Goal: Task Accomplishment & Management: Manage account settings

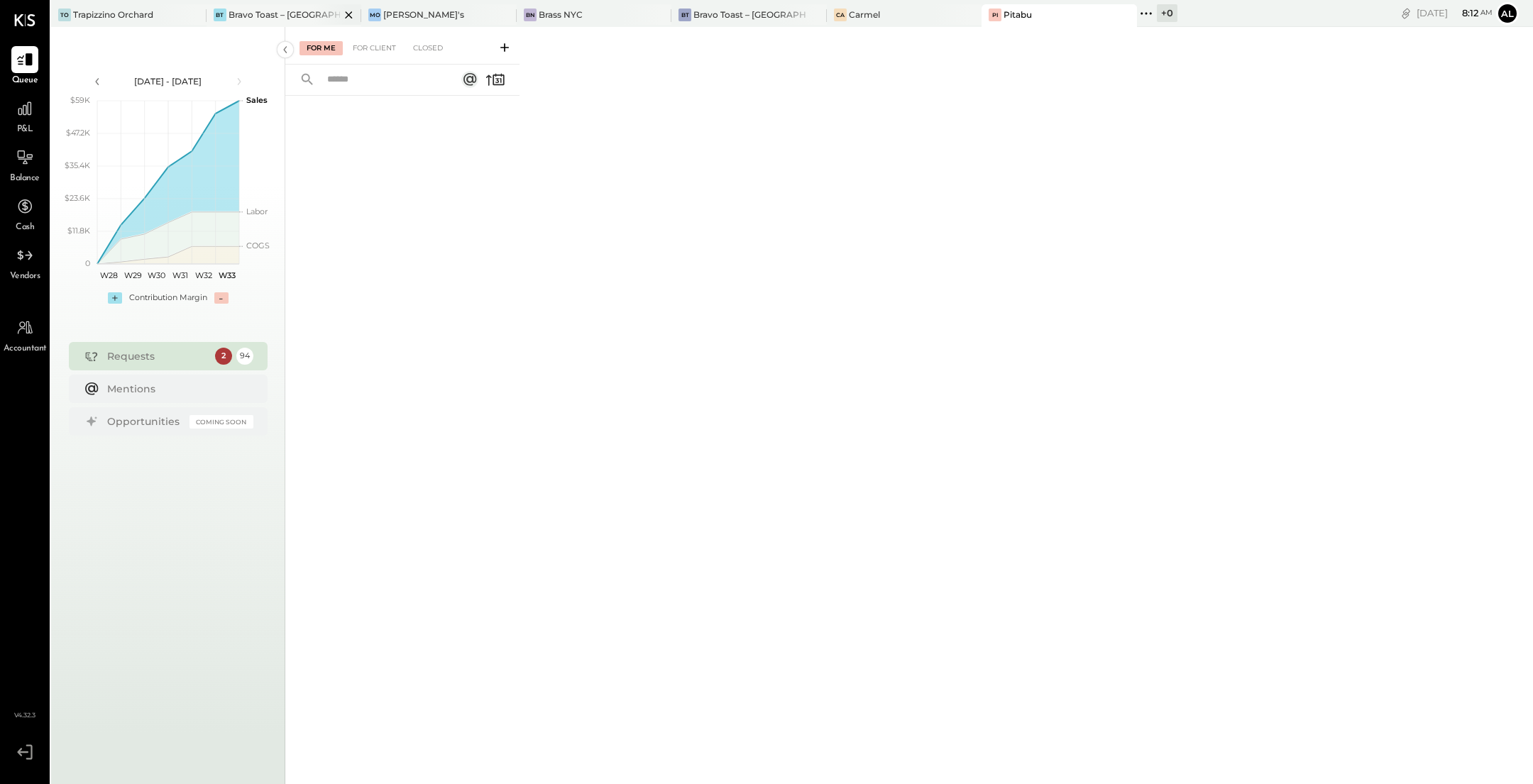
click at [279, 17] on div "Bravo Toast – [GEOGRAPHIC_DATA]" at bounding box center [284, 14] width 112 height 12
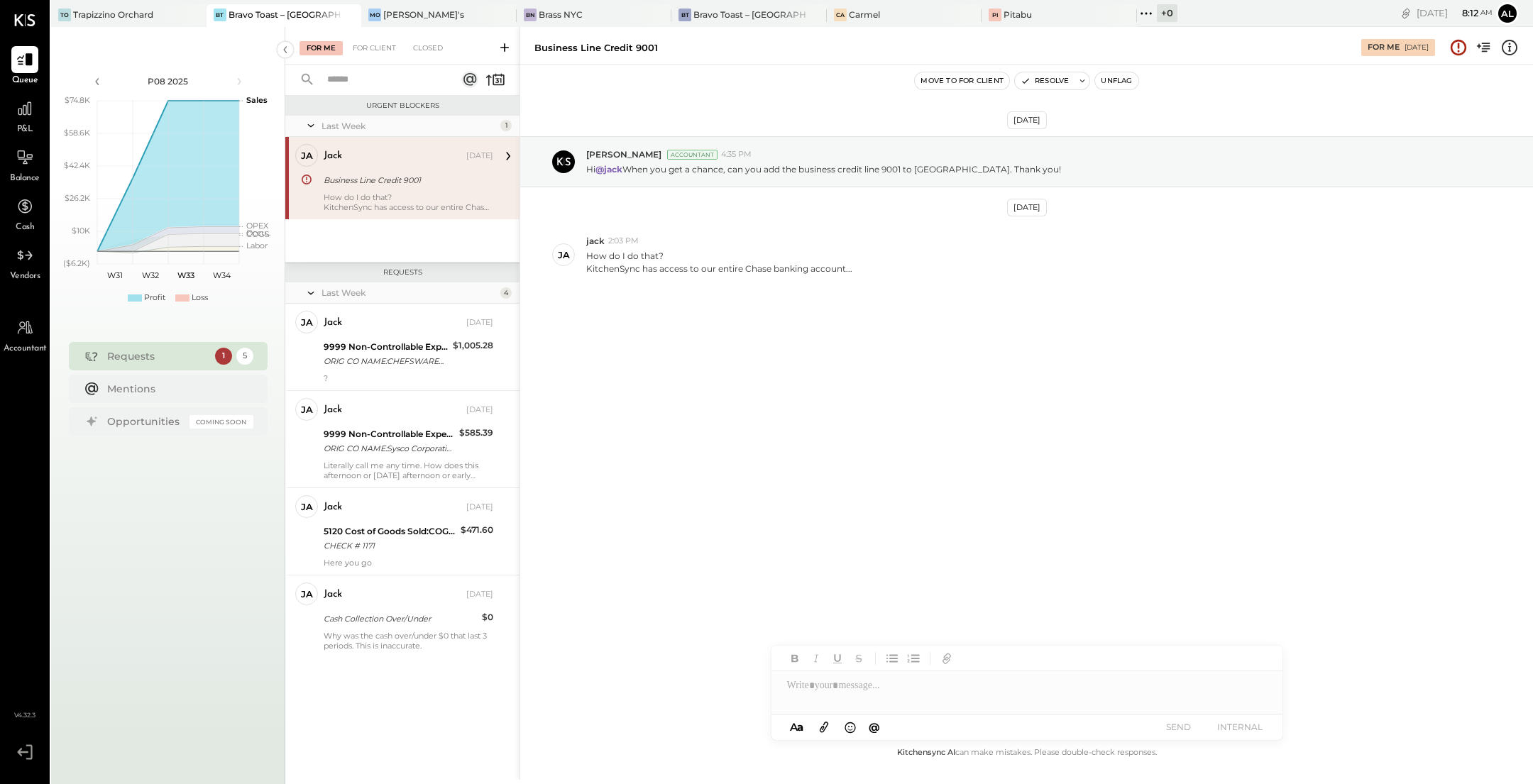
click at [397, 193] on div "How do I do that? KitchenSync has access to our entire Chase banking account..." at bounding box center [408, 202] width 170 height 20
click at [360, 349] on div "9999 Non-Controllable Expenses:Other Income and Expenses:To Be Classified P&L" at bounding box center [386, 347] width 125 height 14
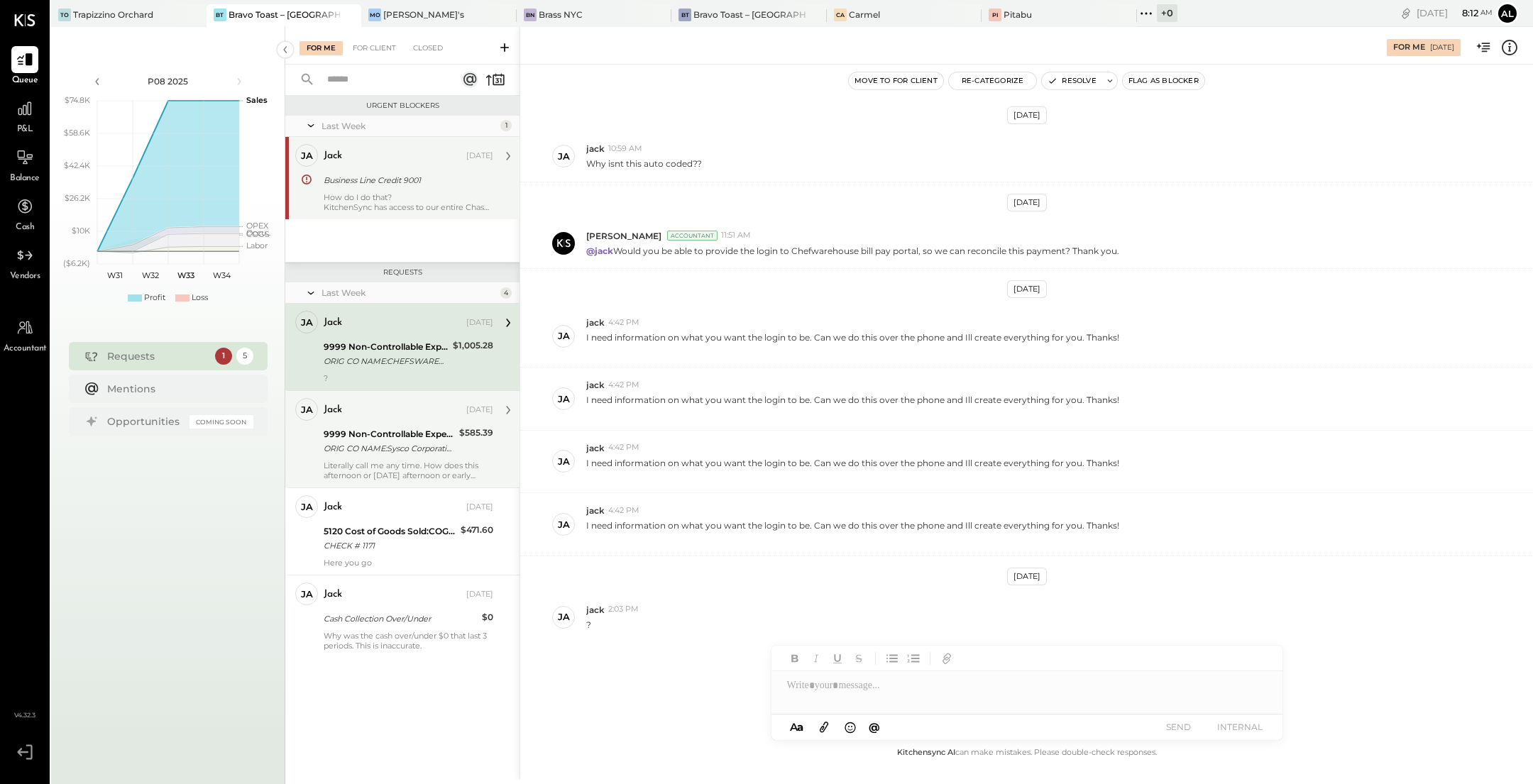
click at [413, 458] on div "jack [DATE] 9999 Non-Controllable Expenses:Other Income and Expenses:To Be Clas…" at bounding box center [408, 439] width 170 height 82
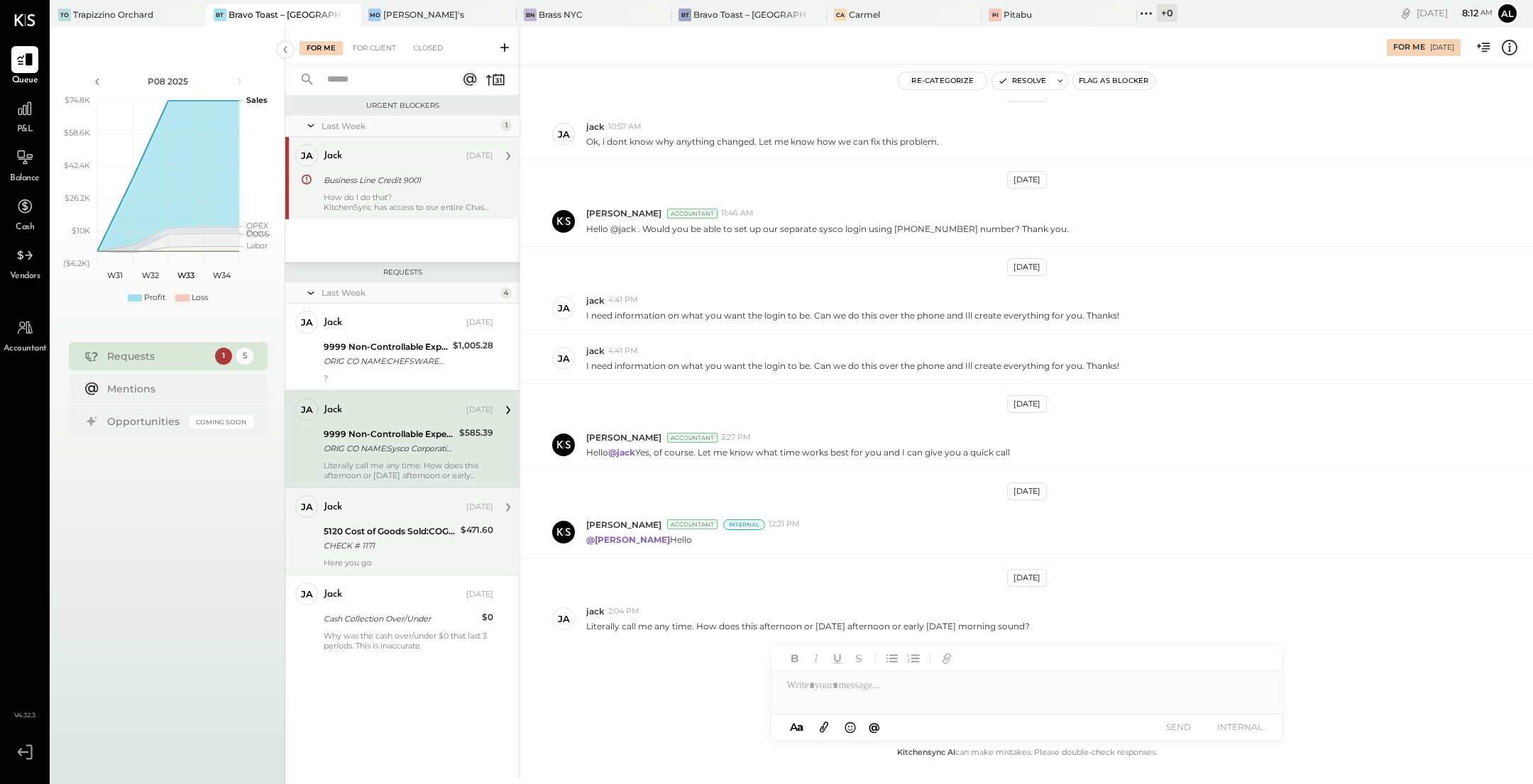
click at [369, 531] on div "5120 Cost of Goods Sold:COGS, Wine" at bounding box center [390, 531] width 132 height 14
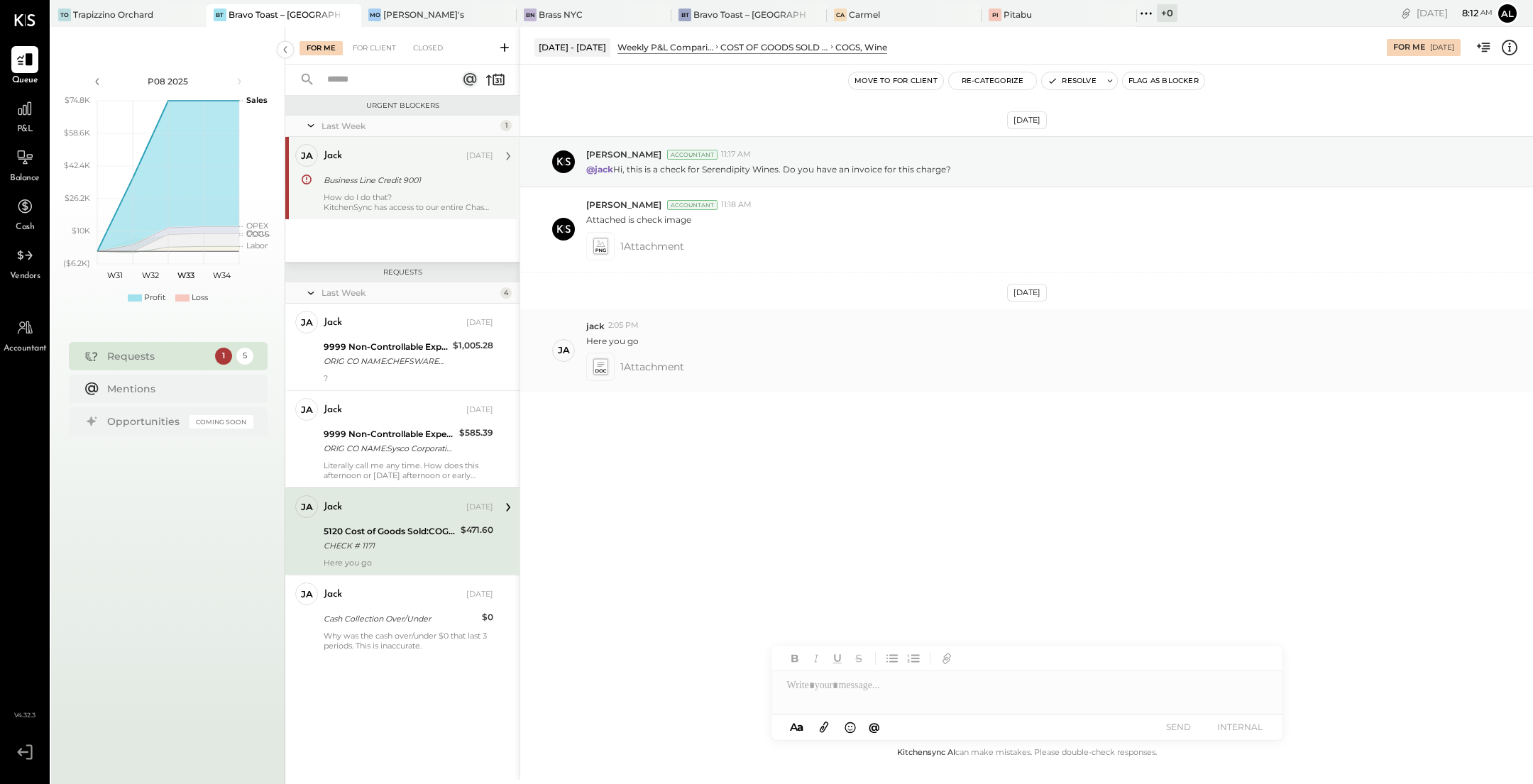
click at [605, 365] on icon at bounding box center [601, 366] width 15 height 16
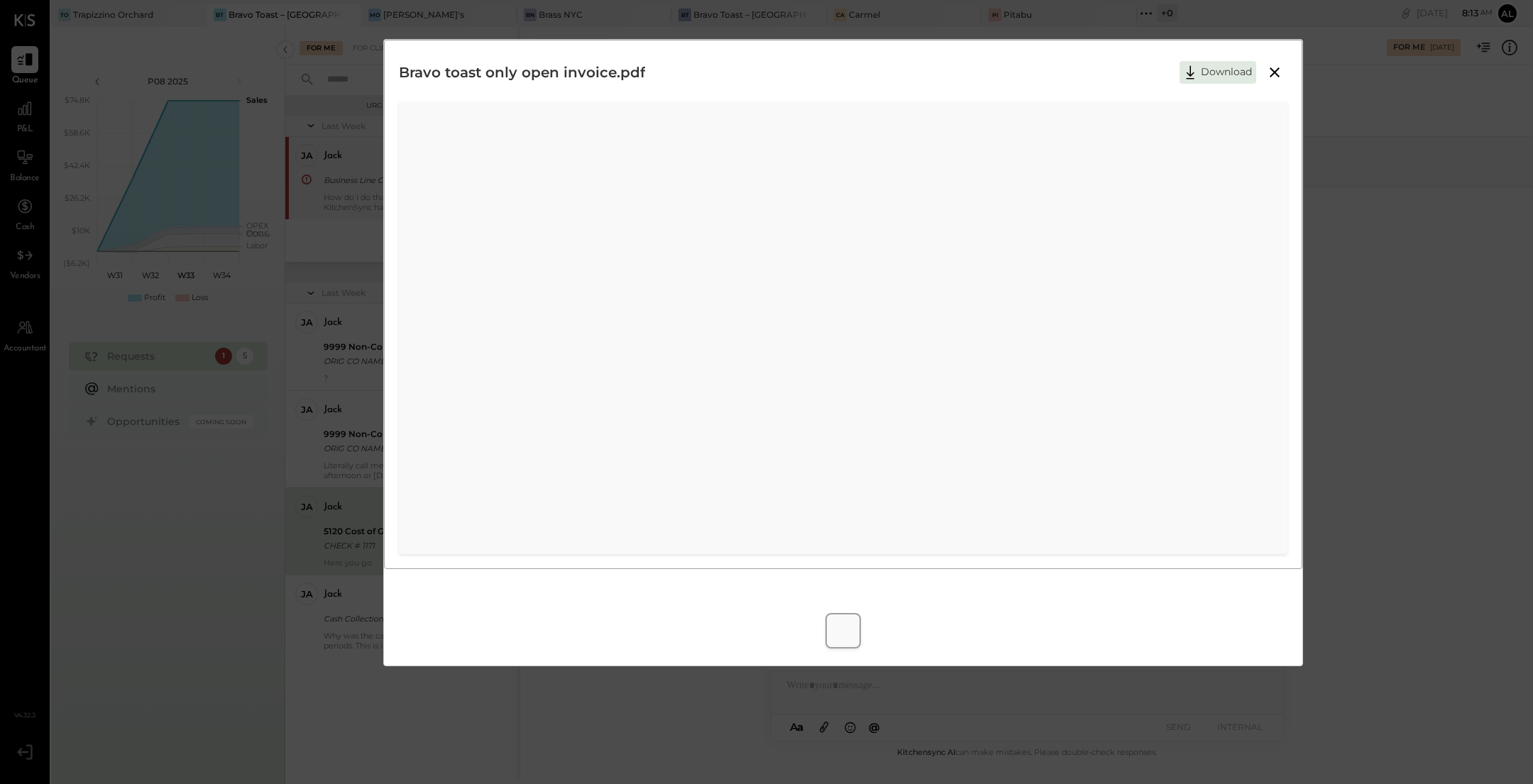
click at [1287, 72] on button at bounding box center [1275, 72] width 26 height 18
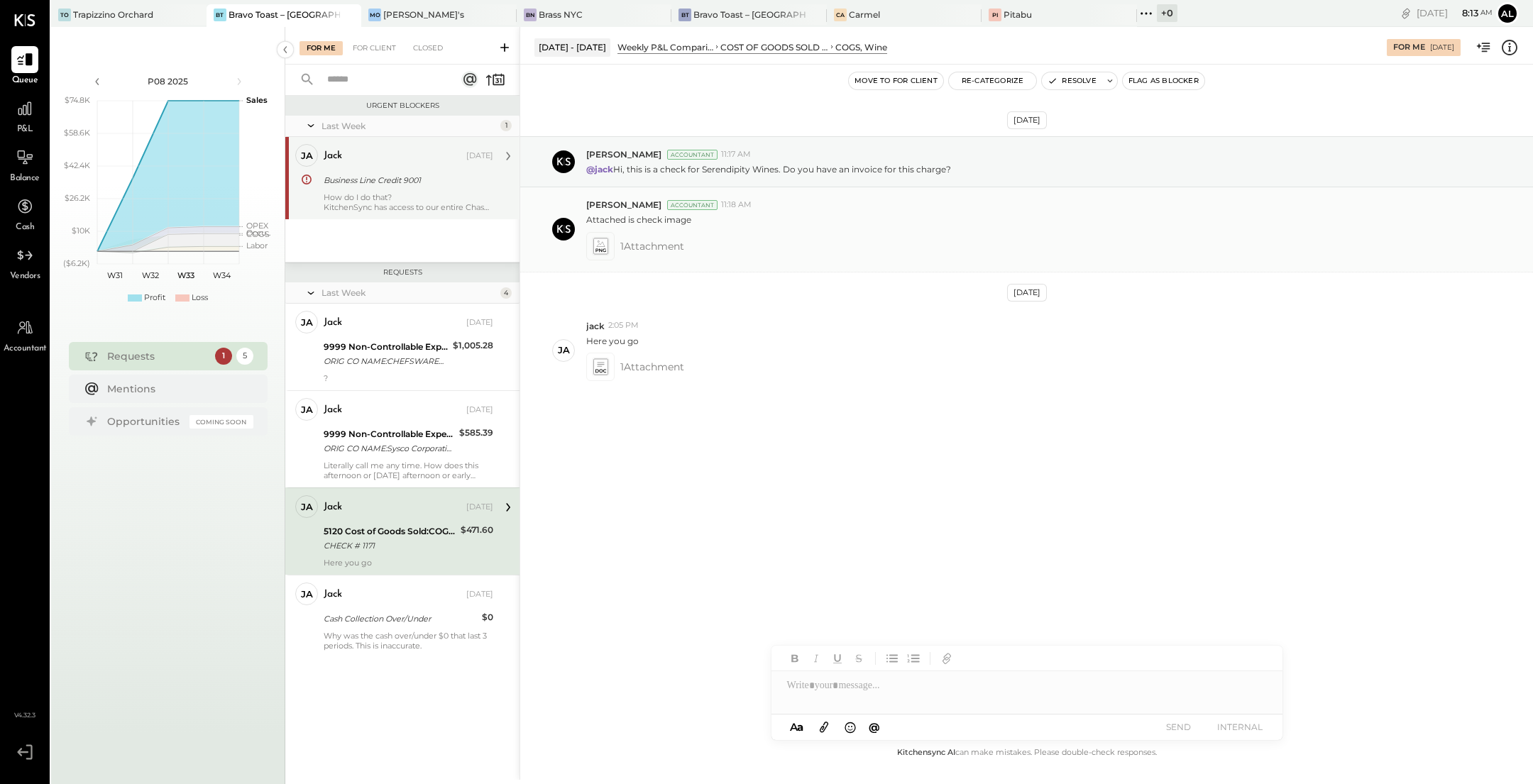
click at [645, 251] on span "1 Attachment" at bounding box center [652, 246] width 64 height 28
click at [594, 241] on icon at bounding box center [601, 246] width 14 height 16
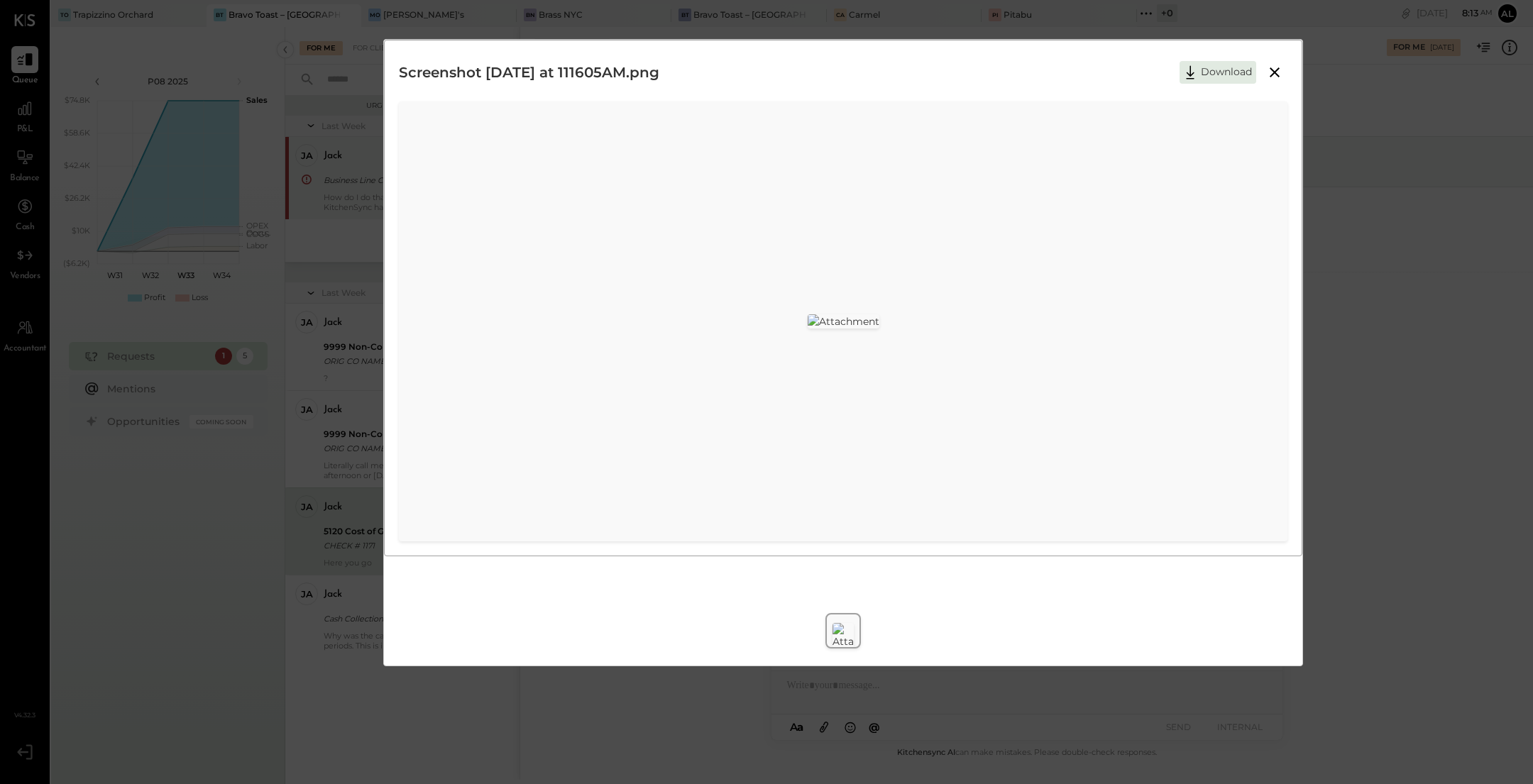
click at [1280, 74] on icon at bounding box center [1275, 72] width 17 height 17
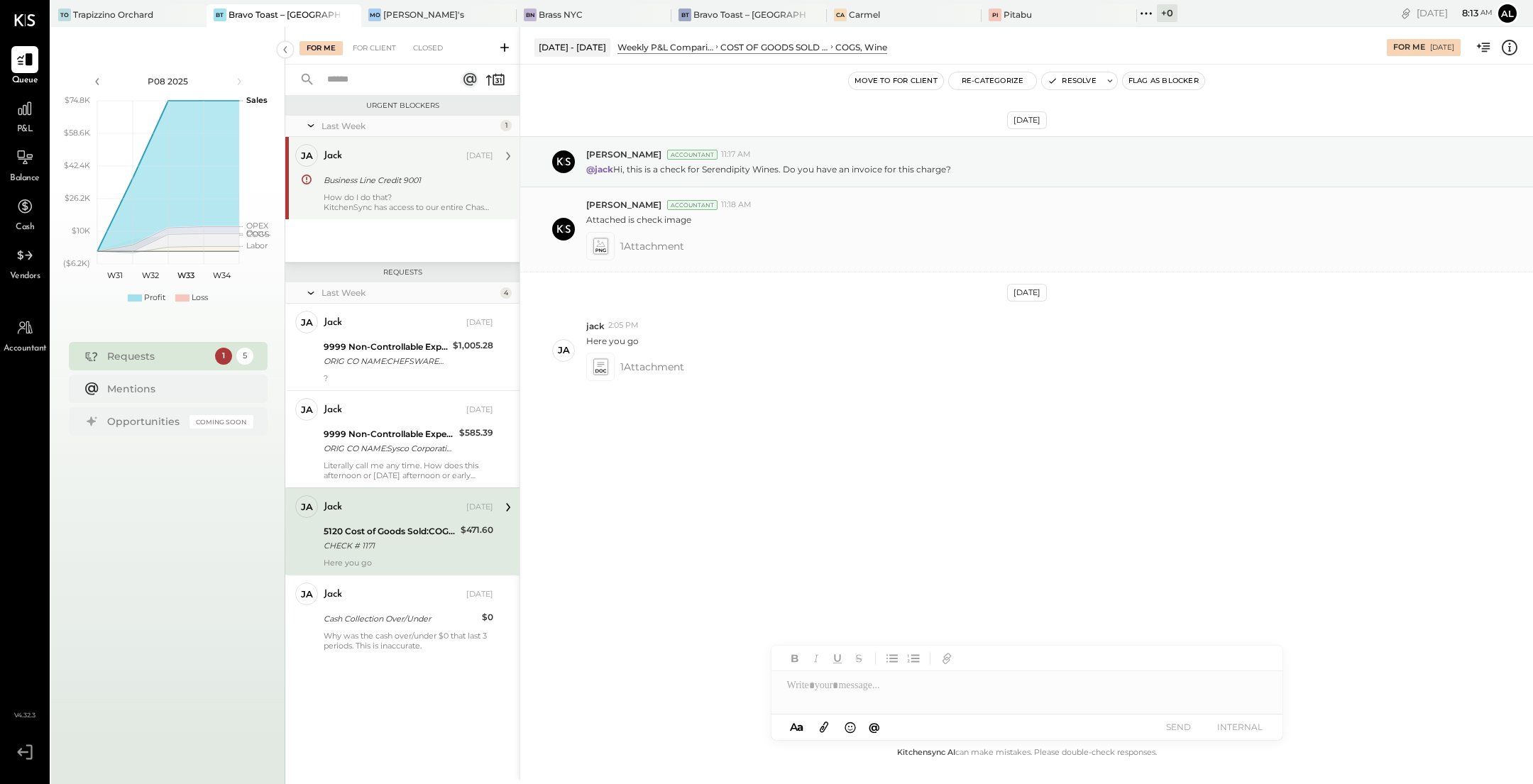
click at [627, 253] on span "1 Attachment" at bounding box center [652, 246] width 64 height 28
click at [592, 238] on icon at bounding box center [601, 247] width 18 height 20
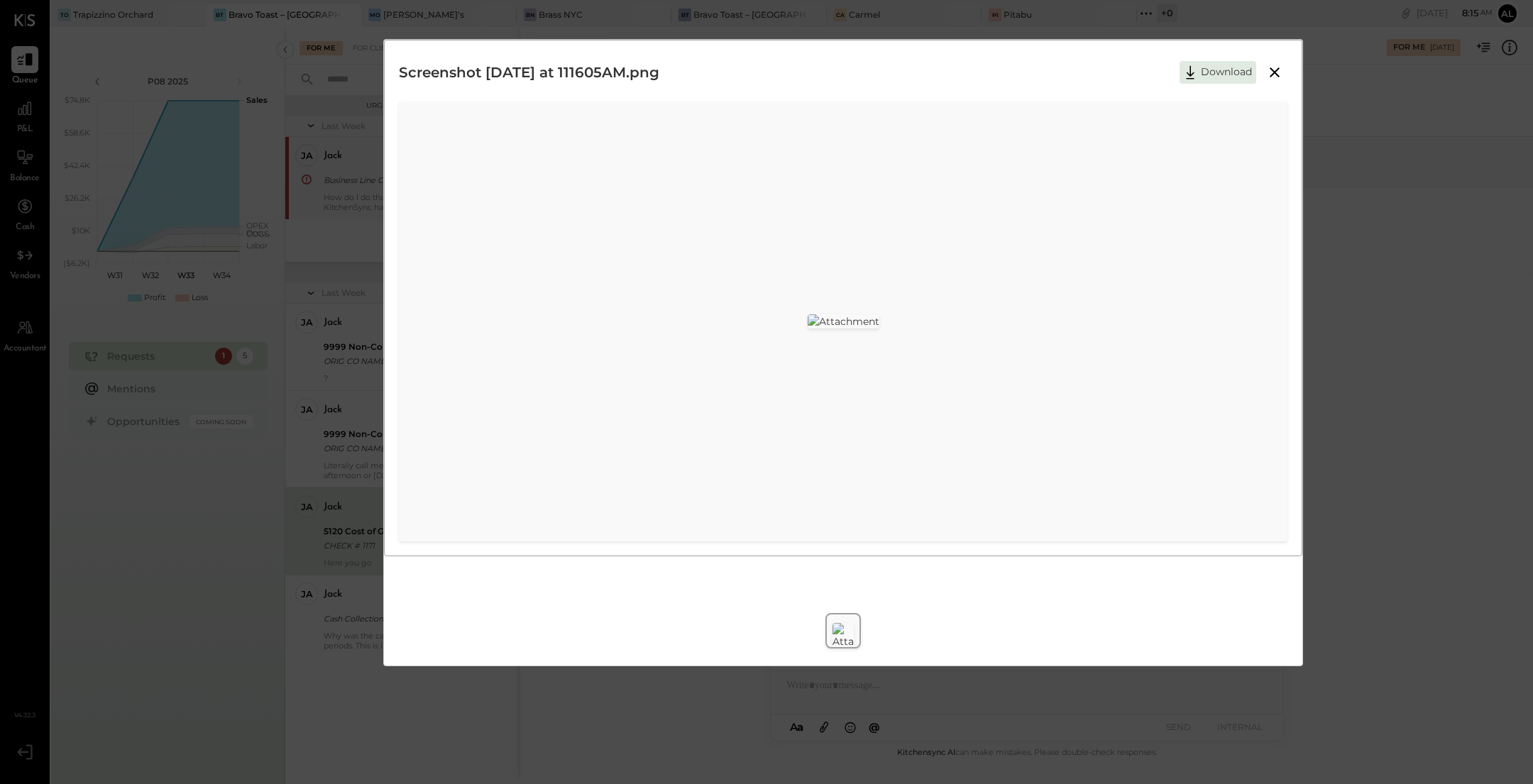
click at [1268, 74] on icon at bounding box center [1275, 72] width 17 height 17
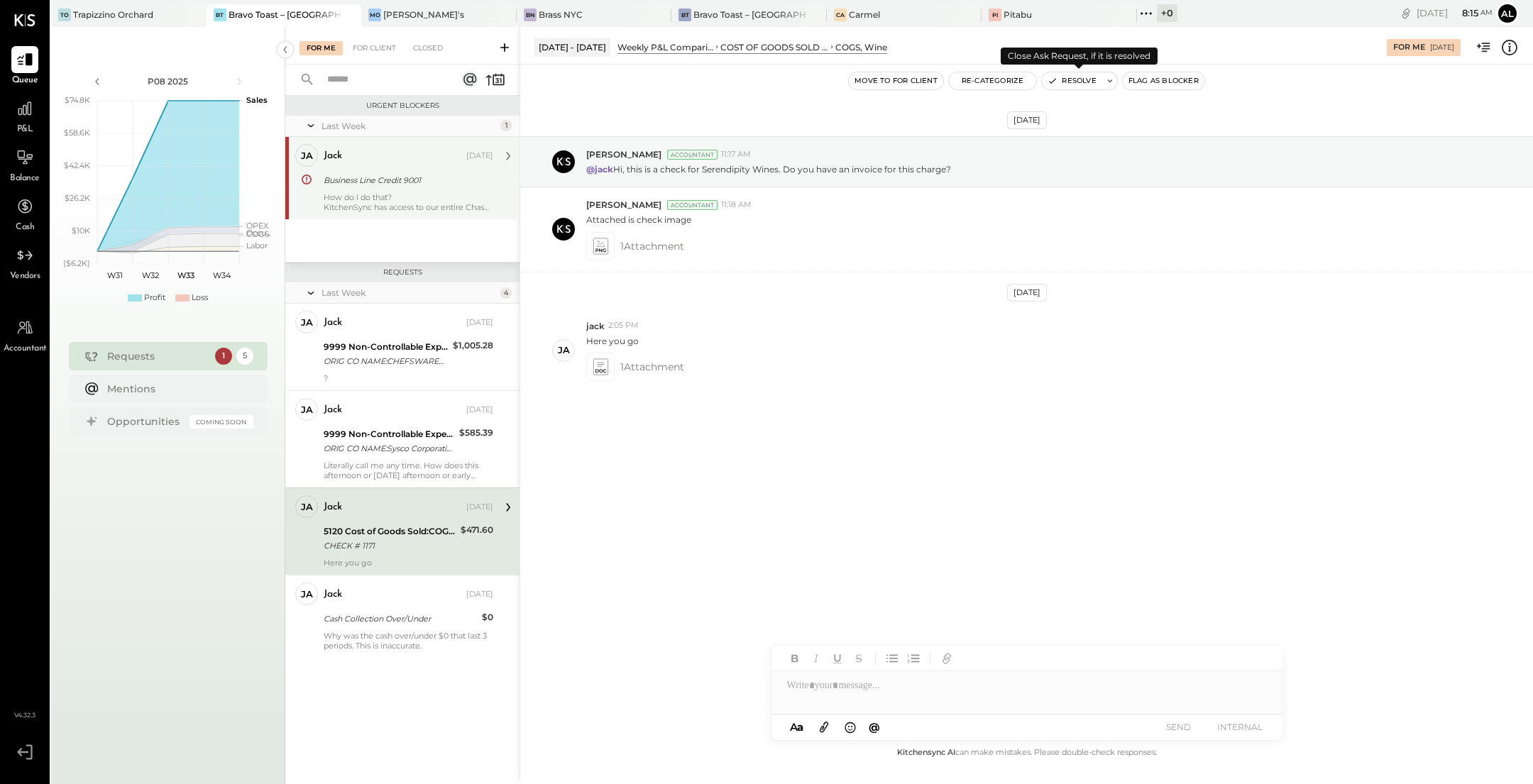
click at [1093, 85] on button "Resolve" at bounding box center [1072, 81] width 59 height 17
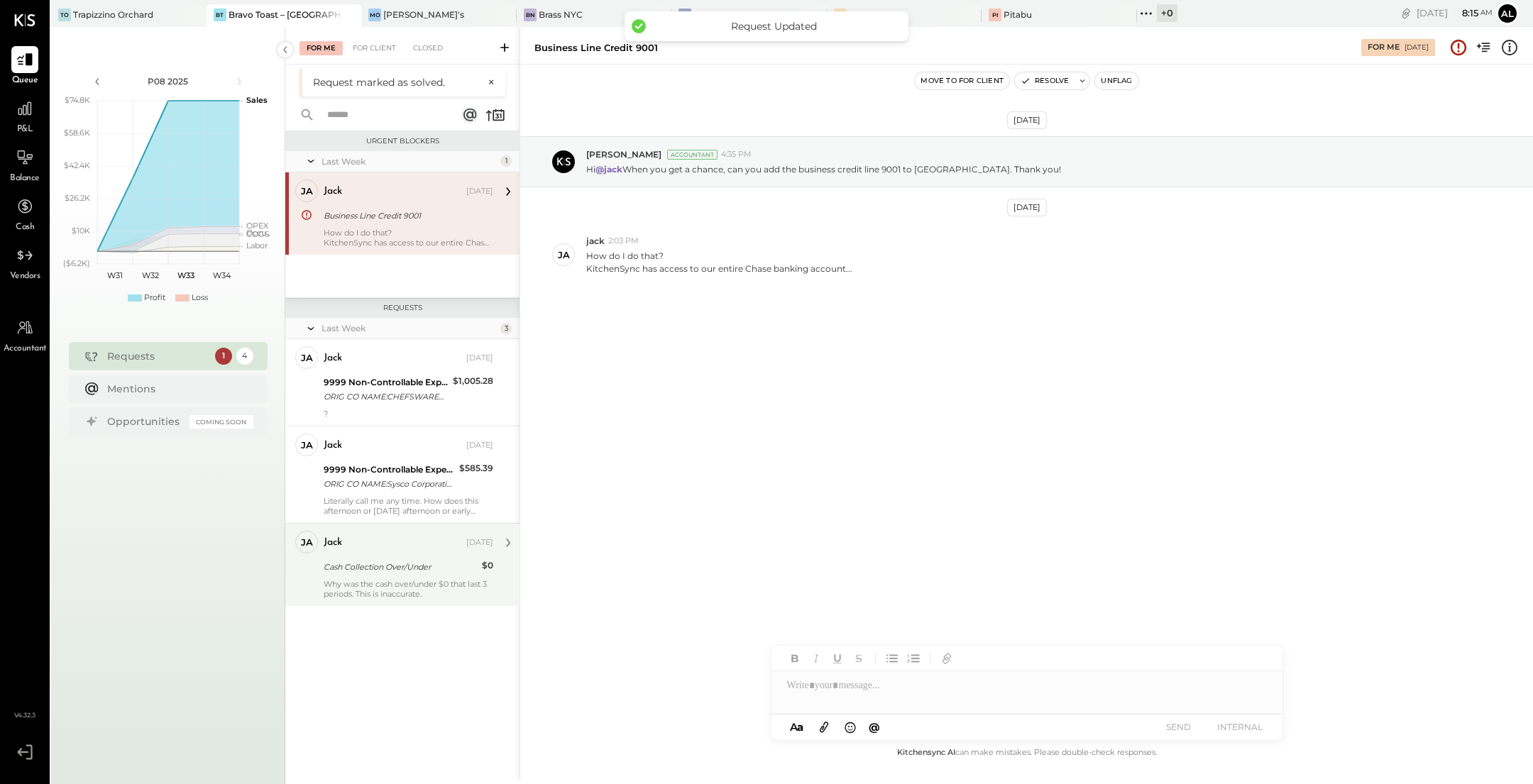
click at [407, 562] on div "Cash Collection Over/Under" at bounding box center [400, 567] width 154 height 14
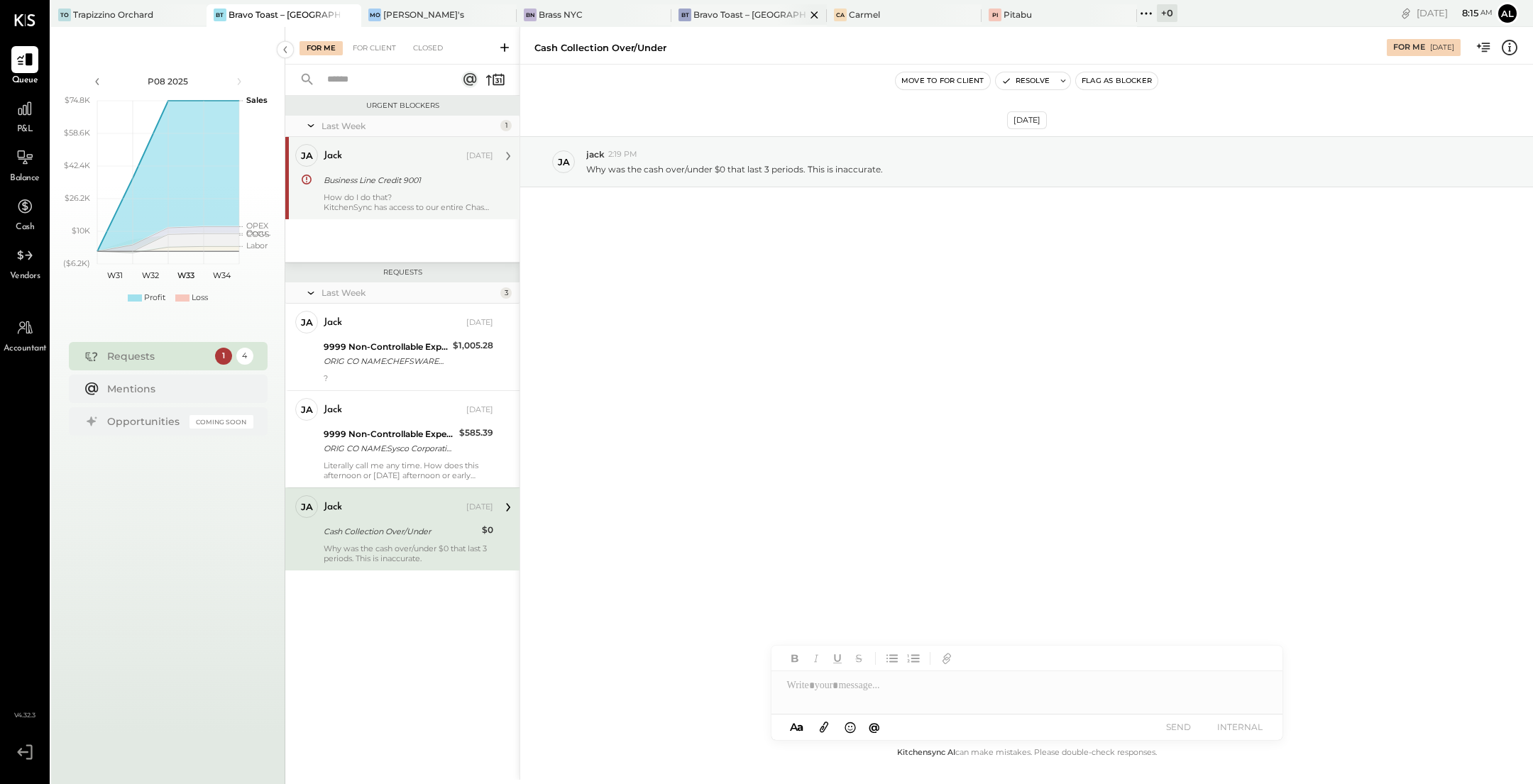
click at [695, 14] on div "Bravo Toast – [GEOGRAPHIC_DATA]" at bounding box center [749, 14] width 112 height 12
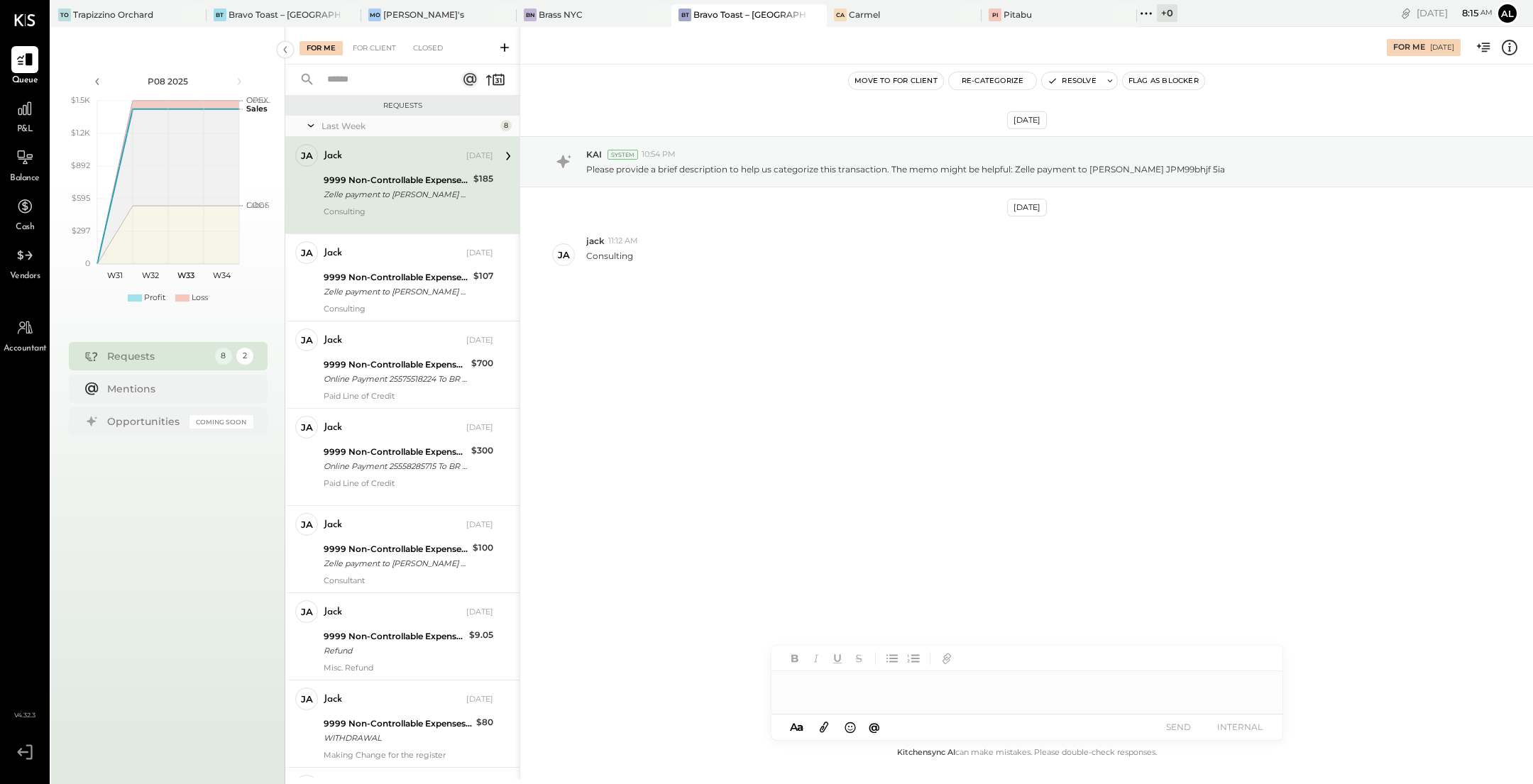
click at [384, 177] on div "9999 Non-Controllable Expenses:Other Income and Expenses:To Be Classified P&L" at bounding box center [396, 180] width 145 height 14
click at [991, 88] on button "Re-Categorize" at bounding box center [993, 81] width 88 height 17
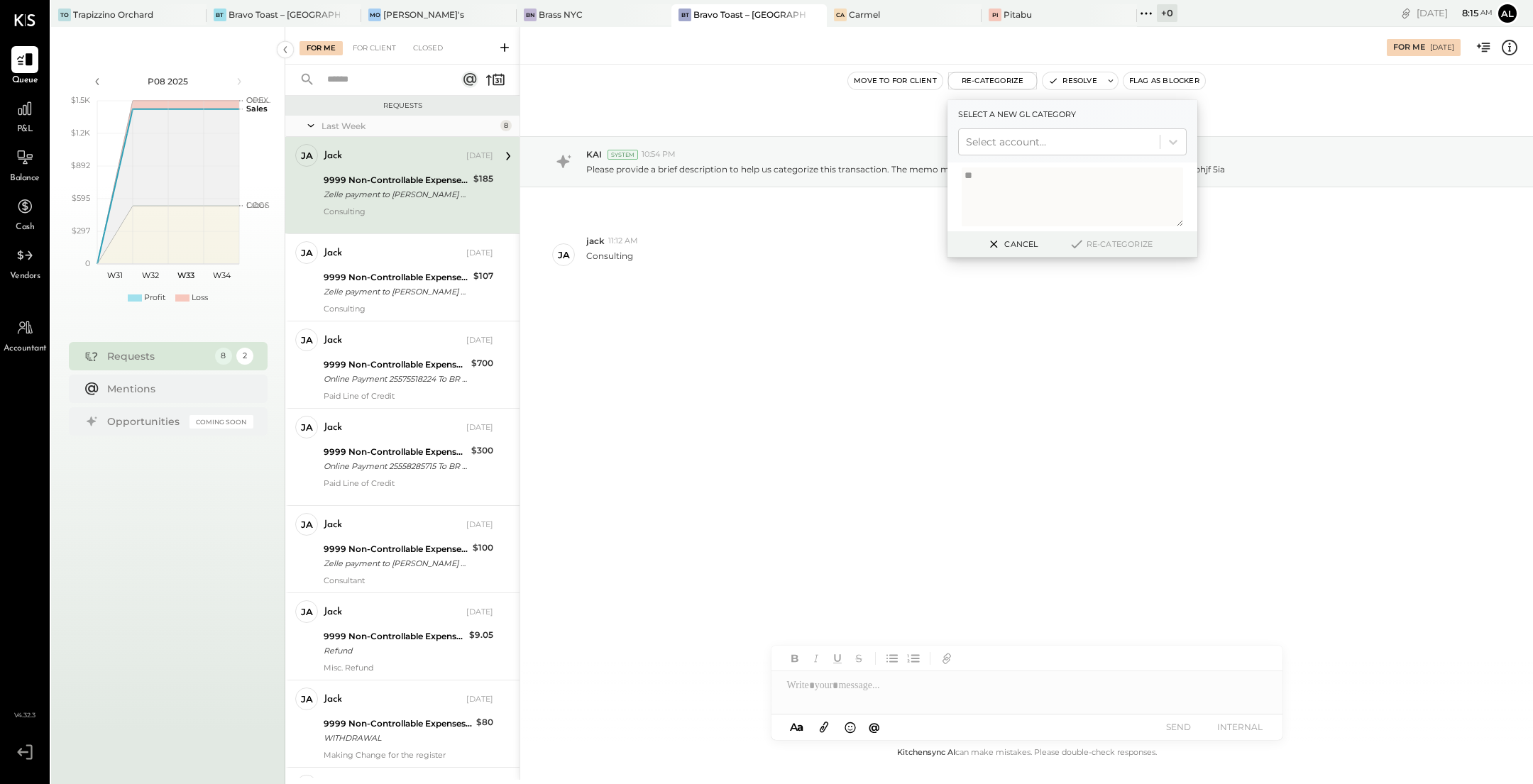
type textarea "*"
click at [1049, 151] on div "Select account..." at bounding box center [1060, 142] width 201 height 23
type input "*****"
click at [1034, 170] on div "(6510) Consulting" at bounding box center [1072, 177] width 228 height 26
click at [1116, 241] on button "Re-Categorize" at bounding box center [1111, 244] width 94 height 17
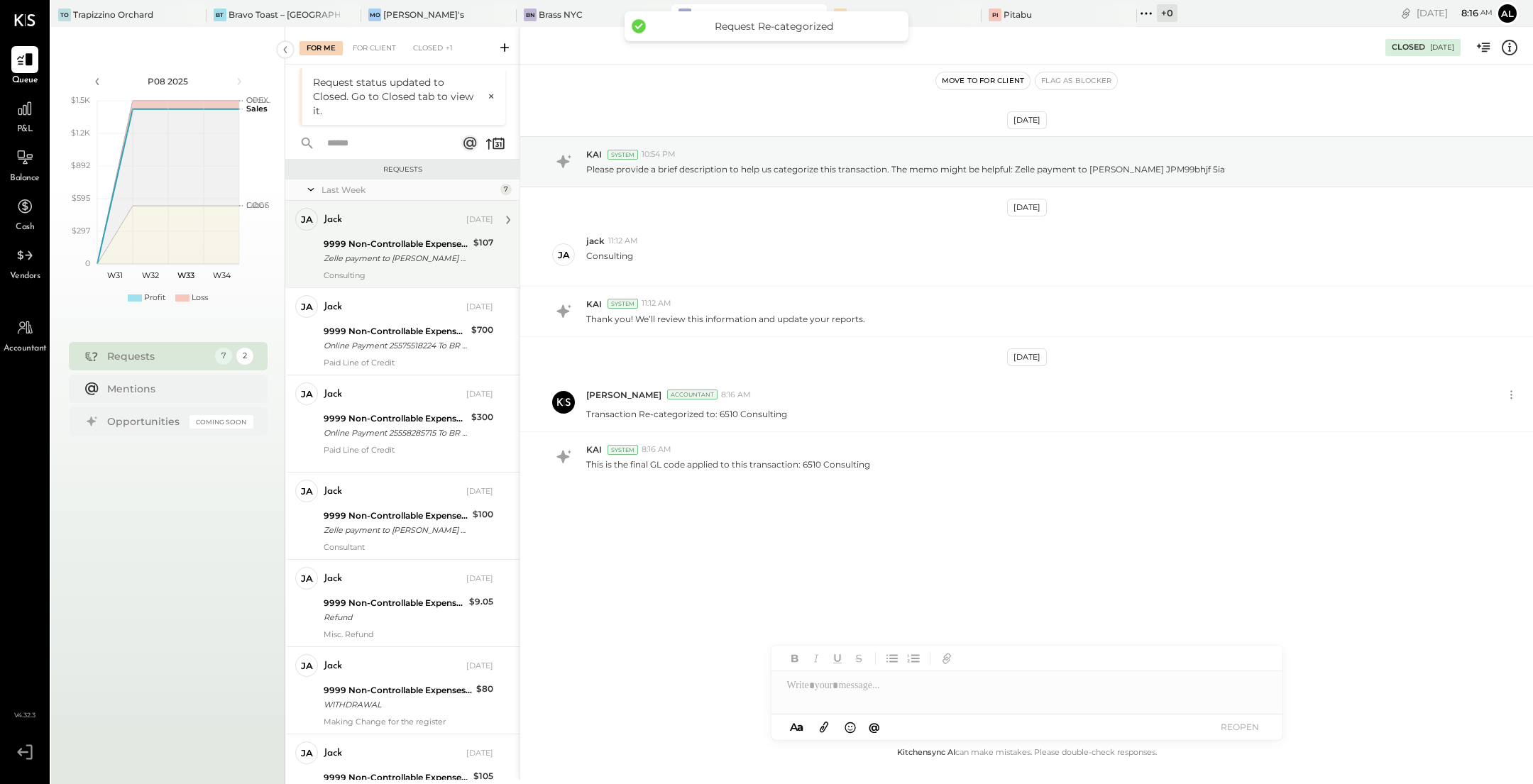
click at [398, 258] on div "Zelle payment to [PERSON_NAME] JPM99bgje ecp" at bounding box center [396, 258] width 145 height 14
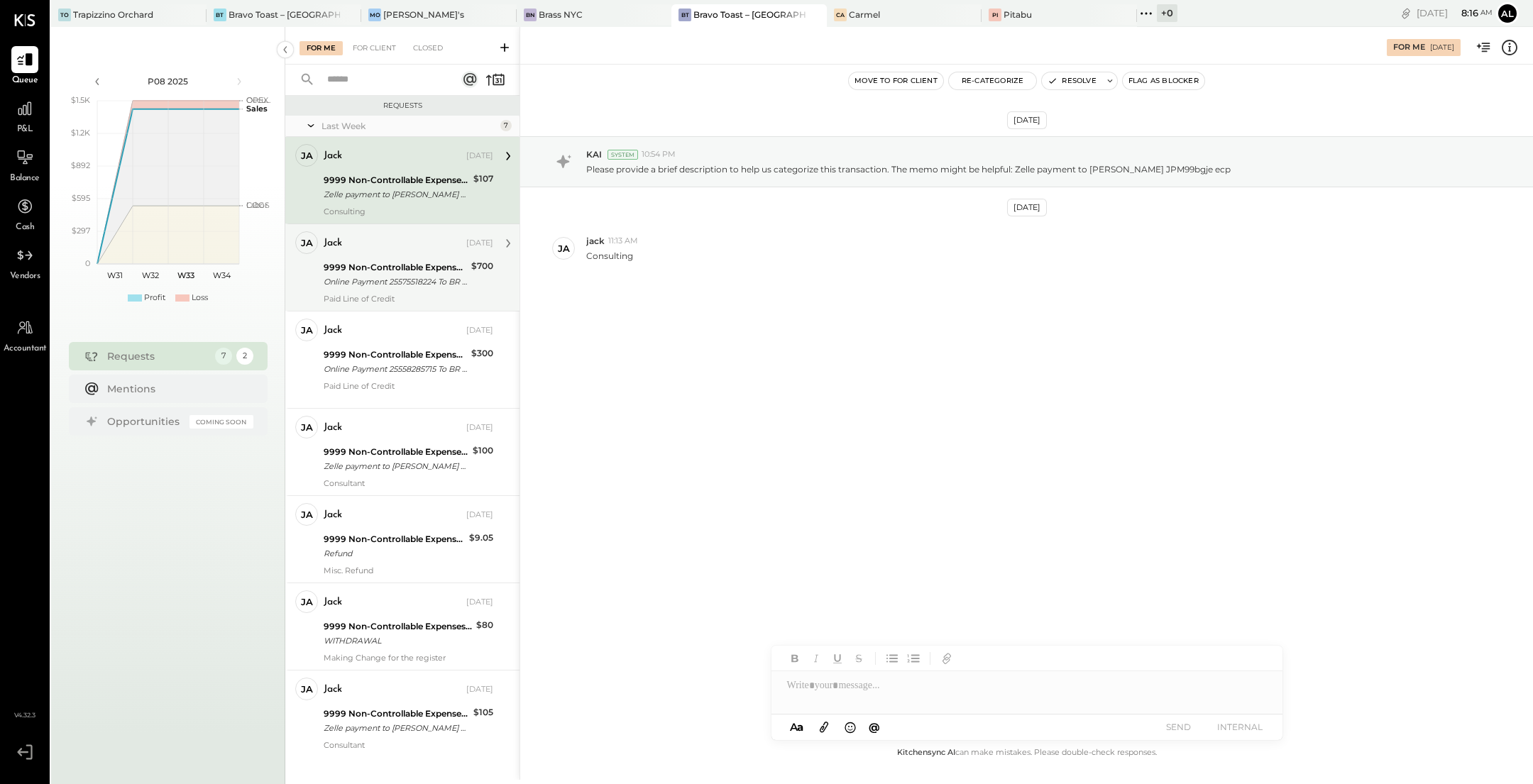
click at [415, 281] on div "Online Payment 25575518224 To BR C 9001" at bounding box center [395, 282] width 143 height 14
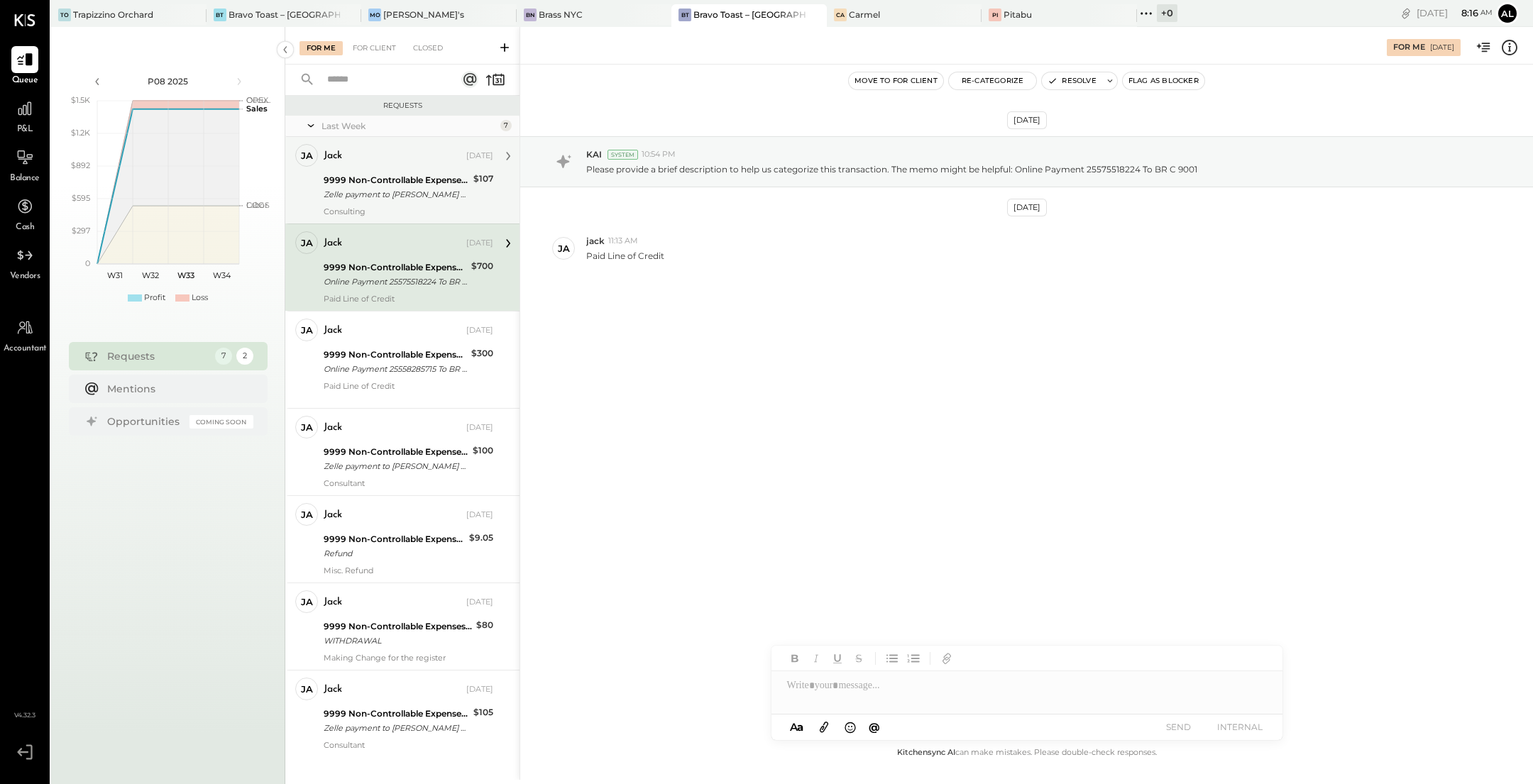
click at [400, 190] on div "Zelle payment to [PERSON_NAME] JPM99bgje ecp" at bounding box center [396, 194] width 145 height 14
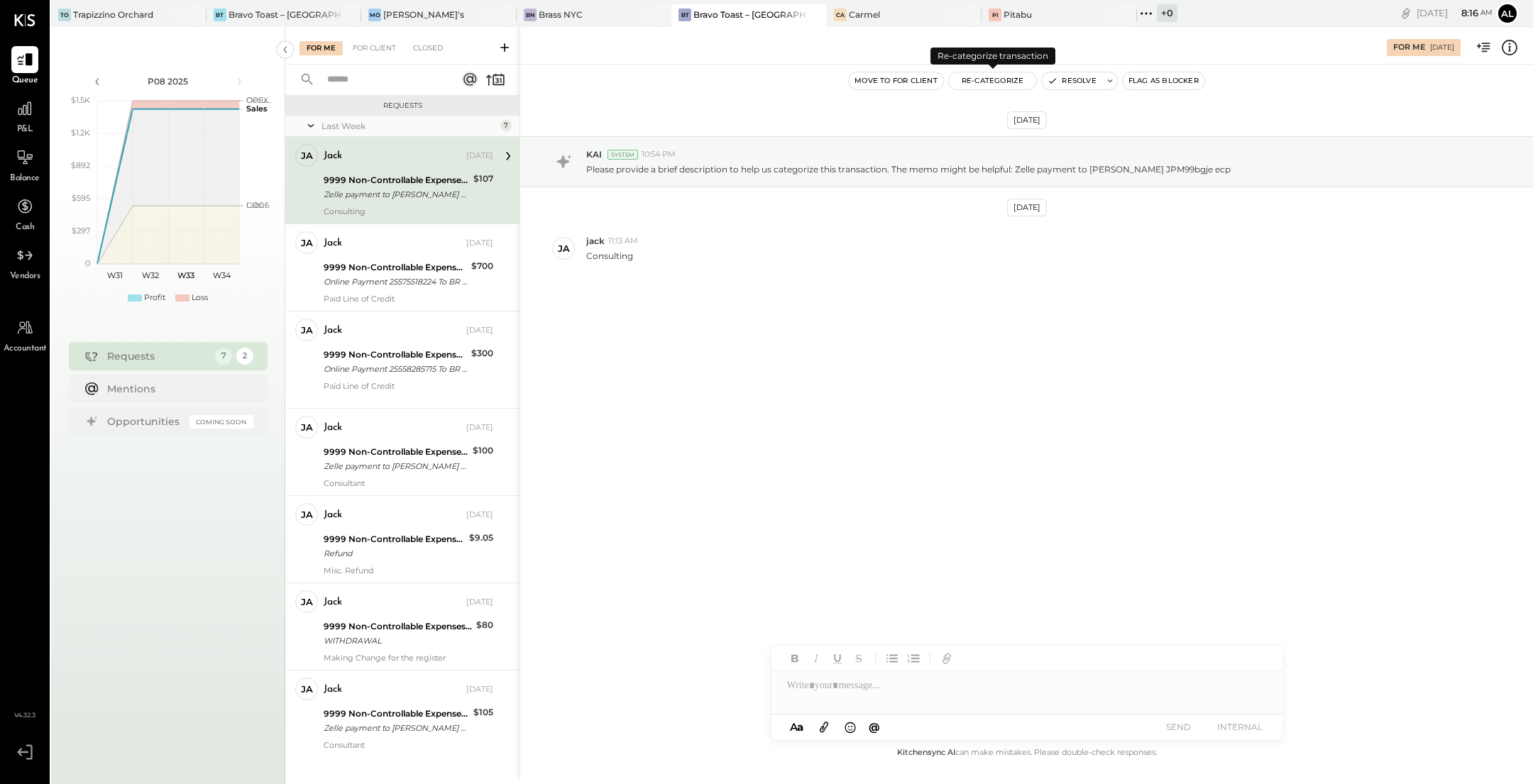
click at [1003, 79] on button "Re-Categorize" at bounding box center [993, 81] width 88 height 17
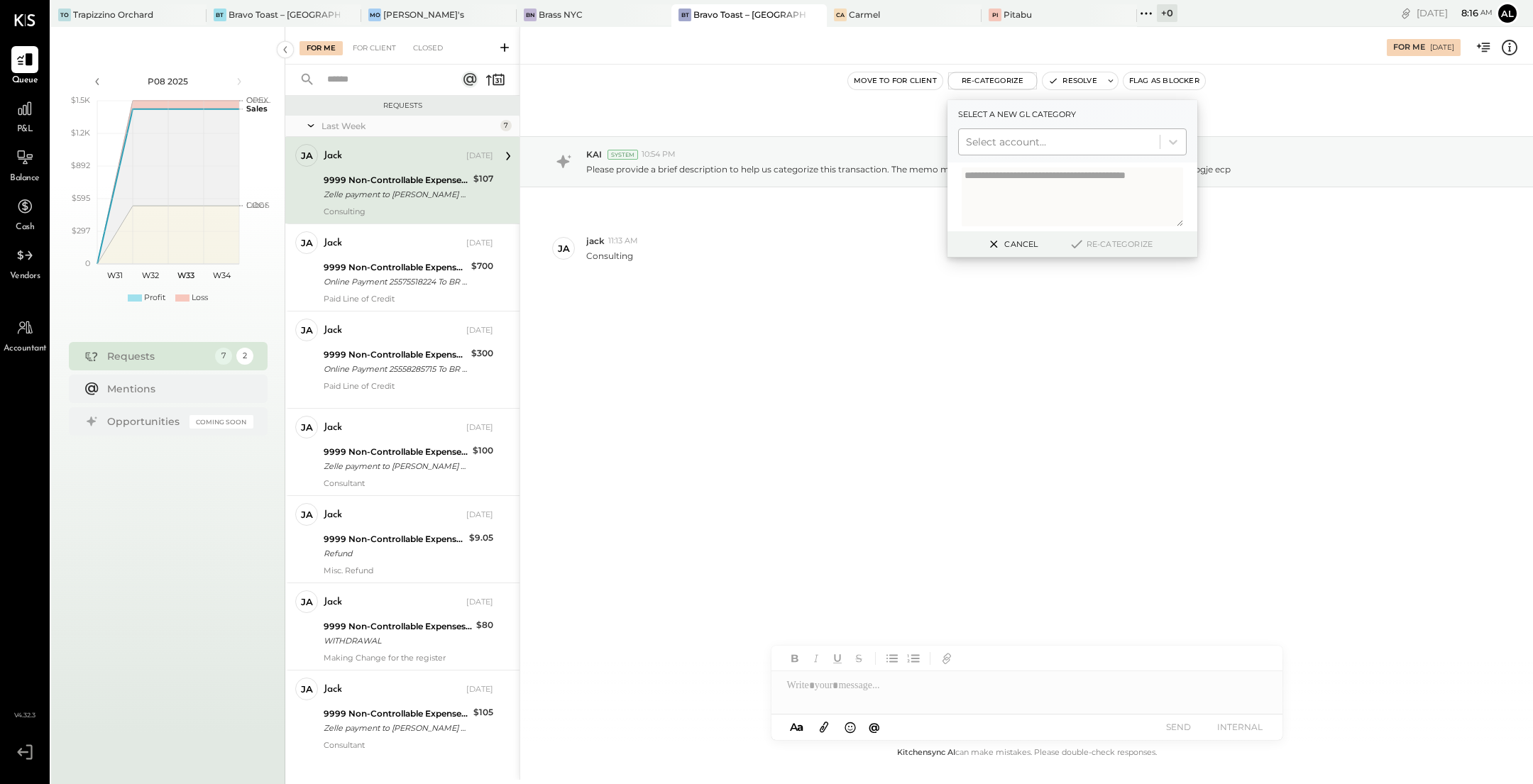
click at [1033, 142] on div at bounding box center [1059, 142] width 186 height 17
type input "******"
click at [1023, 180] on div "(6510) Consulting" at bounding box center [1072, 177] width 228 height 26
click at [1121, 239] on button "Re-Categorize" at bounding box center [1111, 244] width 94 height 17
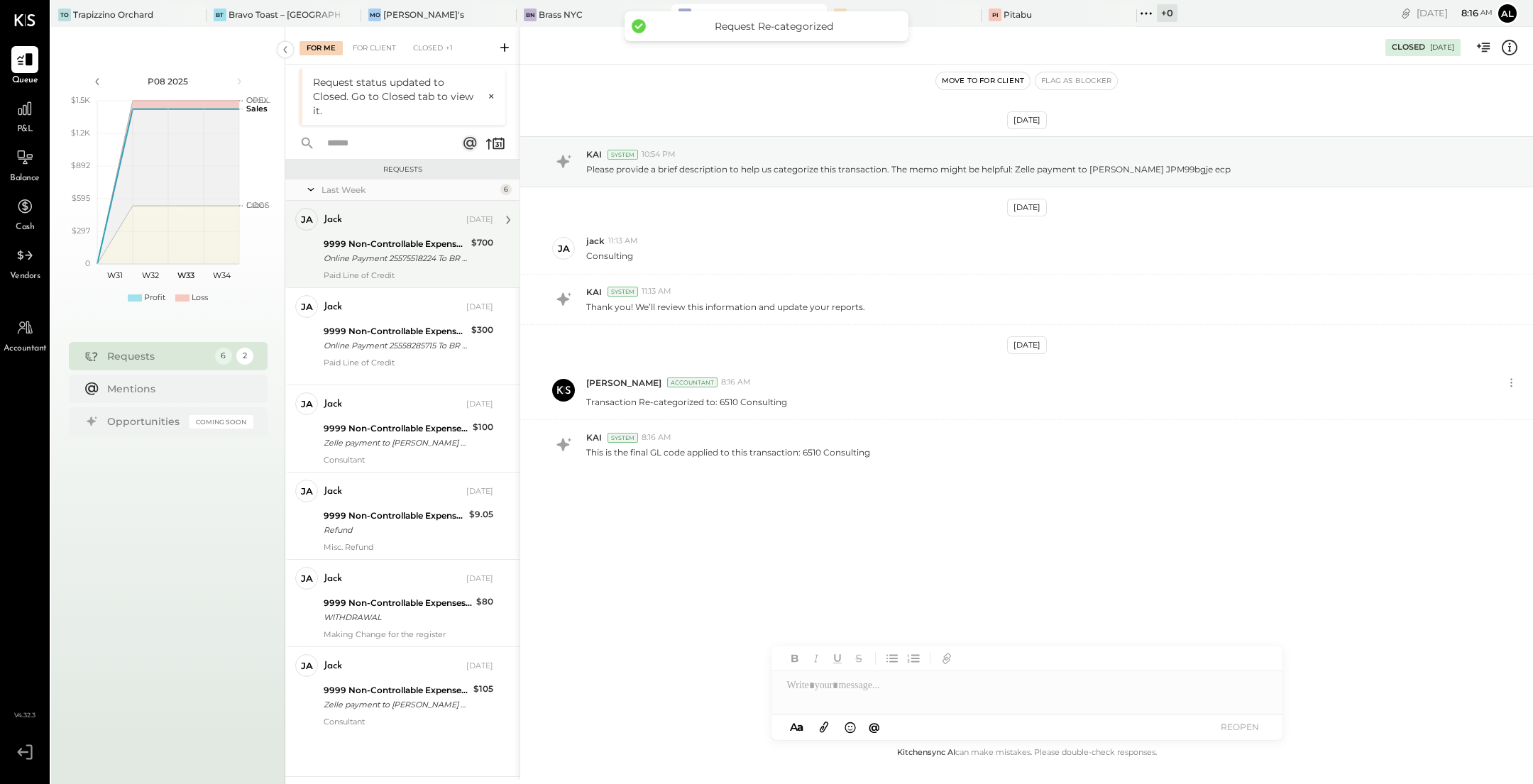
click at [392, 262] on div "Online Payment 25575518224 To BR C 9001" at bounding box center [395, 258] width 143 height 14
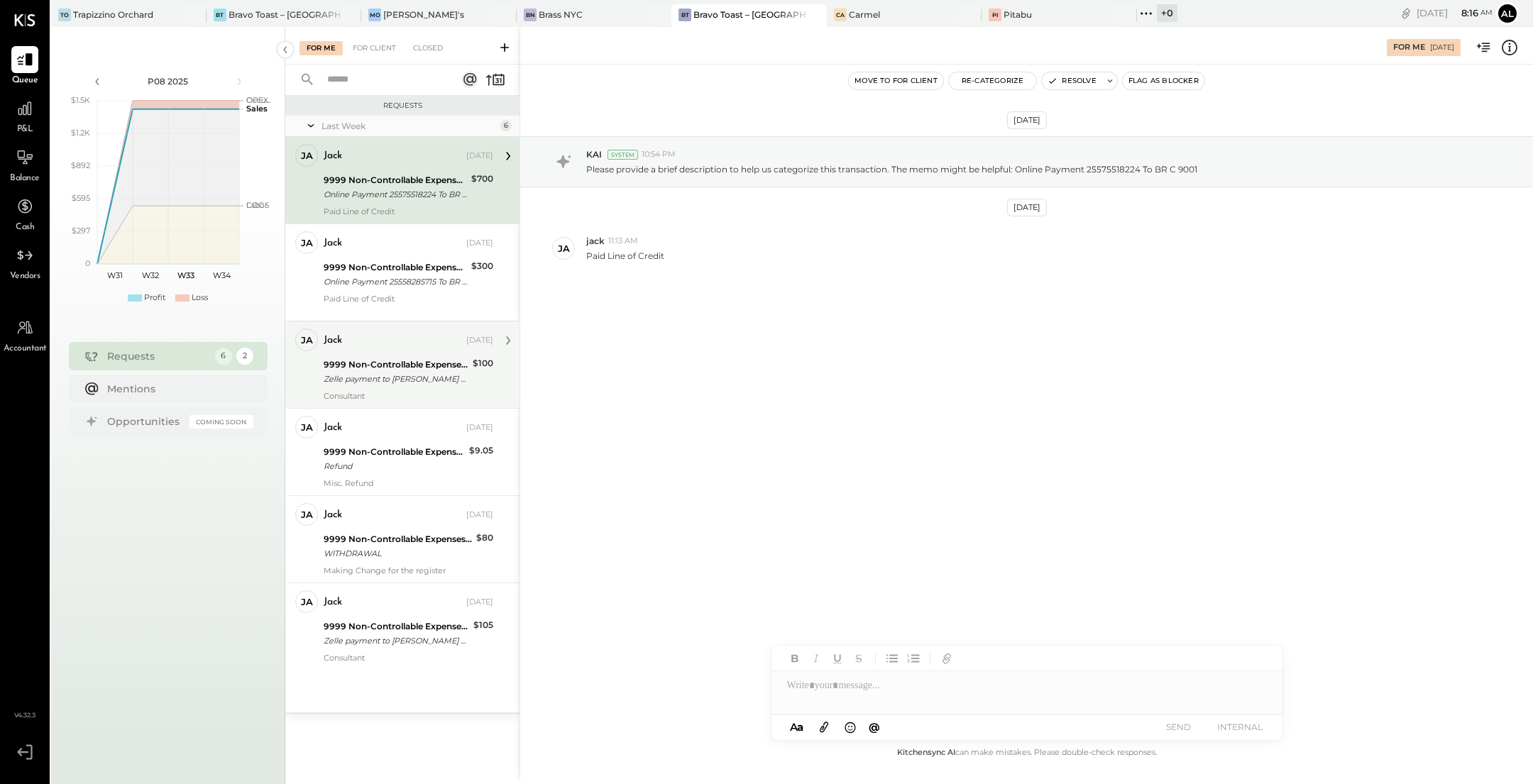
click at [394, 349] on div "jack [DATE]" at bounding box center [408, 341] width 170 height 20
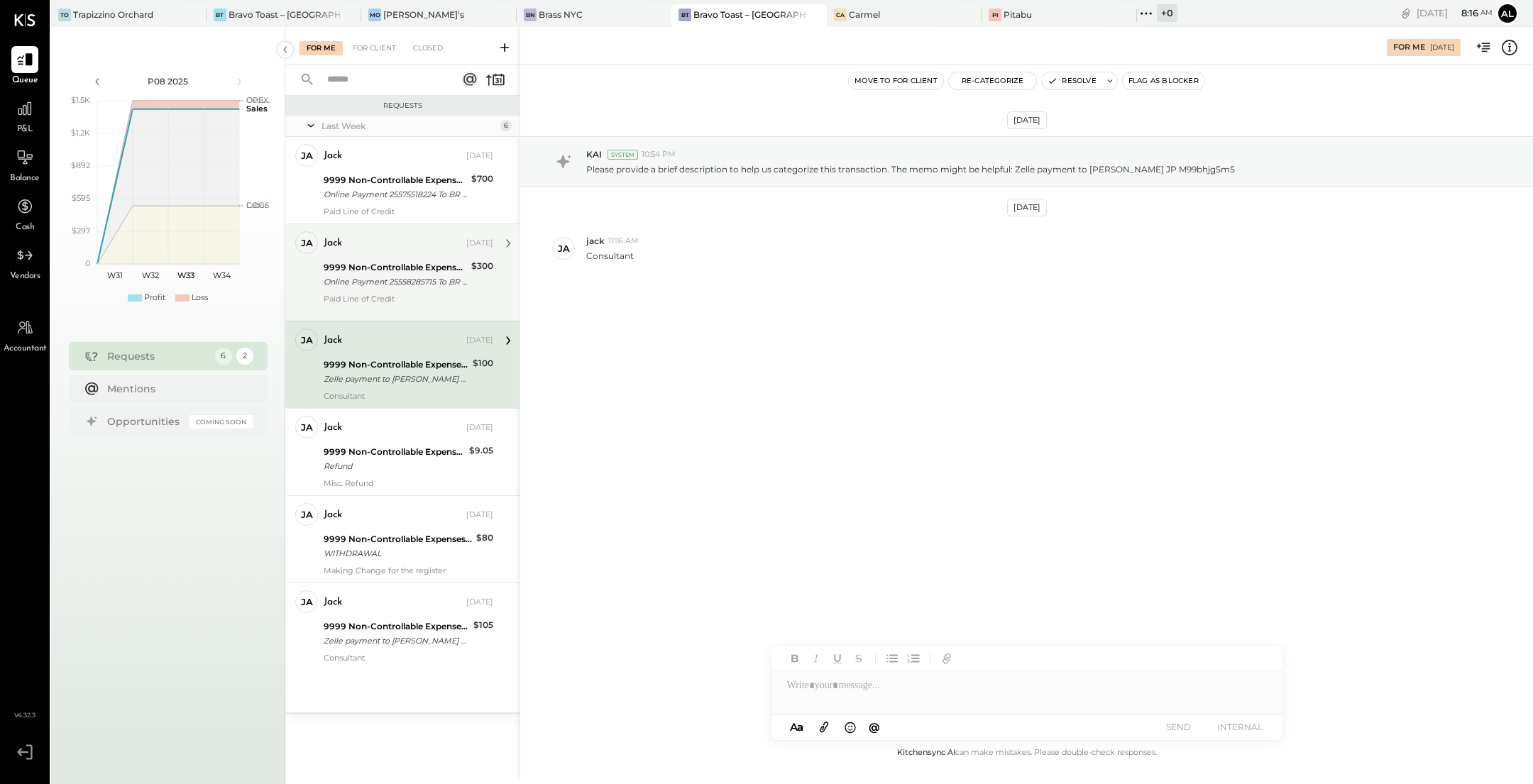
click at [394, 271] on div "9999 Non-Controllable Expenses:Other Income and Expenses:To Be Classified P&L" at bounding box center [395, 267] width 143 height 14
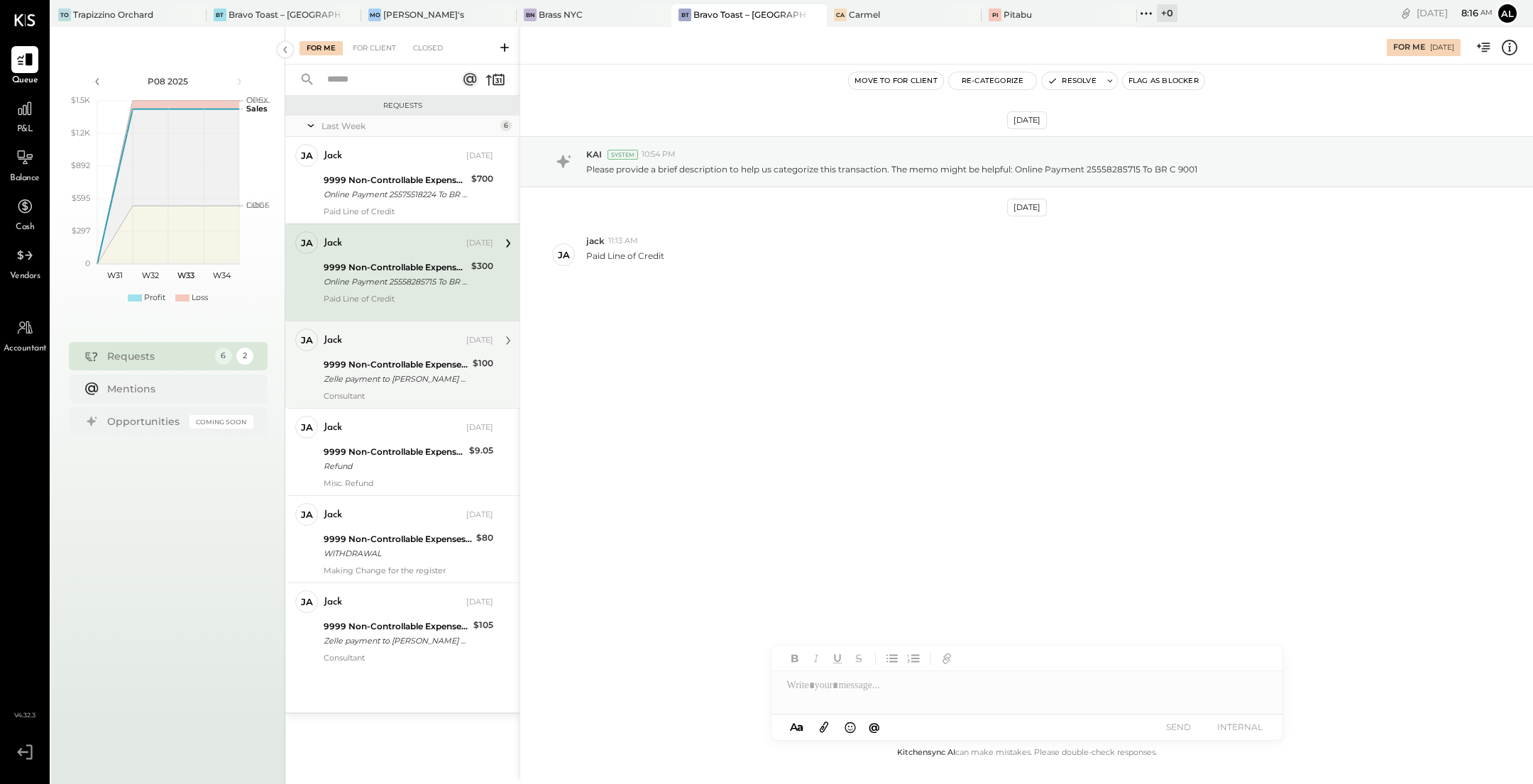
click at [388, 367] on div "9999 Non-Controllable Expenses:Other Income and Expenses:To Be Classified P&L" at bounding box center [396, 365] width 145 height 14
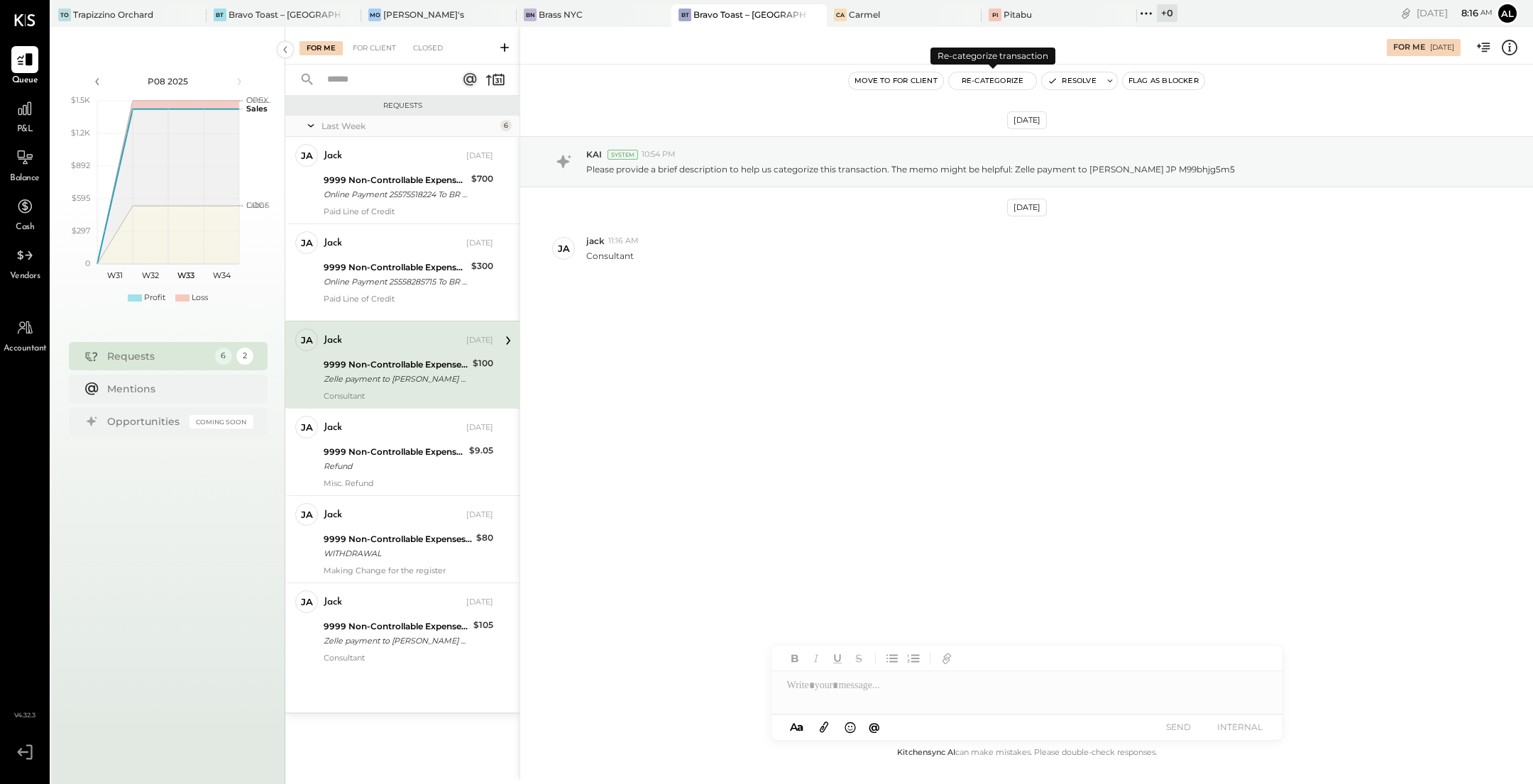
click at [1002, 79] on button "Re-Categorize" at bounding box center [993, 81] width 88 height 17
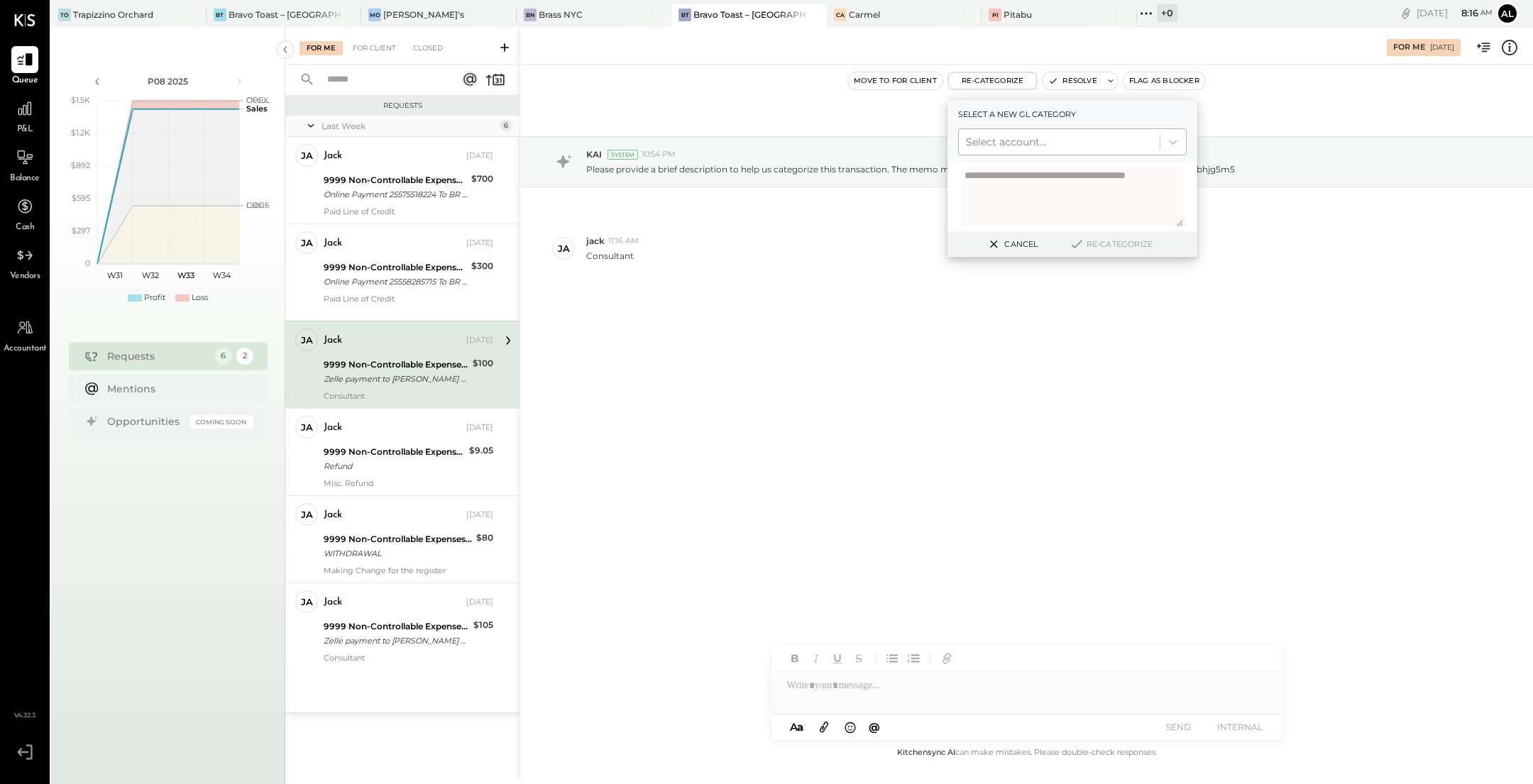
click at [1050, 148] on div at bounding box center [1059, 142] width 186 height 17
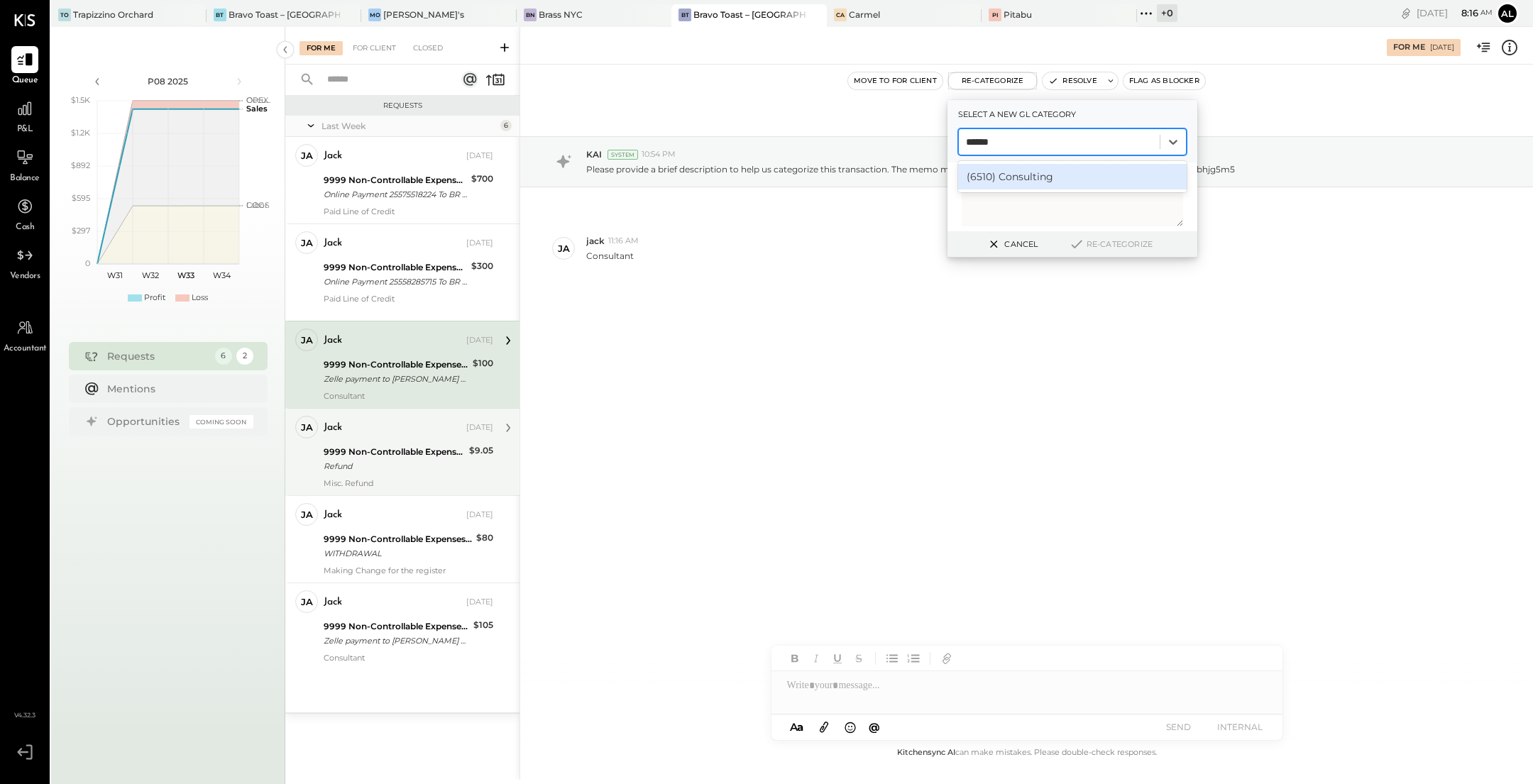
type input "******"
click at [390, 464] on div "Refund" at bounding box center [394, 466] width 142 height 14
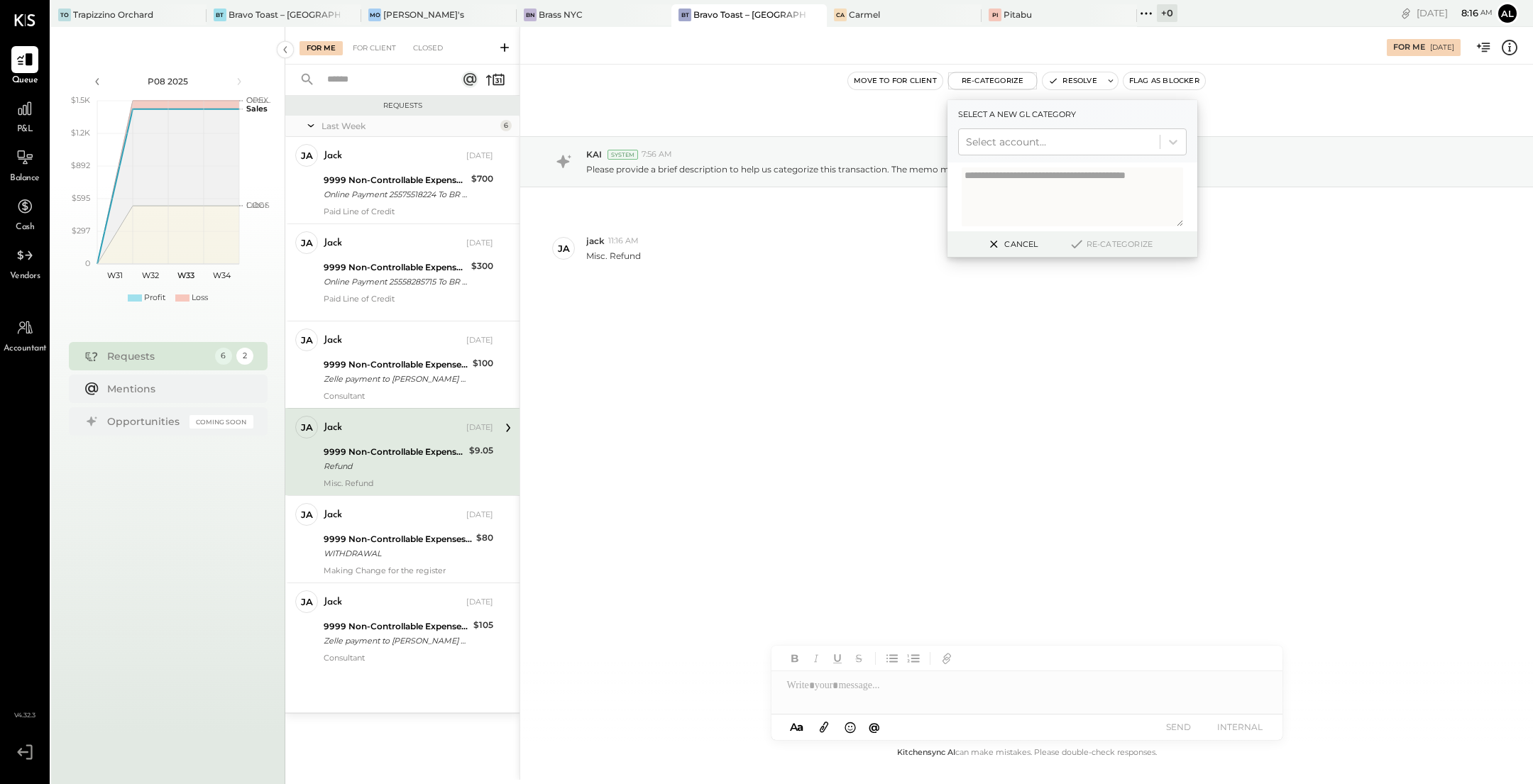
click at [1018, 245] on button "Cancel" at bounding box center [1012, 244] width 61 height 18
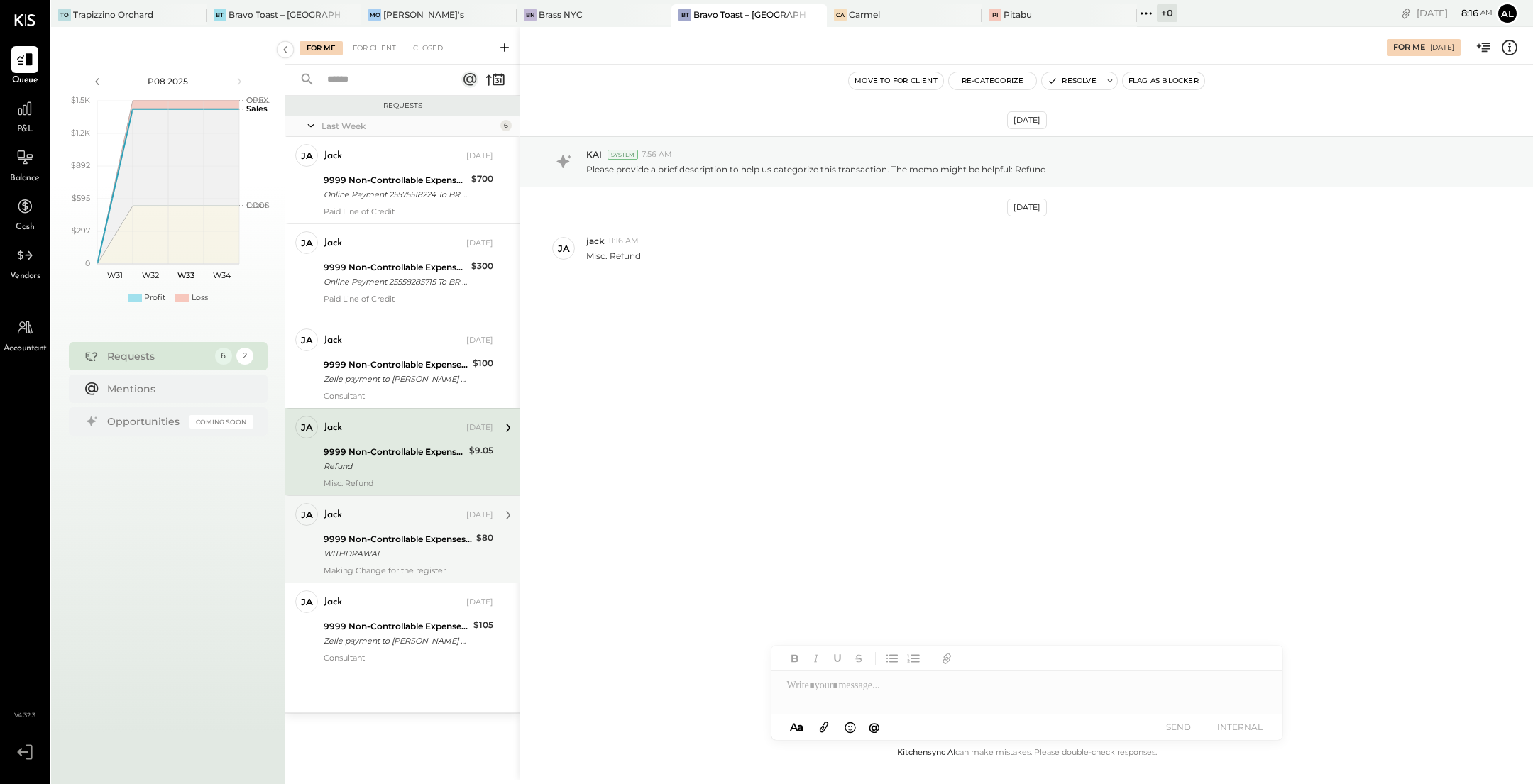
click at [421, 528] on div "jack [DATE] 9999 Non-Controllable Expenses:Other Income and Expenses:To Be Clas…" at bounding box center [408, 539] width 170 height 72
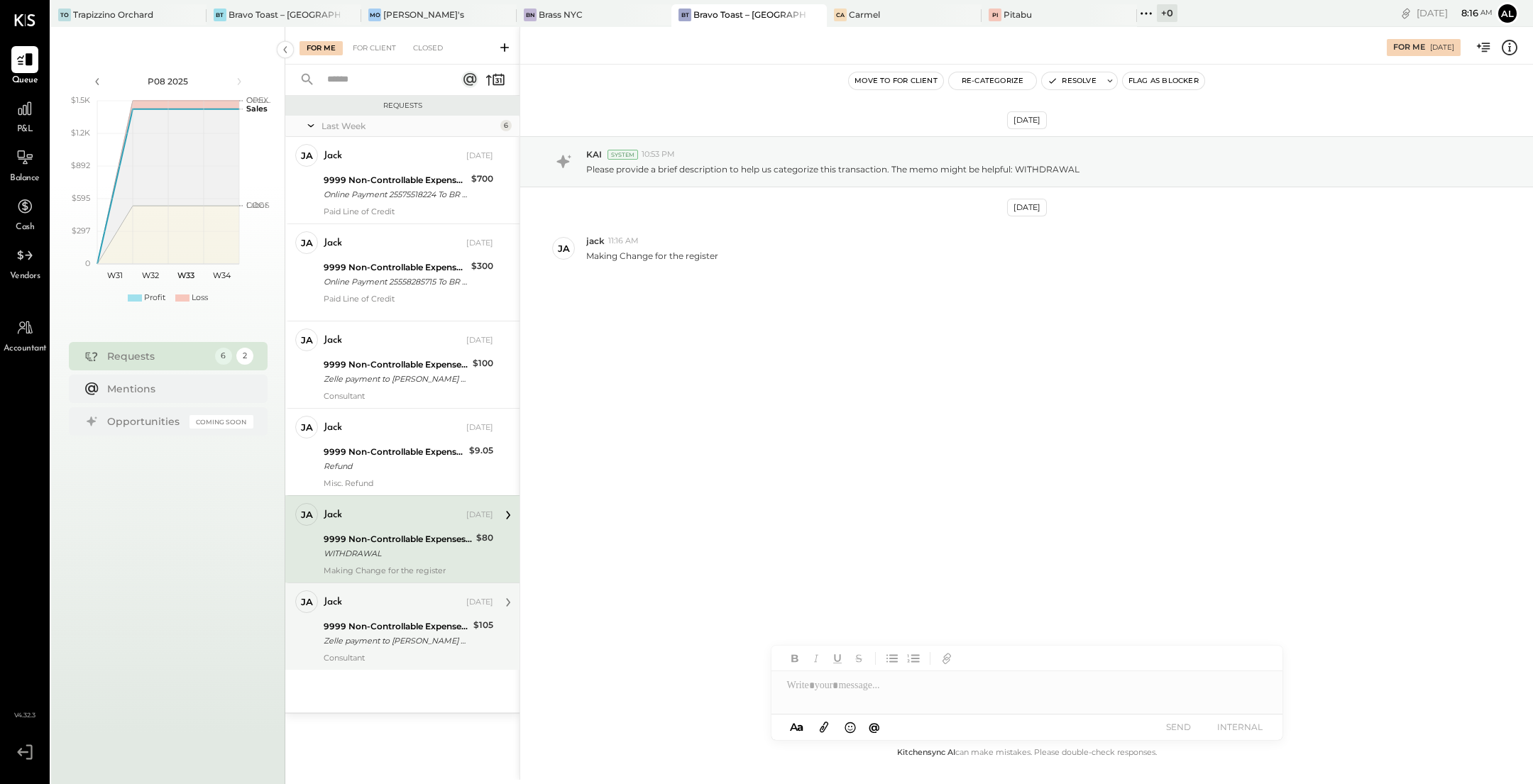
click at [358, 626] on div "9999 Non-Controllable Expenses:Other Income and Expenses:To Be Classified P&L" at bounding box center [396, 626] width 145 height 14
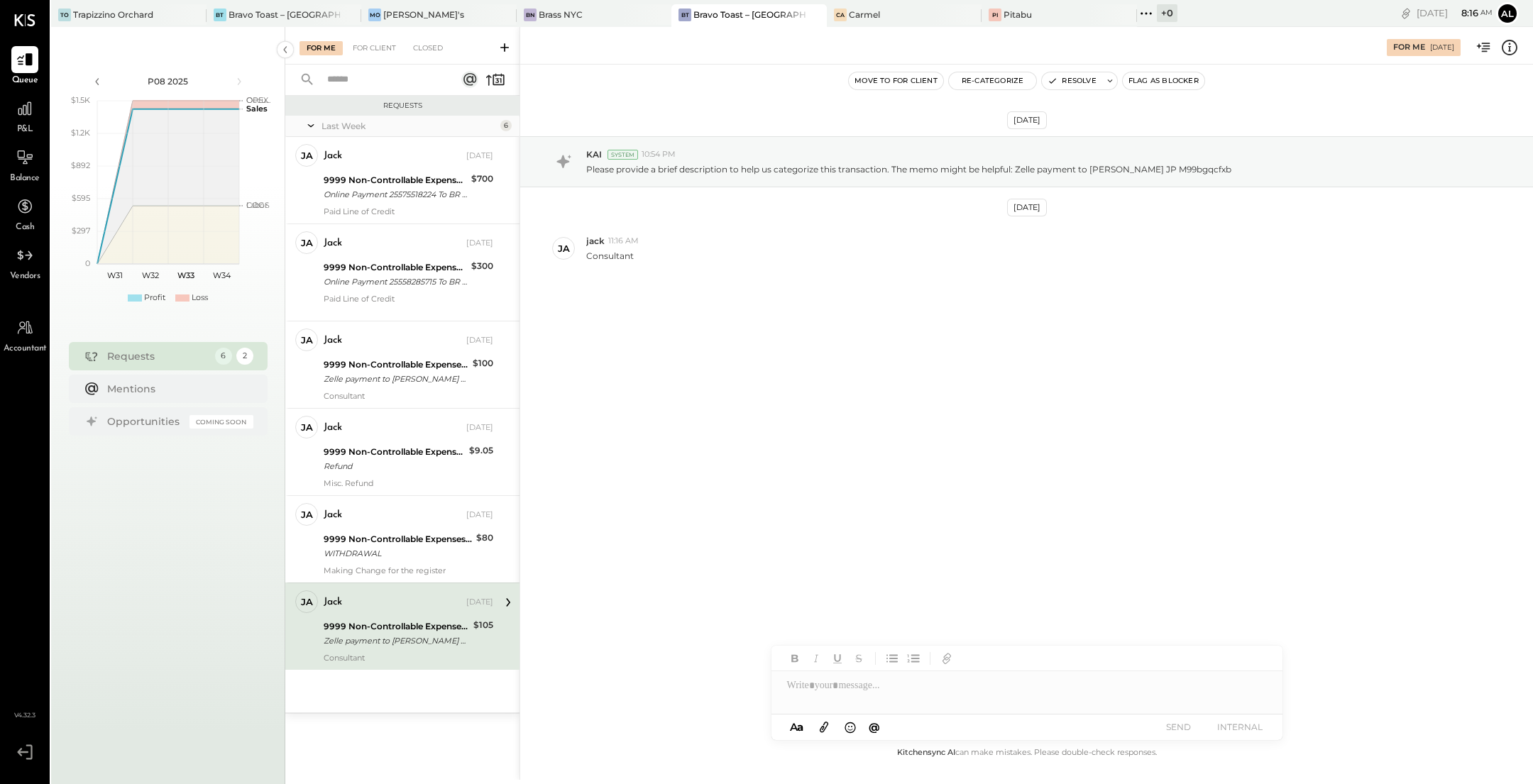
click at [420, 60] on div "For Me For Client Closed" at bounding box center [403, 45] width 234 height 37
click at [426, 47] on div "Closed" at bounding box center [428, 48] width 44 height 14
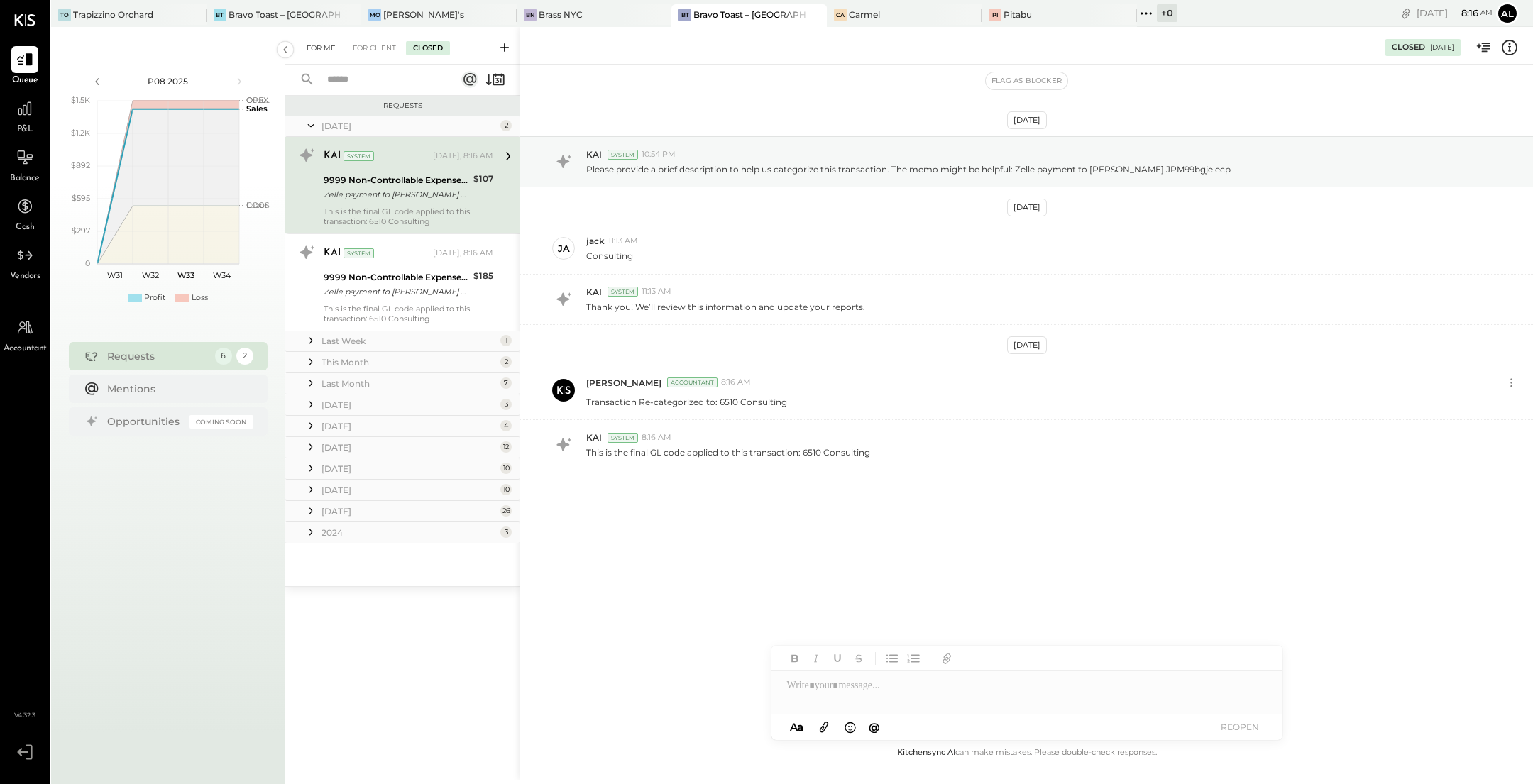
click at [327, 48] on div "For Me" at bounding box center [321, 48] width 43 height 14
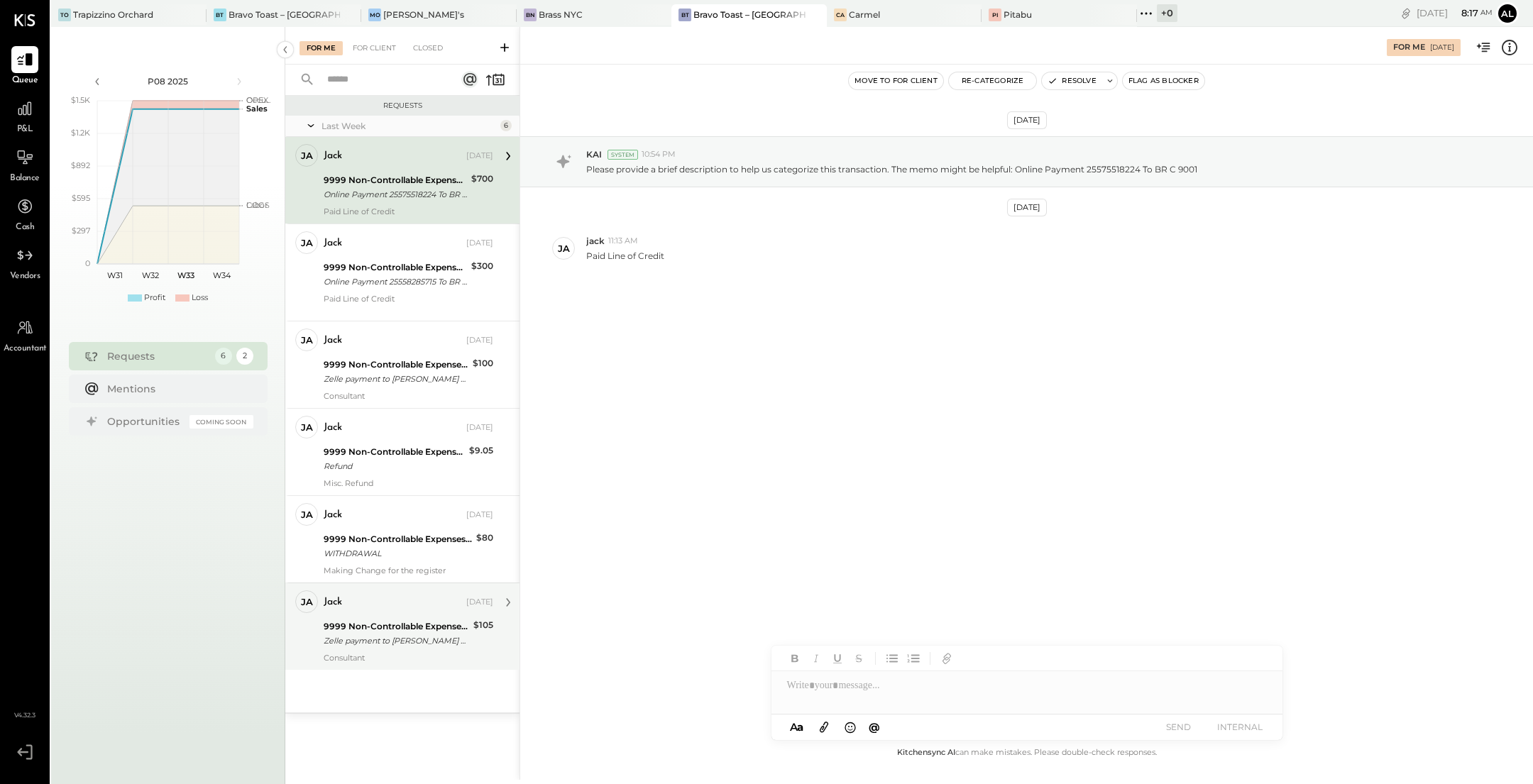
click at [399, 629] on div "9999 Non-Controllable Expenses:Other Income and Expenses:To Be Classified P&L" at bounding box center [396, 626] width 145 height 14
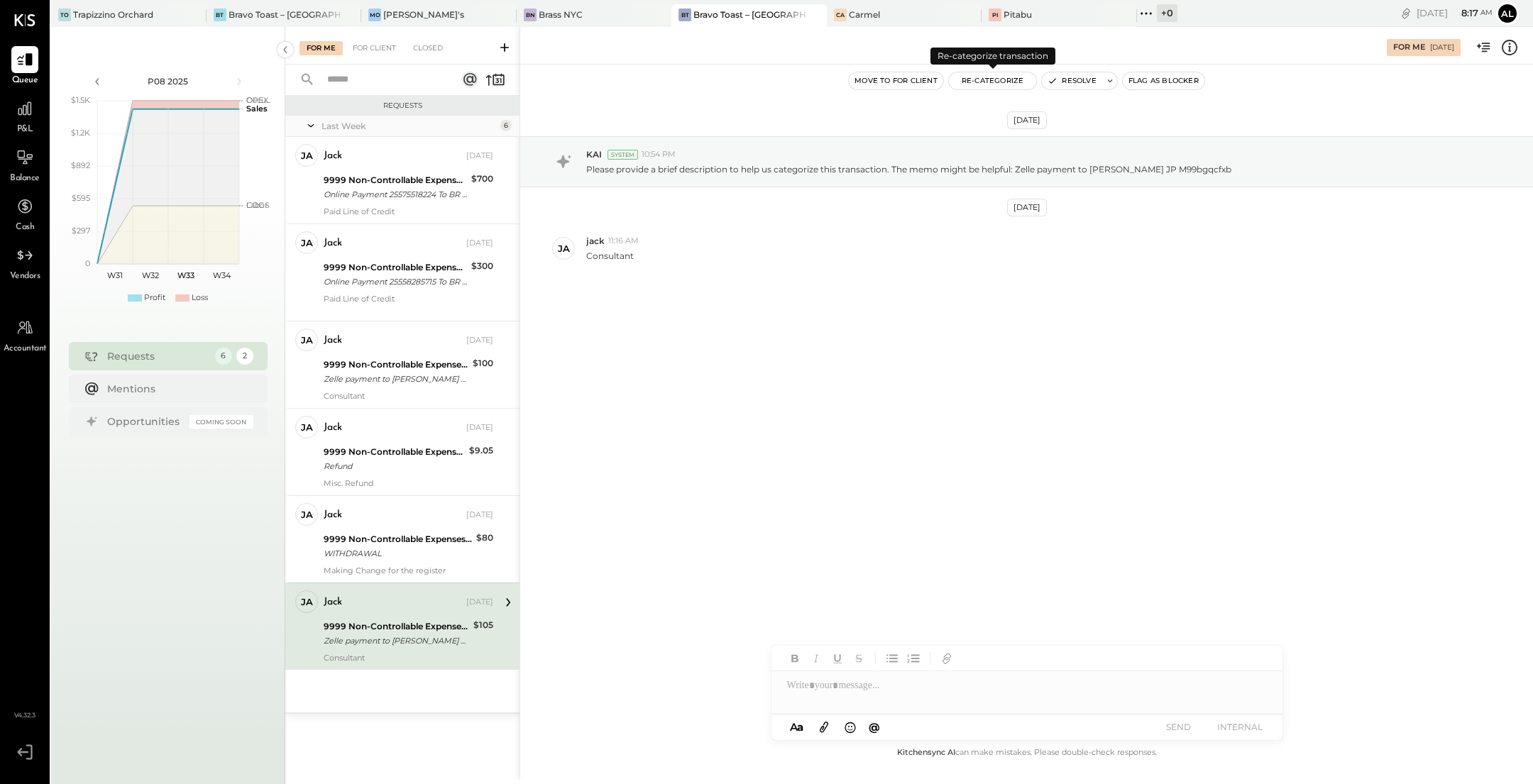
click at [999, 80] on button "Re-Categorize" at bounding box center [993, 81] width 88 height 17
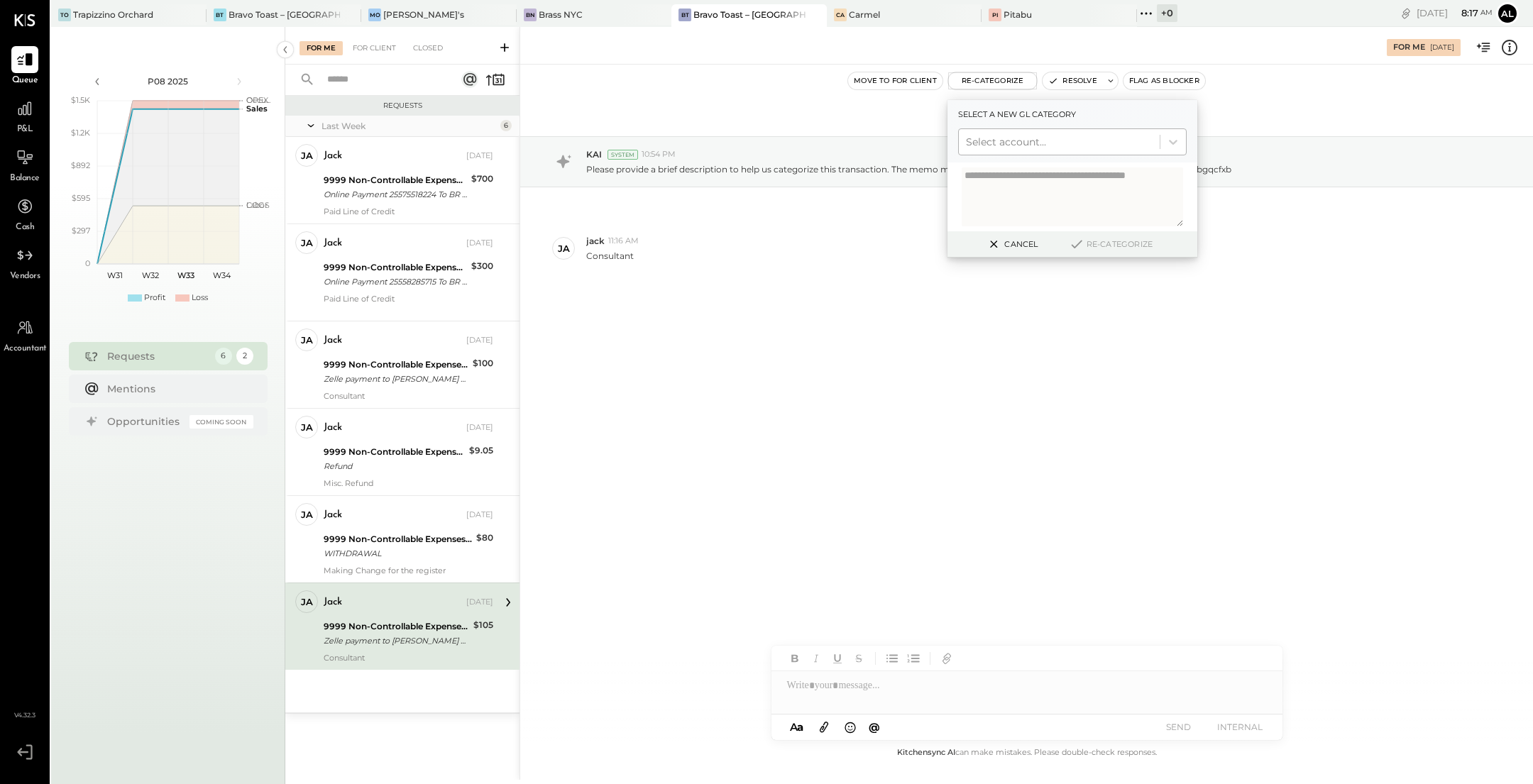
click at [997, 147] on div at bounding box center [1059, 142] width 186 height 17
type input "*****"
click at [1016, 179] on div "(6510) Consulting" at bounding box center [1072, 177] width 228 height 26
click at [1104, 247] on button "Re-Categorize" at bounding box center [1111, 244] width 94 height 17
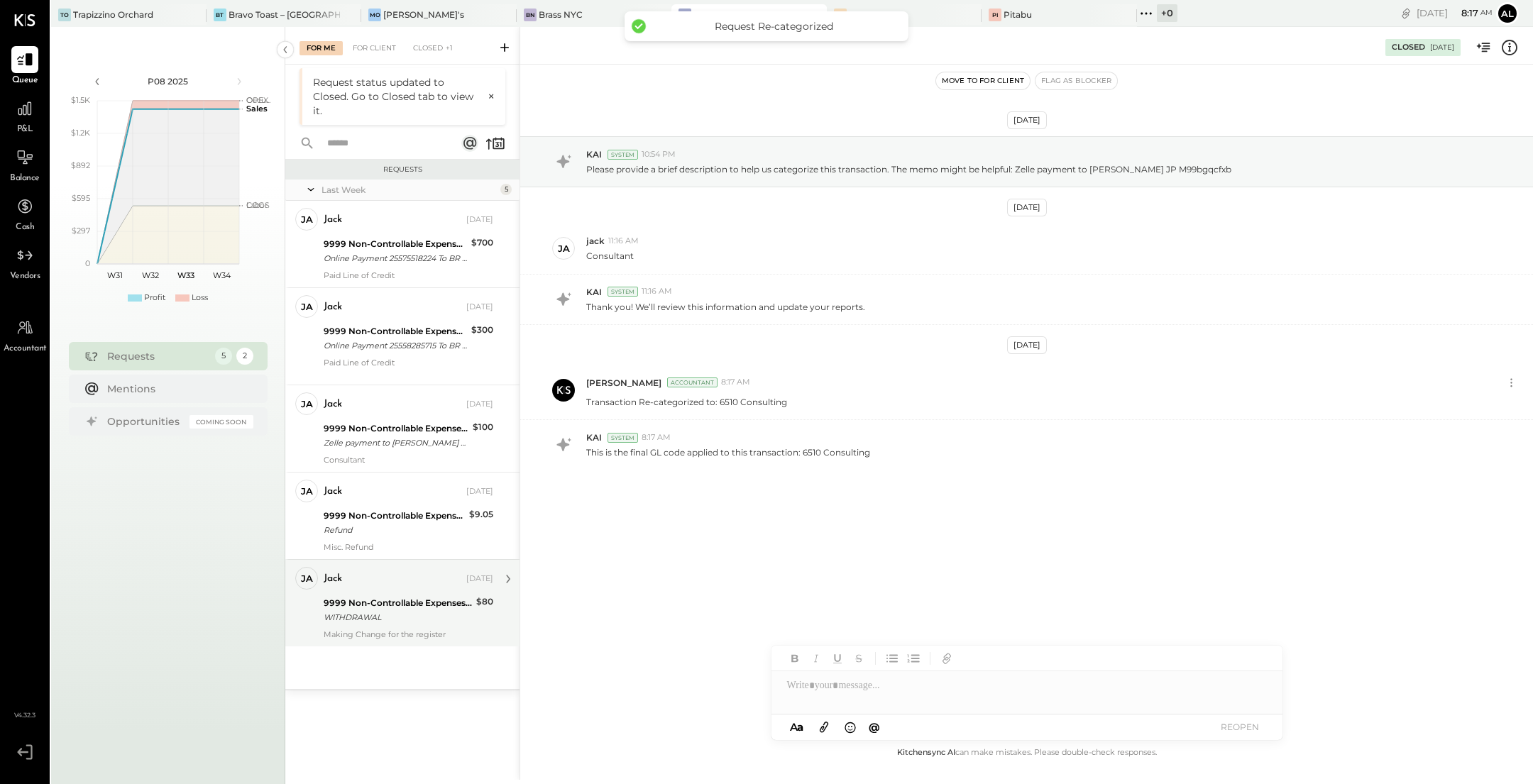
click at [384, 601] on div "9999 Non-Controllable Expenses:Other Income and Expenses:To Be Classified P&L" at bounding box center [397, 603] width 148 height 14
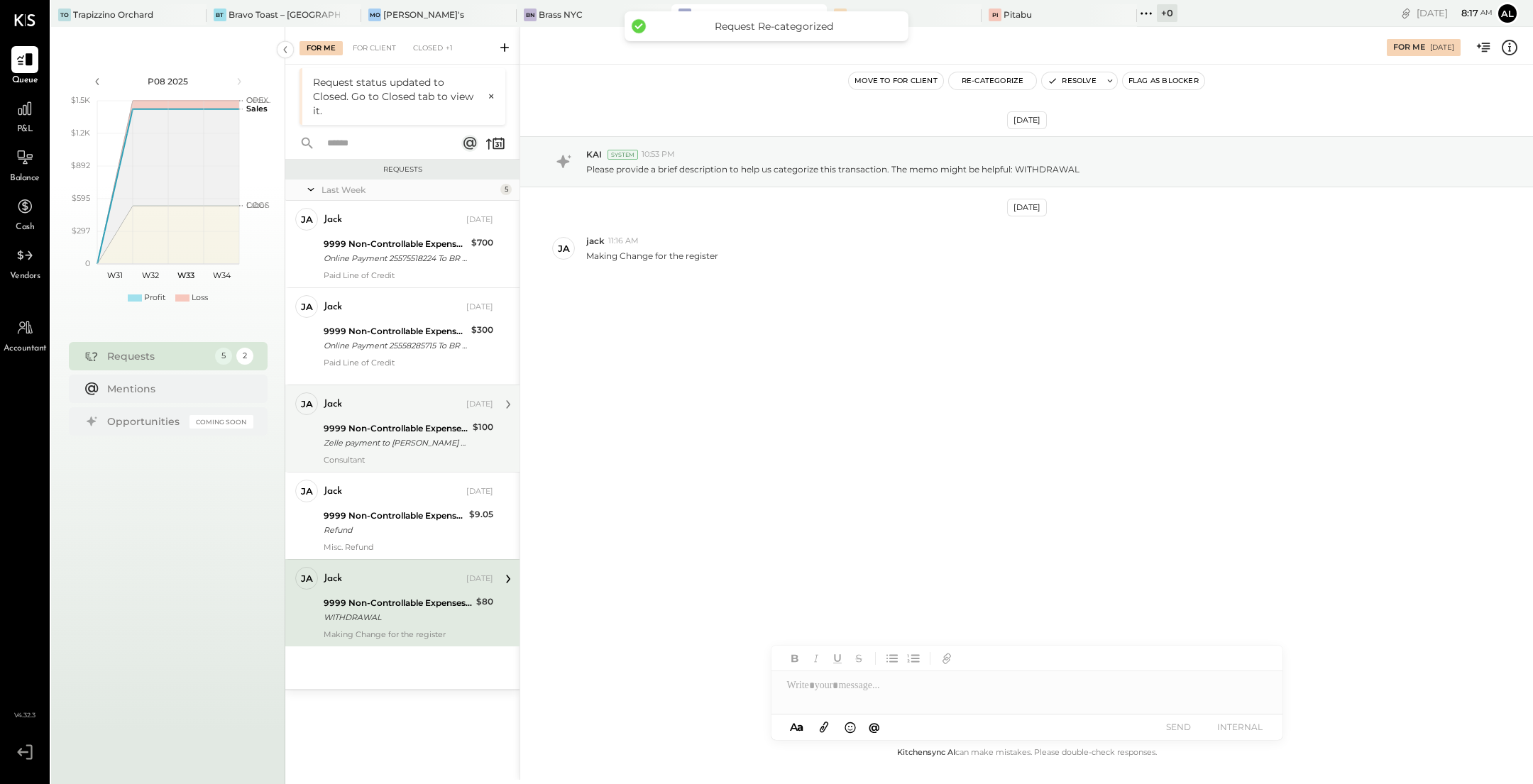
click at [394, 445] on div "Zelle payment to [PERSON_NAME] JP M99bhjg5m5" at bounding box center [396, 443] width 145 height 14
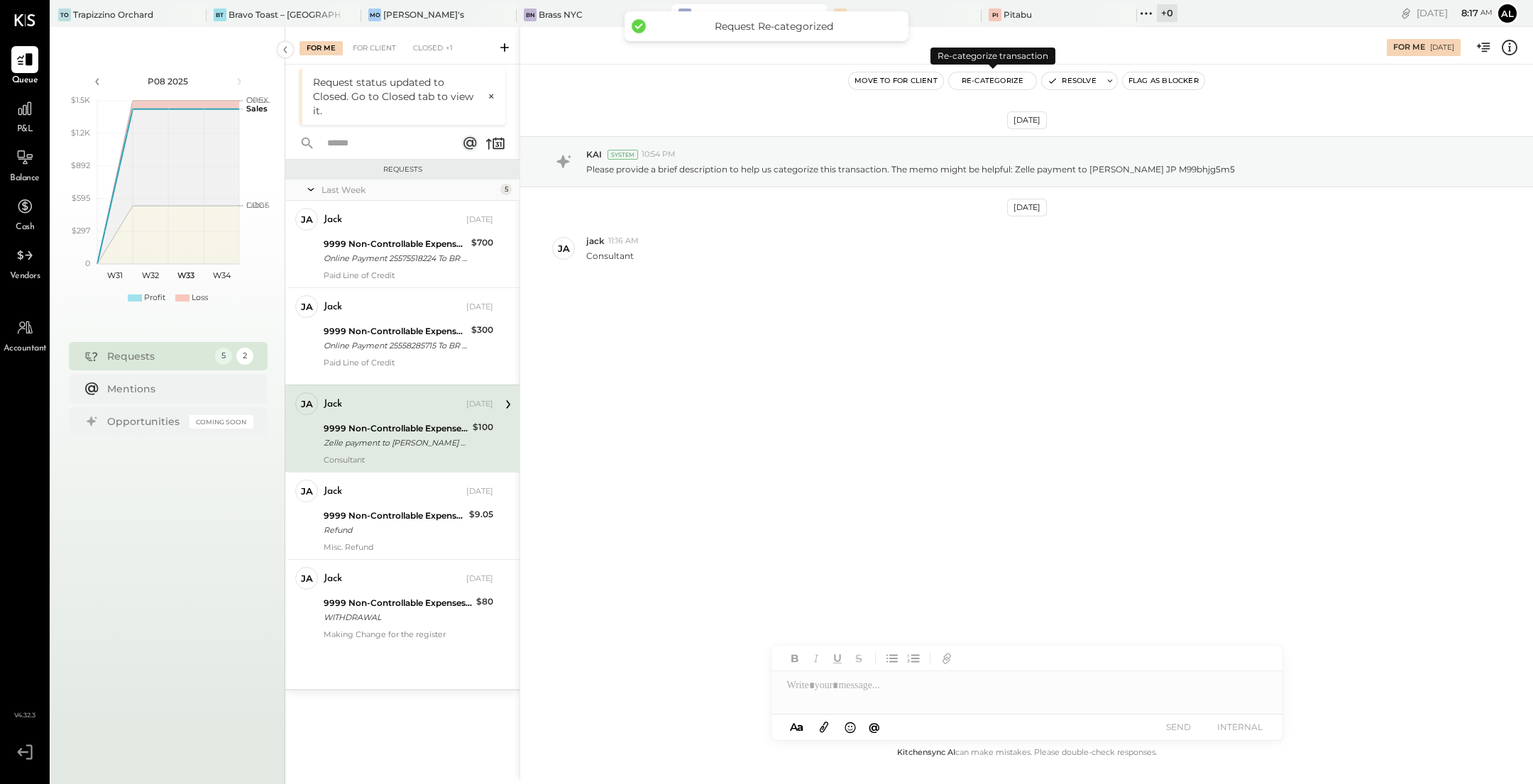
click at [982, 84] on button "Re-Categorize" at bounding box center [993, 81] width 88 height 17
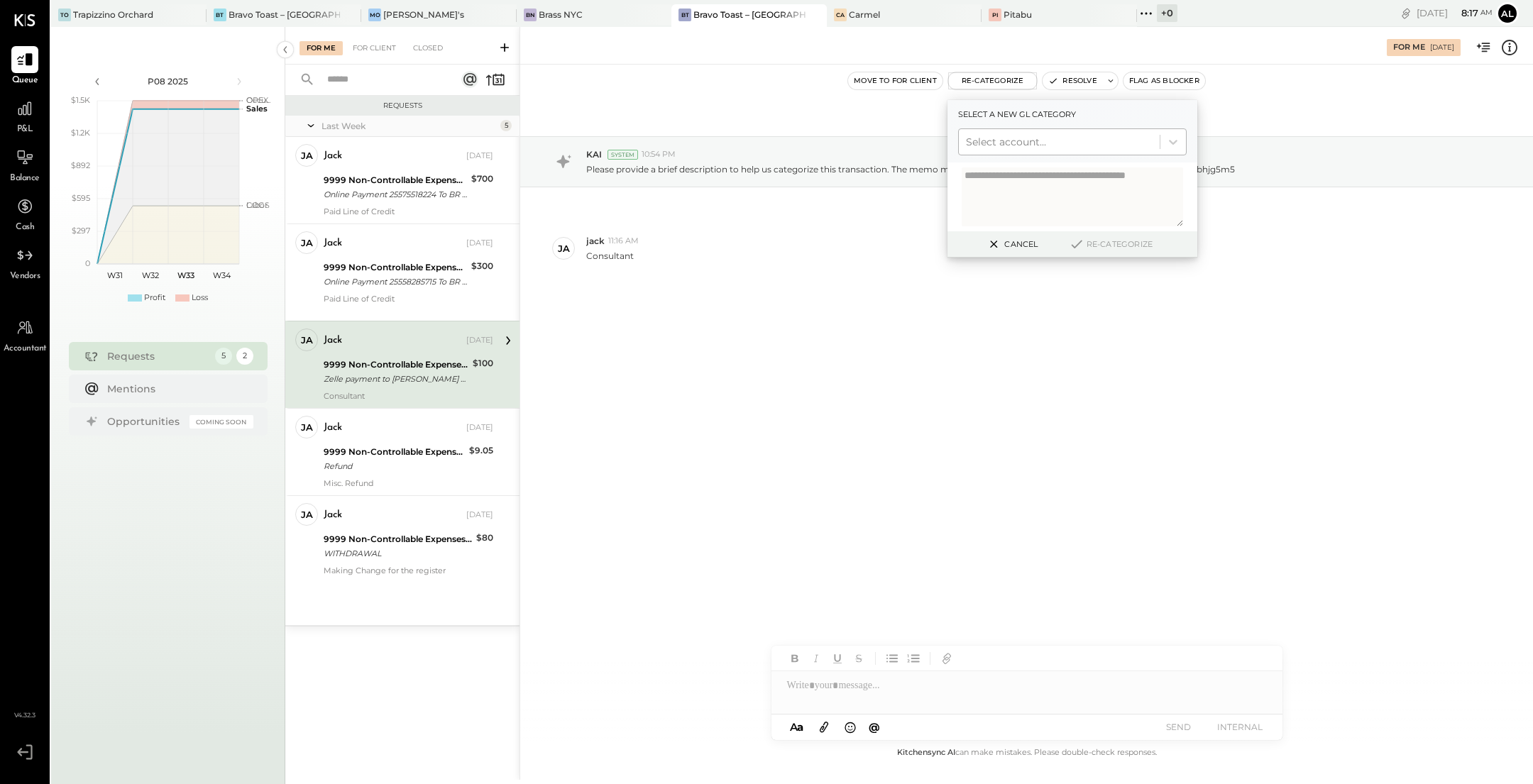
click at [1010, 142] on div at bounding box center [1059, 142] width 186 height 17
type input "******"
click at [1019, 173] on div "(6510) Consulting" at bounding box center [1072, 177] width 228 height 26
click at [1102, 247] on button "Re-Categorize" at bounding box center [1111, 244] width 94 height 17
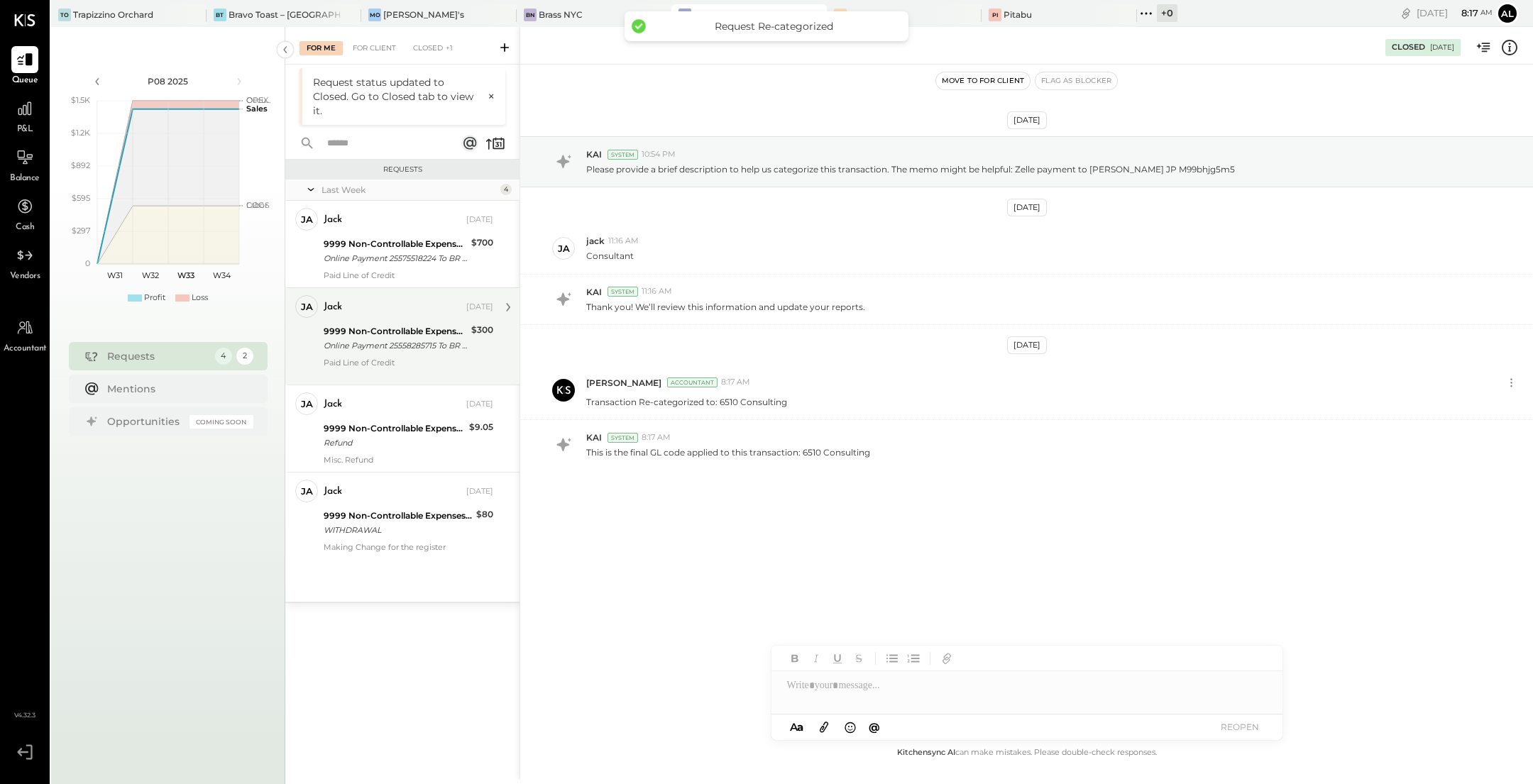
click at [390, 339] on div "Online Payment 25558285715 To BR C 9001" at bounding box center [395, 346] width 143 height 14
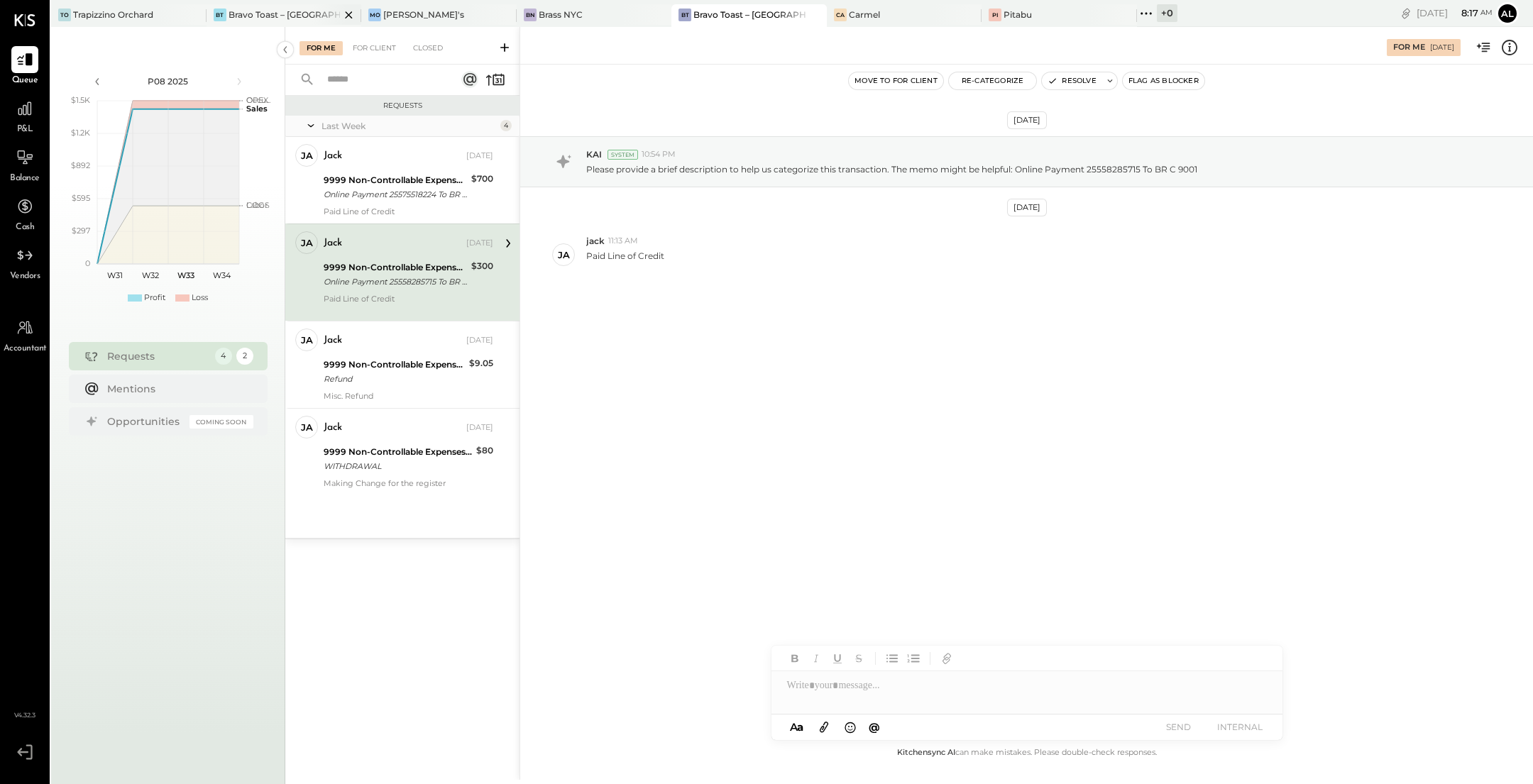
click at [272, 12] on div "Bravo Toast – [GEOGRAPHIC_DATA]" at bounding box center [284, 14] width 112 height 12
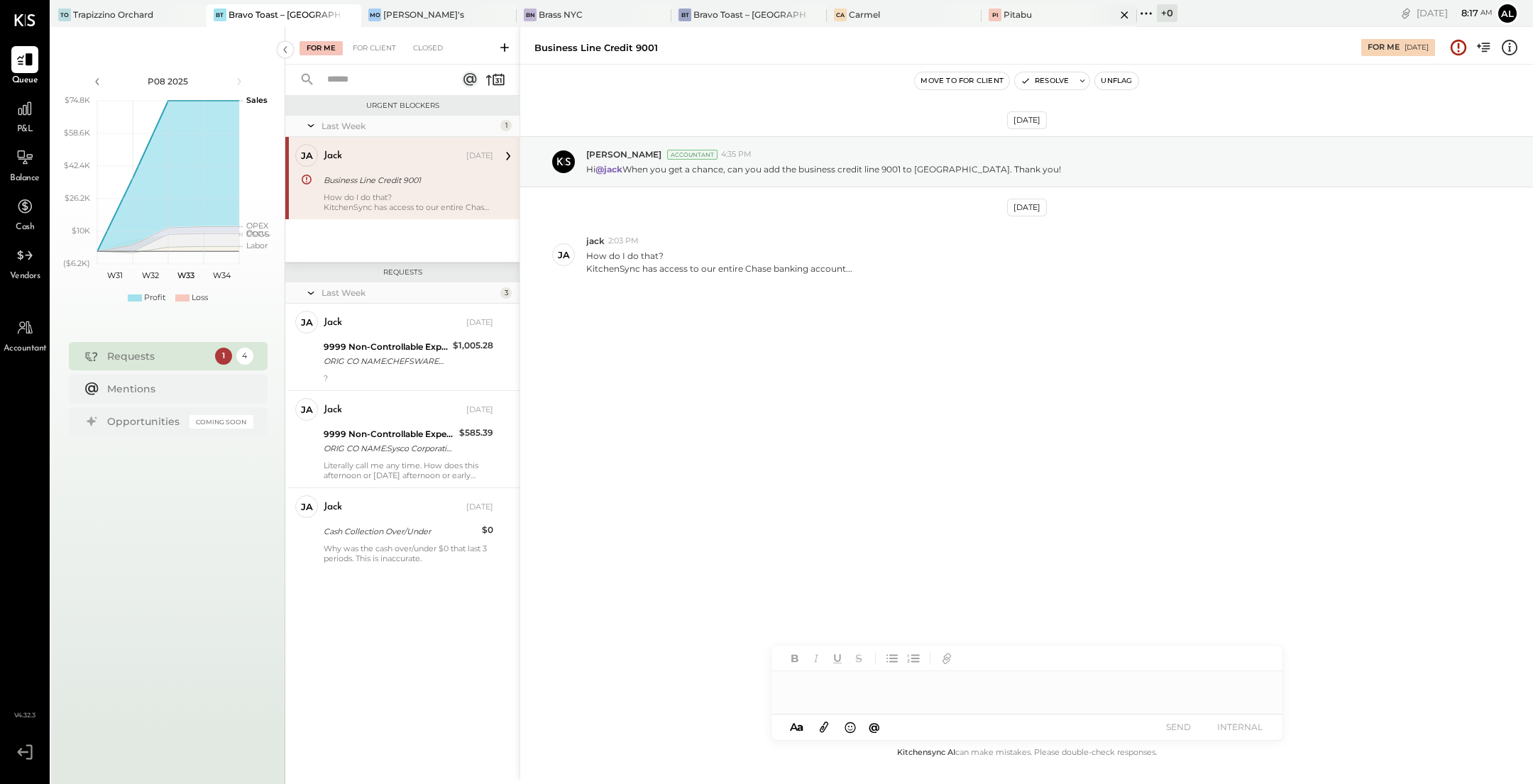
click at [986, 8] on div "Pi Pitabu" at bounding box center [1049, 14] width 134 height 13
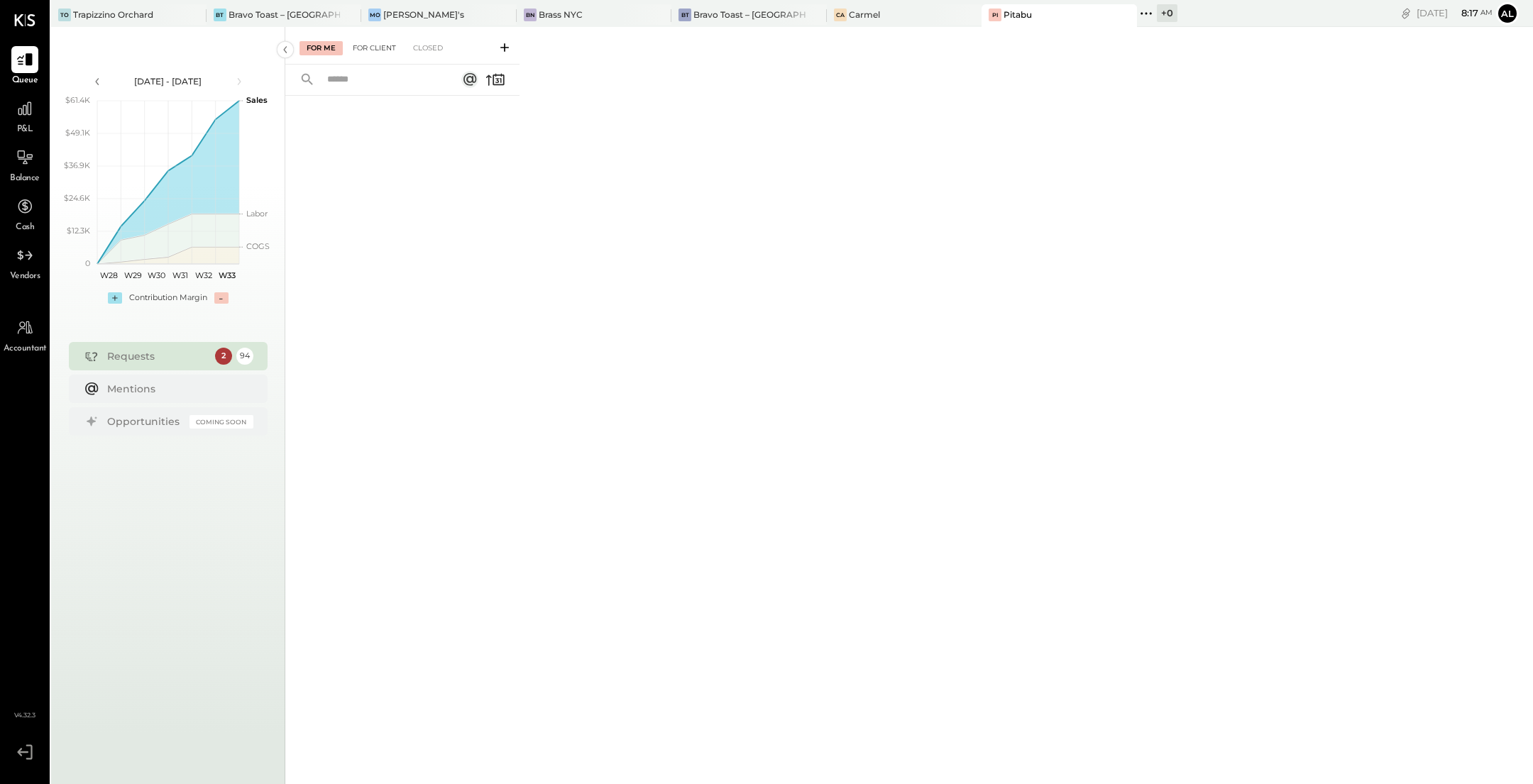
click at [368, 49] on div "For Client" at bounding box center [374, 48] width 58 height 14
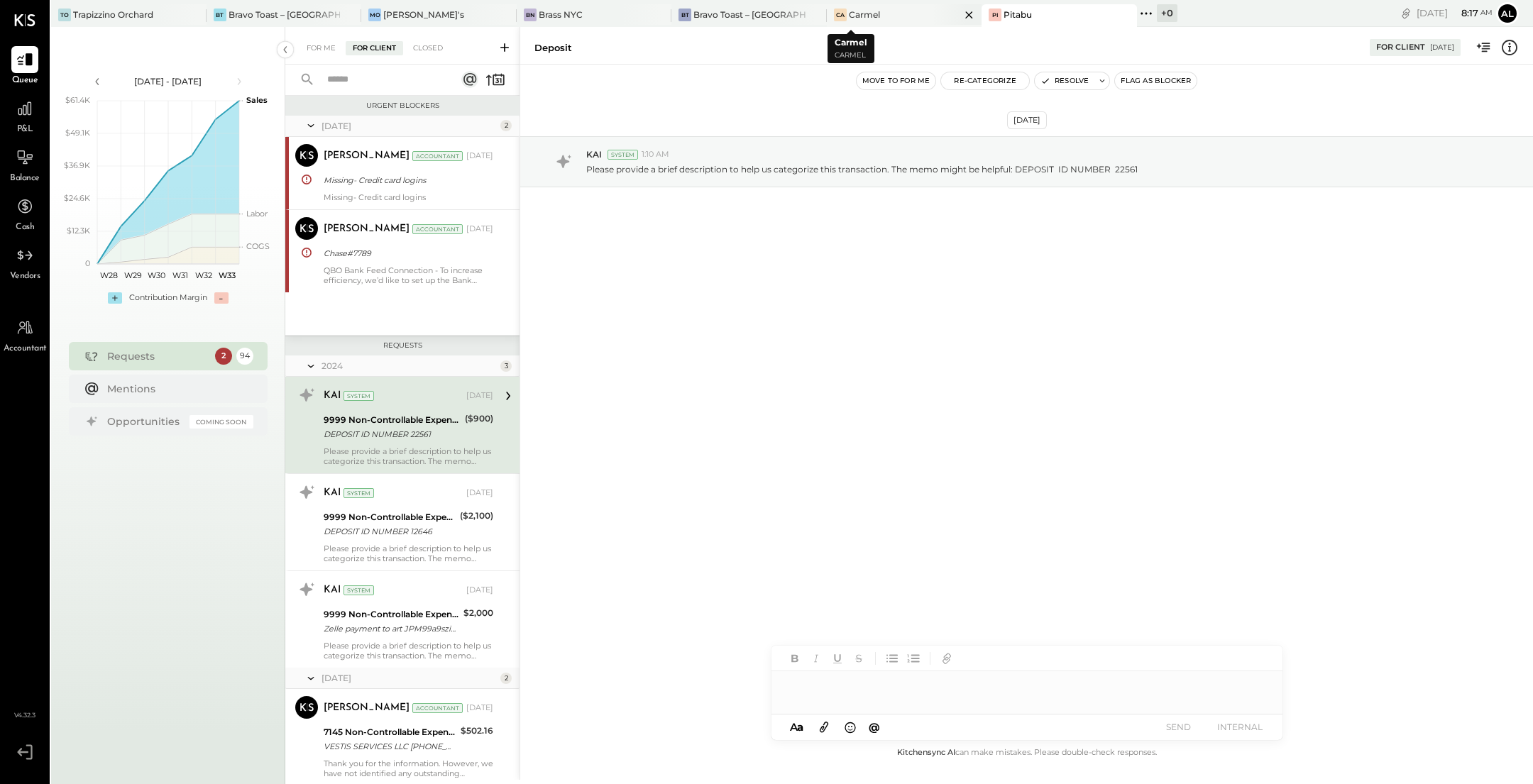
click at [849, 11] on div "Carmel" at bounding box center [864, 14] width 31 height 12
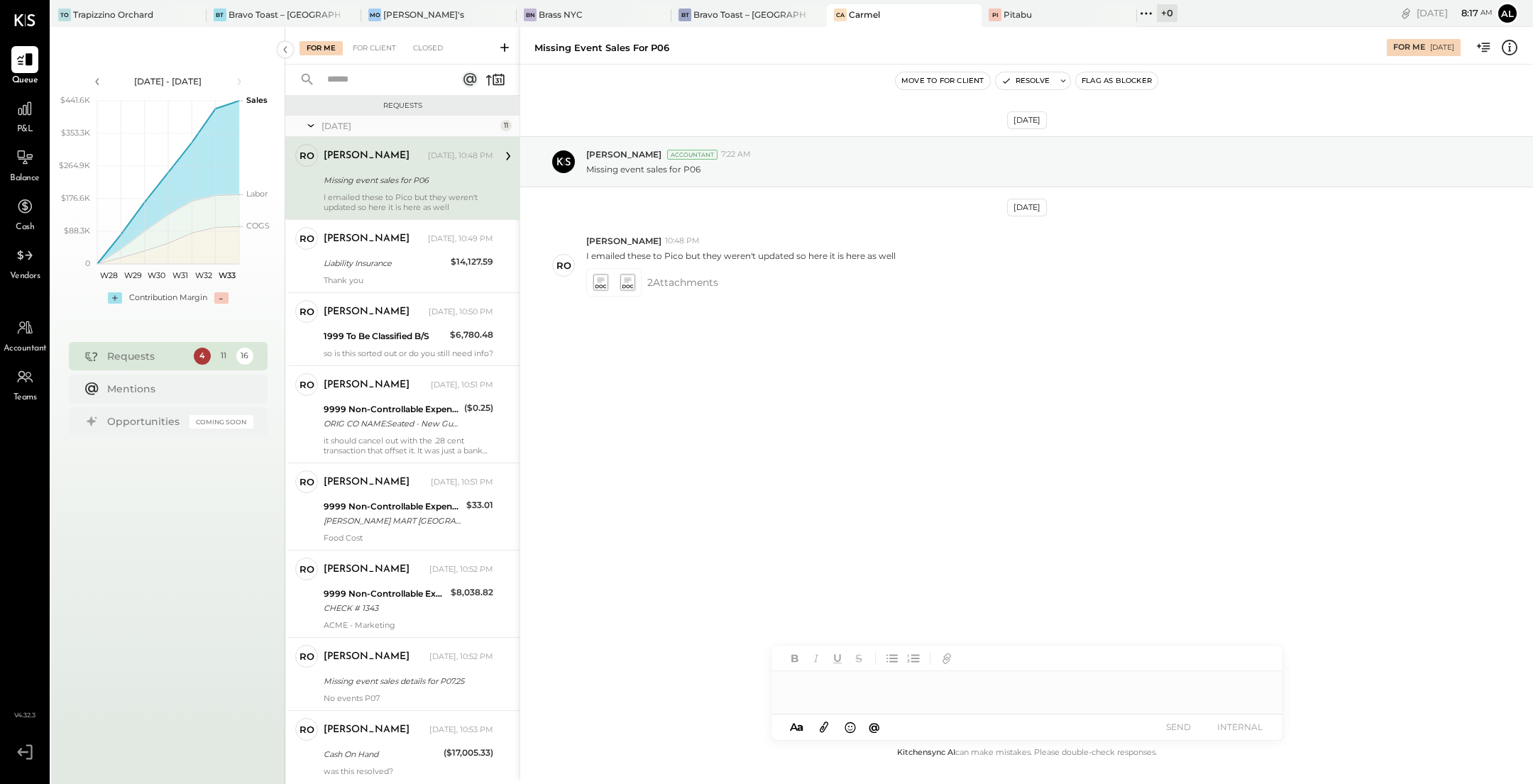
click at [401, 186] on div "Missing event sales for P06" at bounding box center [406, 180] width 165 height 14
click at [626, 281] on icon at bounding box center [627, 282] width 15 height 16
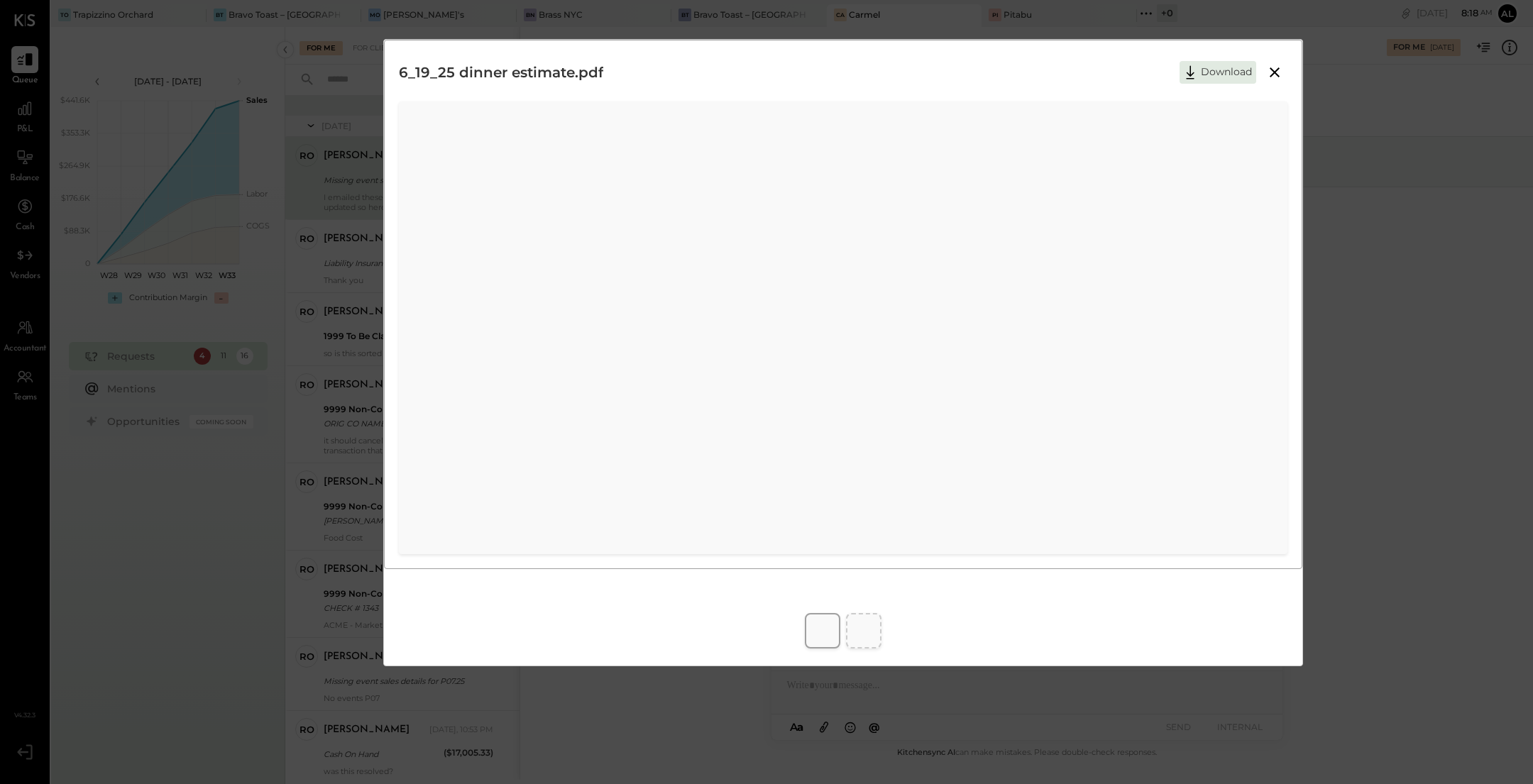
click at [1274, 78] on icon at bounding box center [1275, 72] width 17 height 17
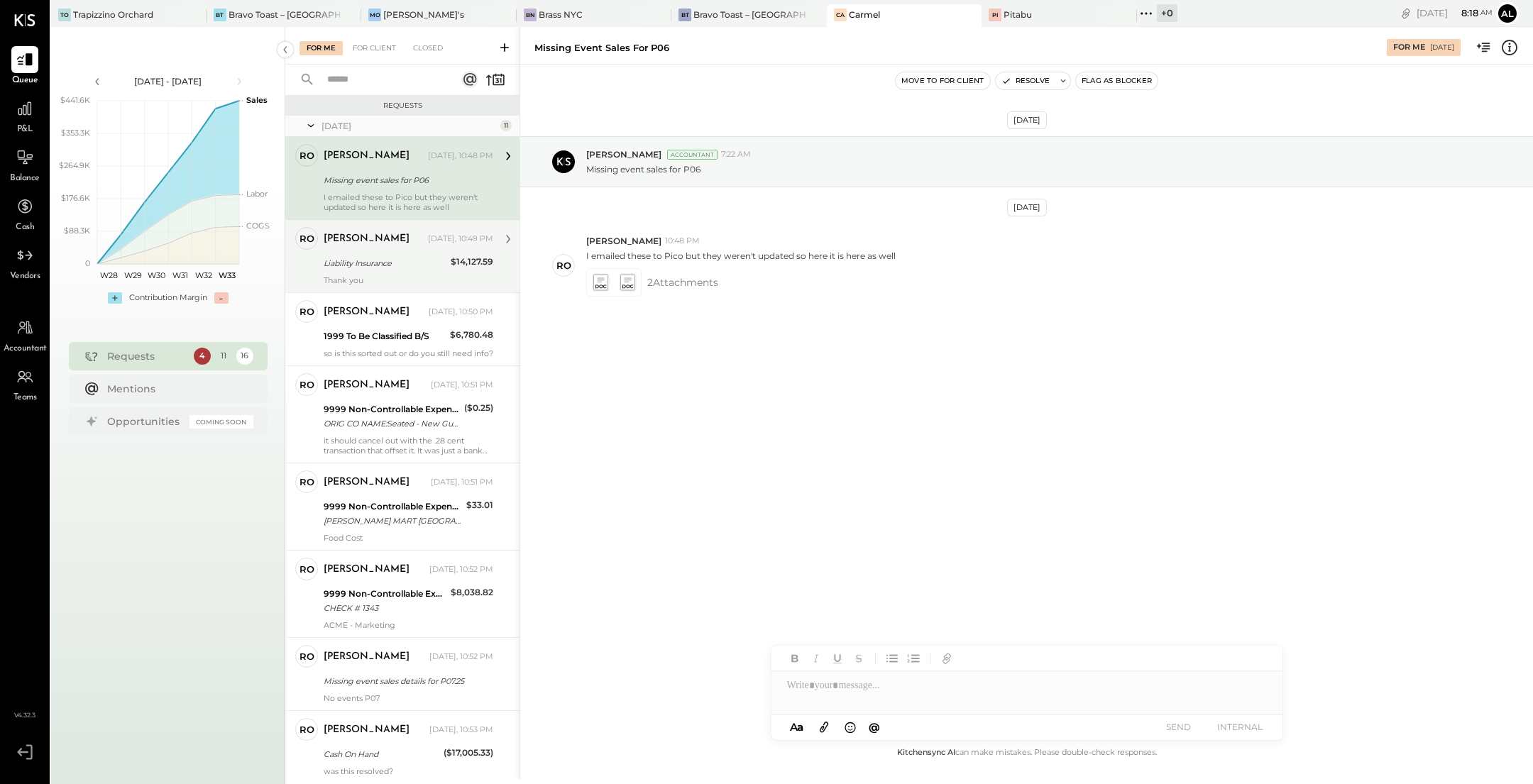
click at [417, 261] on div "Liability Insurance" at bounding box center [384, 263] width 123 height 14
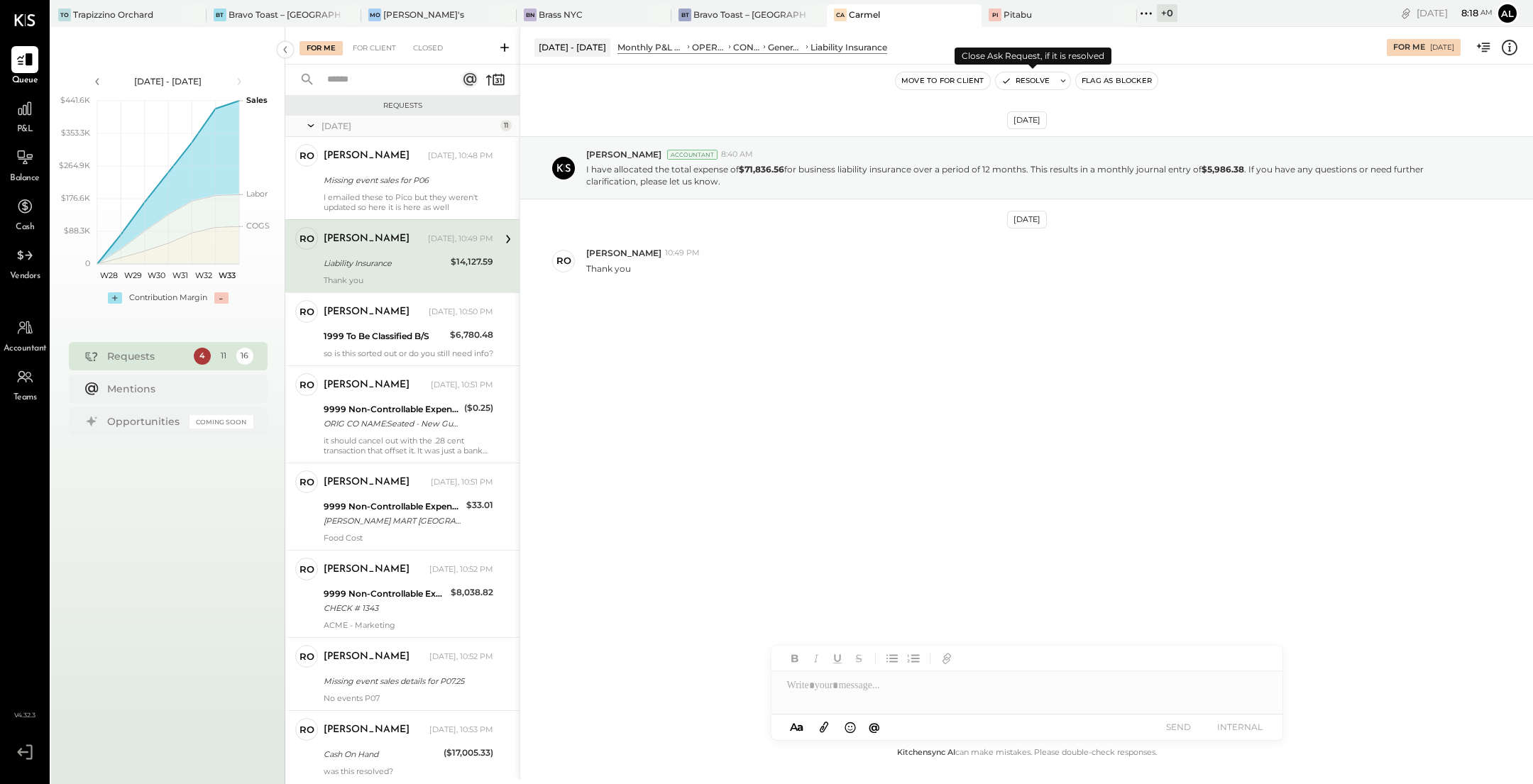
click at [1028, 84] on button "Resolve" at bounding box center [1025, 81] width 59 height 17
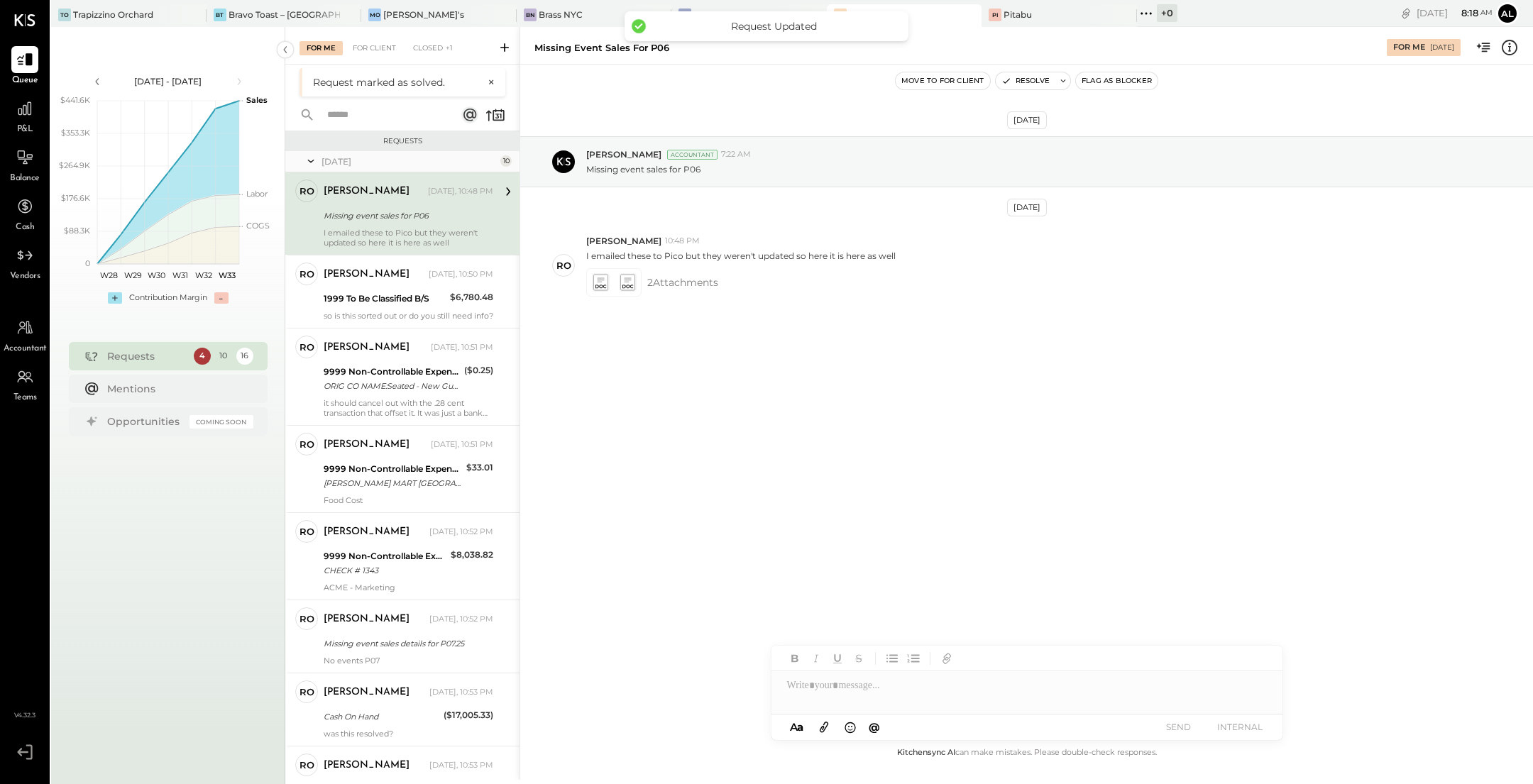
click at [419, 222] on div "Missing event sales for P06" at bounding box center [406, 215] width 165 height 14
click at [403, 302] on div "1999 To Be Classified B/S" at bounding box center [384, 298] width 122 height 14
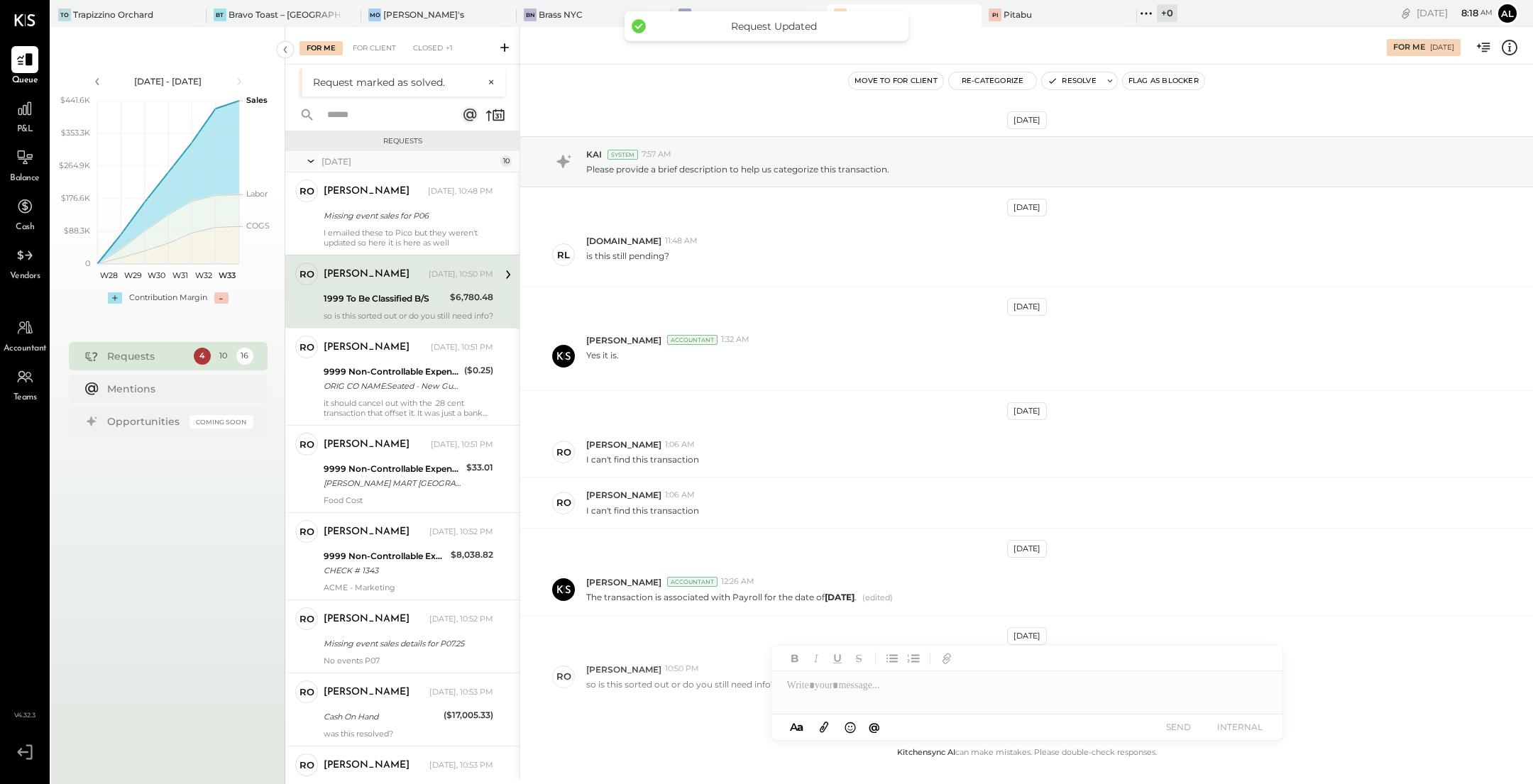
scroll to position [59, 0]
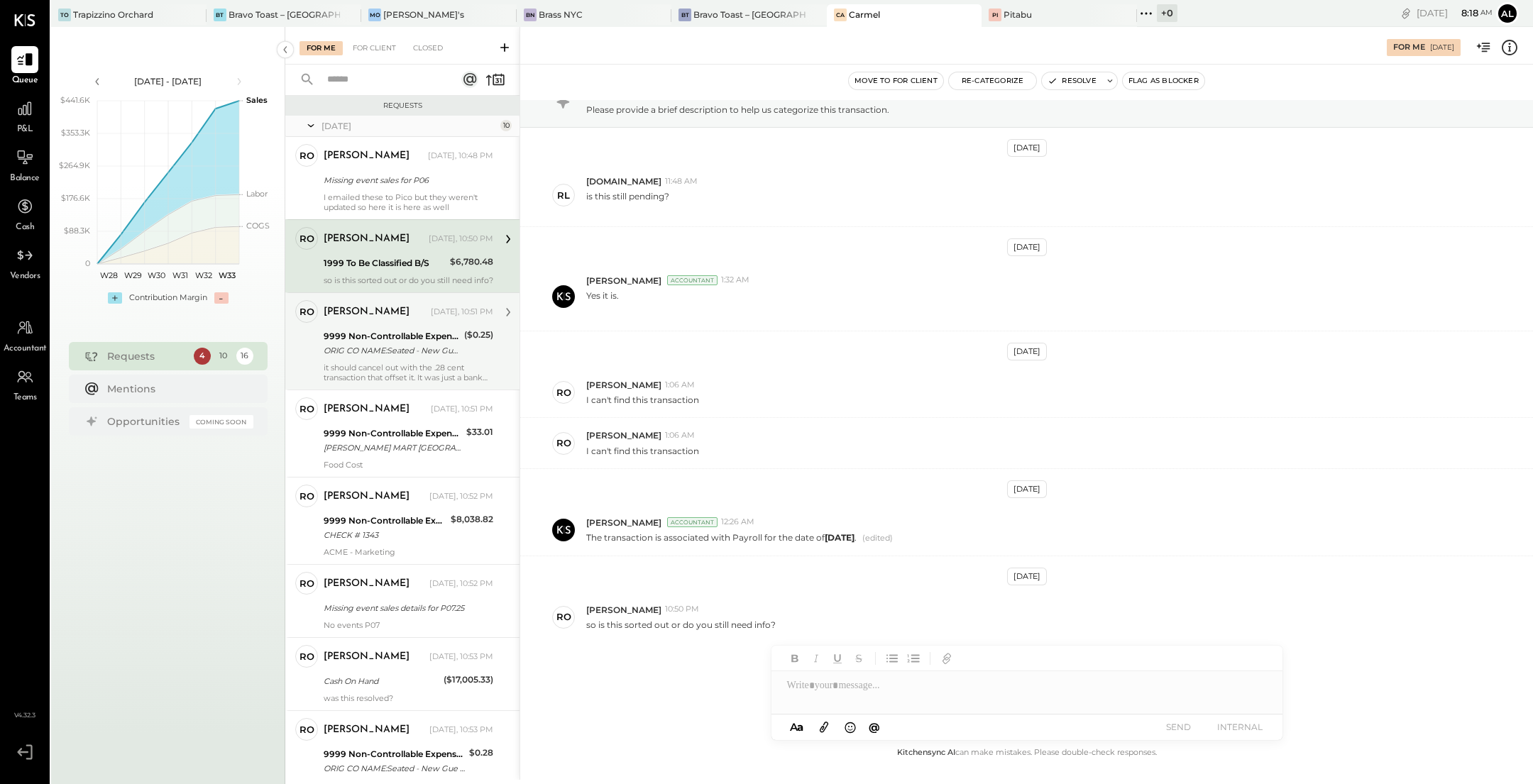
click at [377, 356] on div "ORIG CO NAME:Seated - New Gue ORIG ID:XXXXXX8598 DESC DATE: CO ENTRY DESCR:ACCT…" at bounding box center [391, 350] width 136 height 14
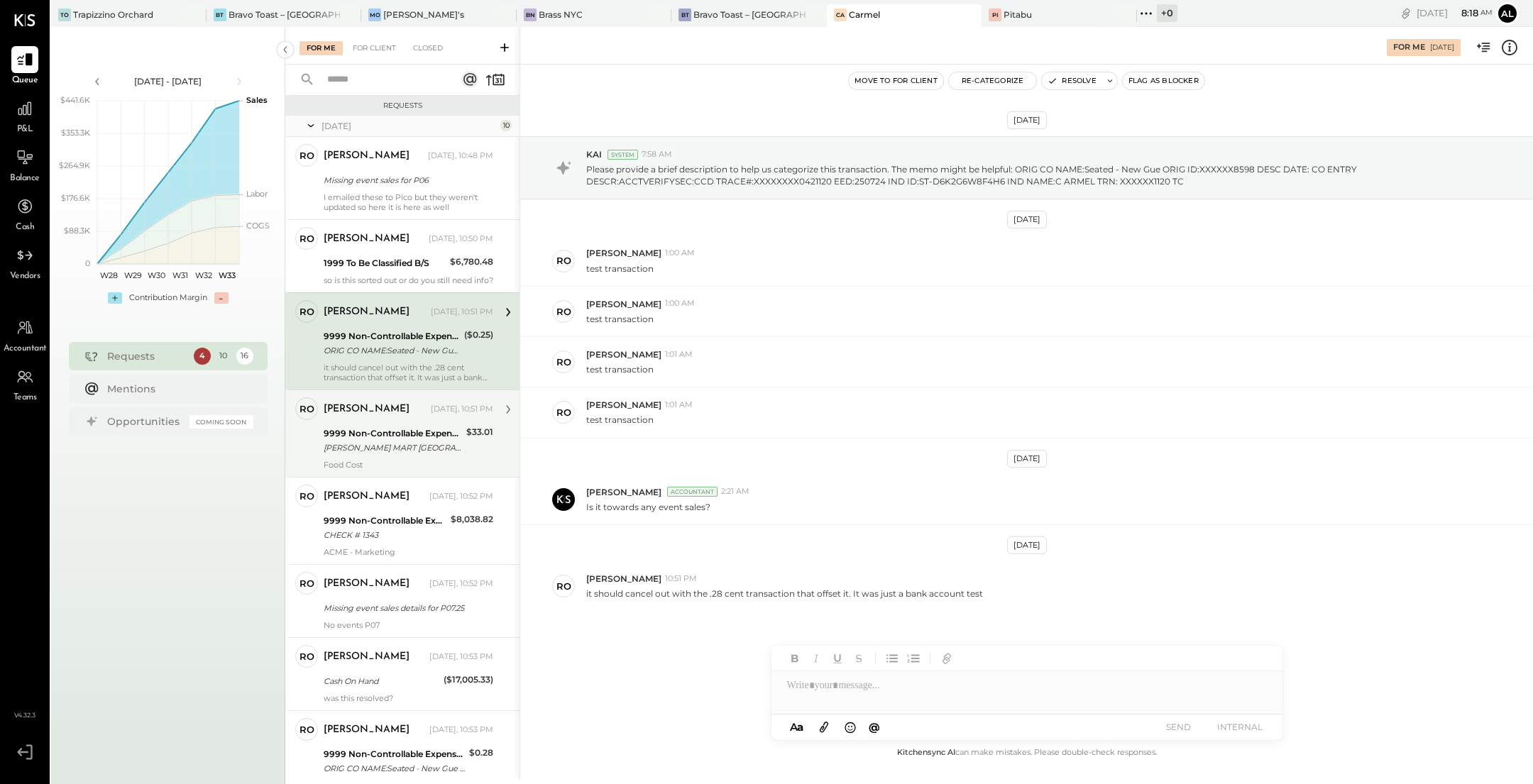
click at [390, 441] on div "9999 Non-Controllable Expenses:Other Income and Expenses:To Be Classified" at bounding box center [393, 433] width 139 height 14
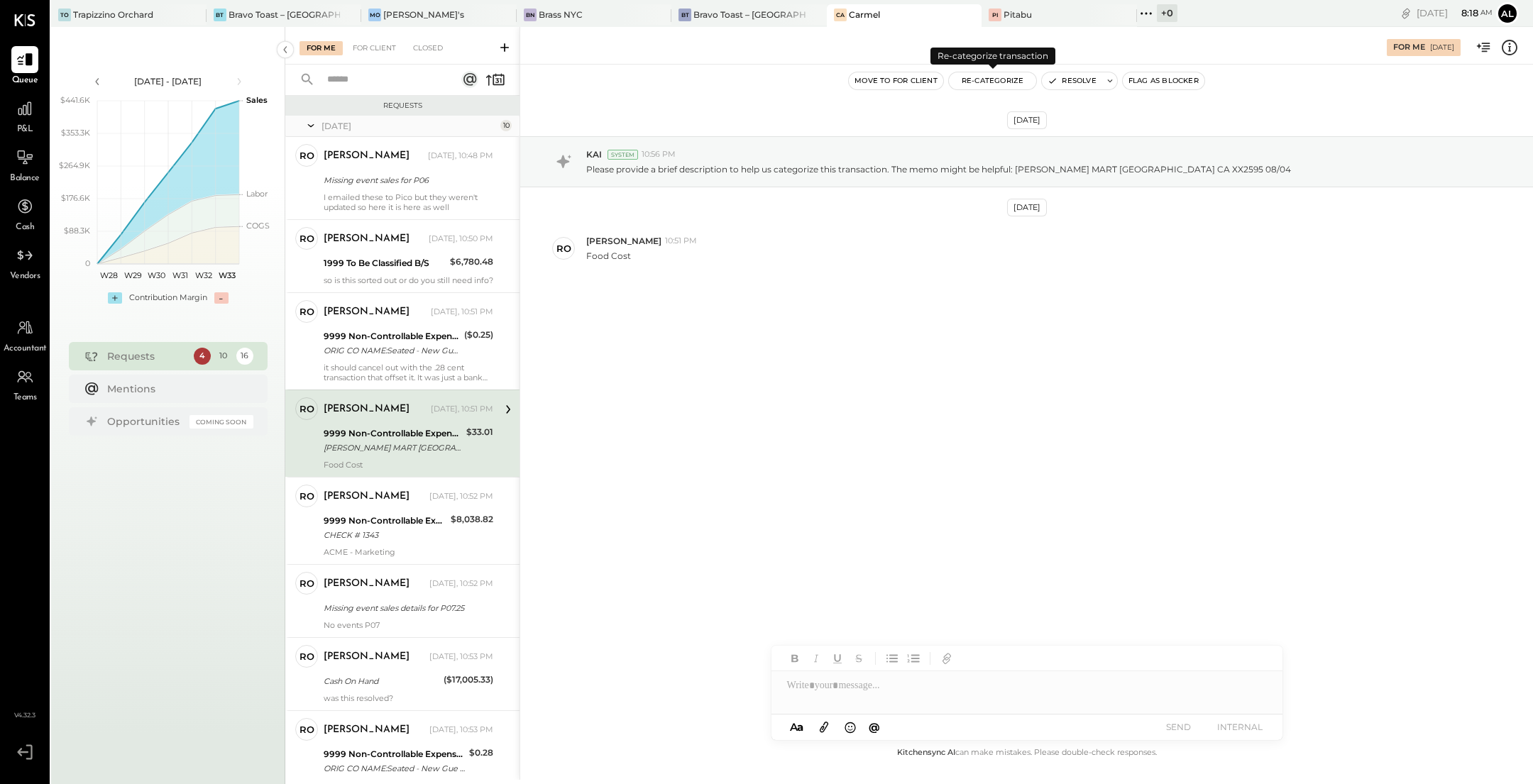
click at [1008, 79] on button "Re-Categorize" at bounding box center [993, 81] width 88 height 17
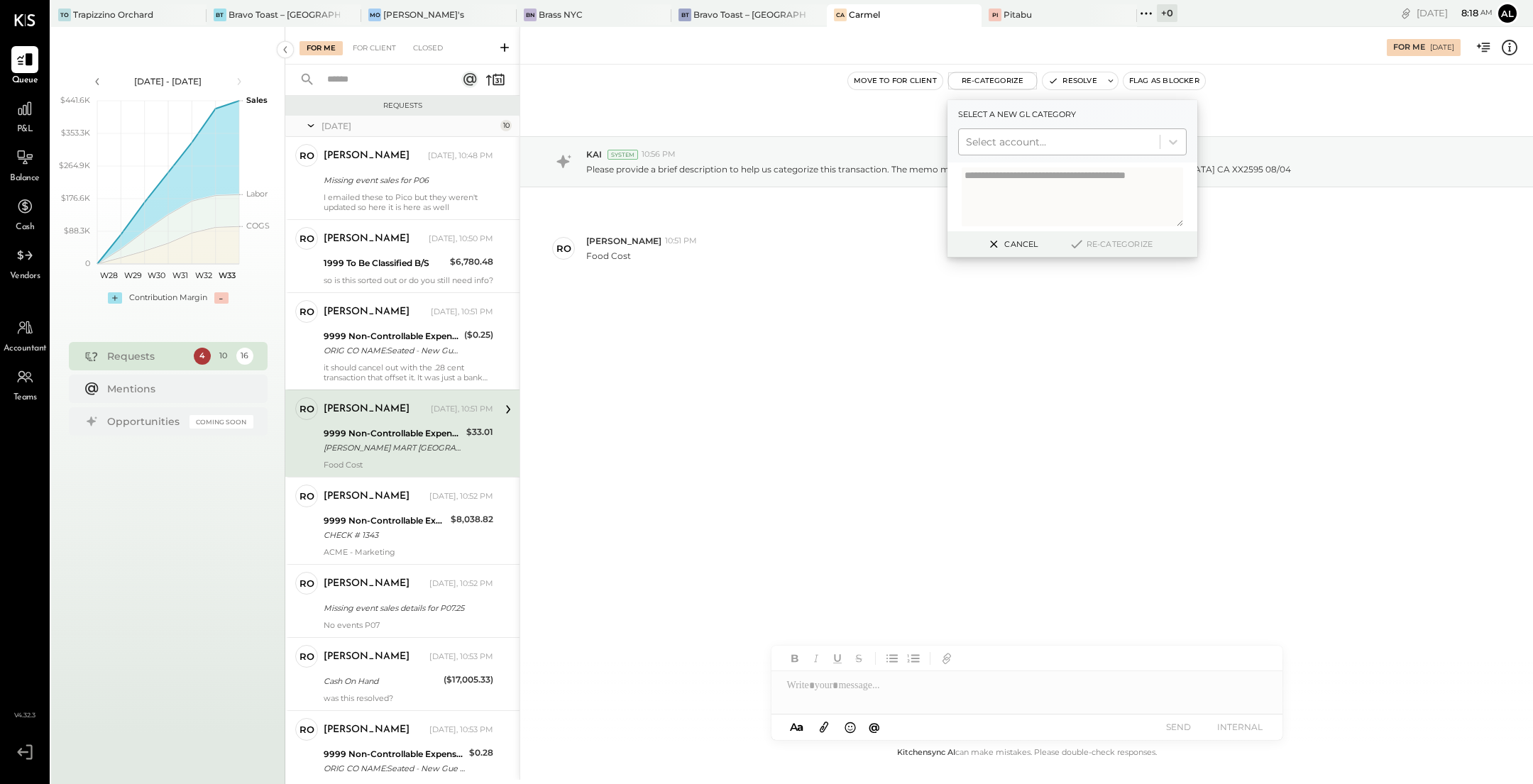
click at [1027, 142] on div at bounding box center [1059, 142] width 186 height 17
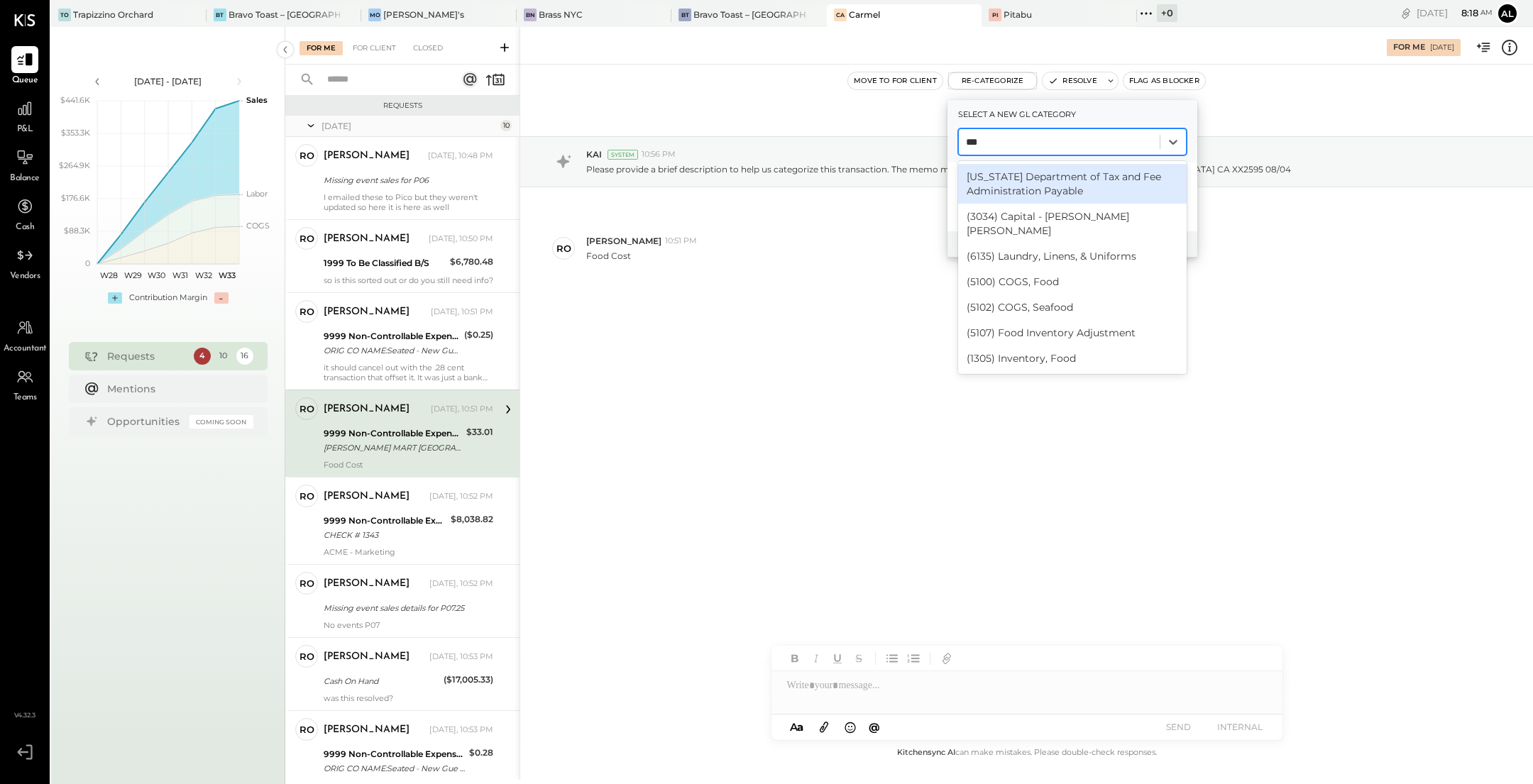
type input "****"
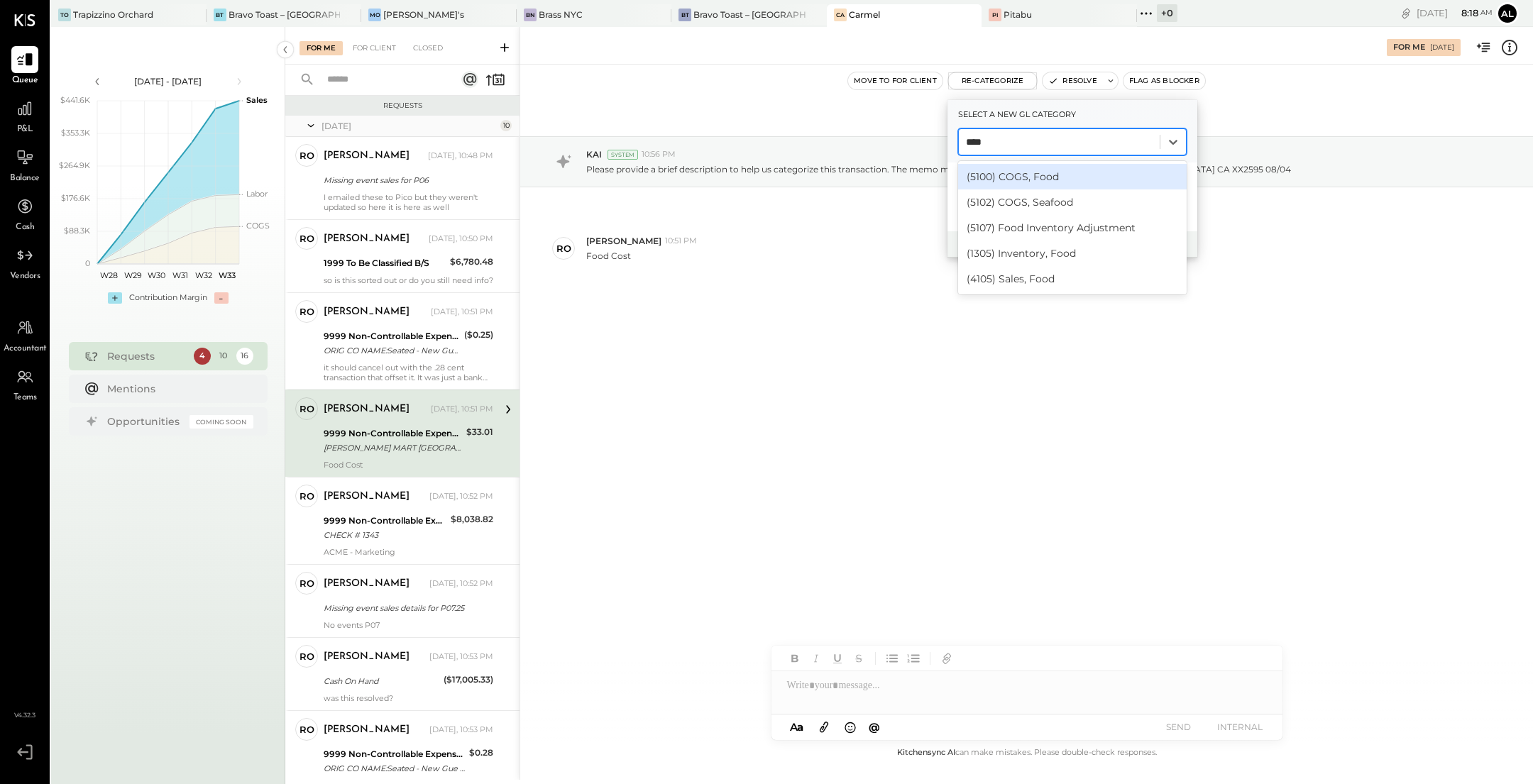
click at [1064, 174] on div "(5100) COGS, Food" at bounding box center [1072, 177] width 228 height 26
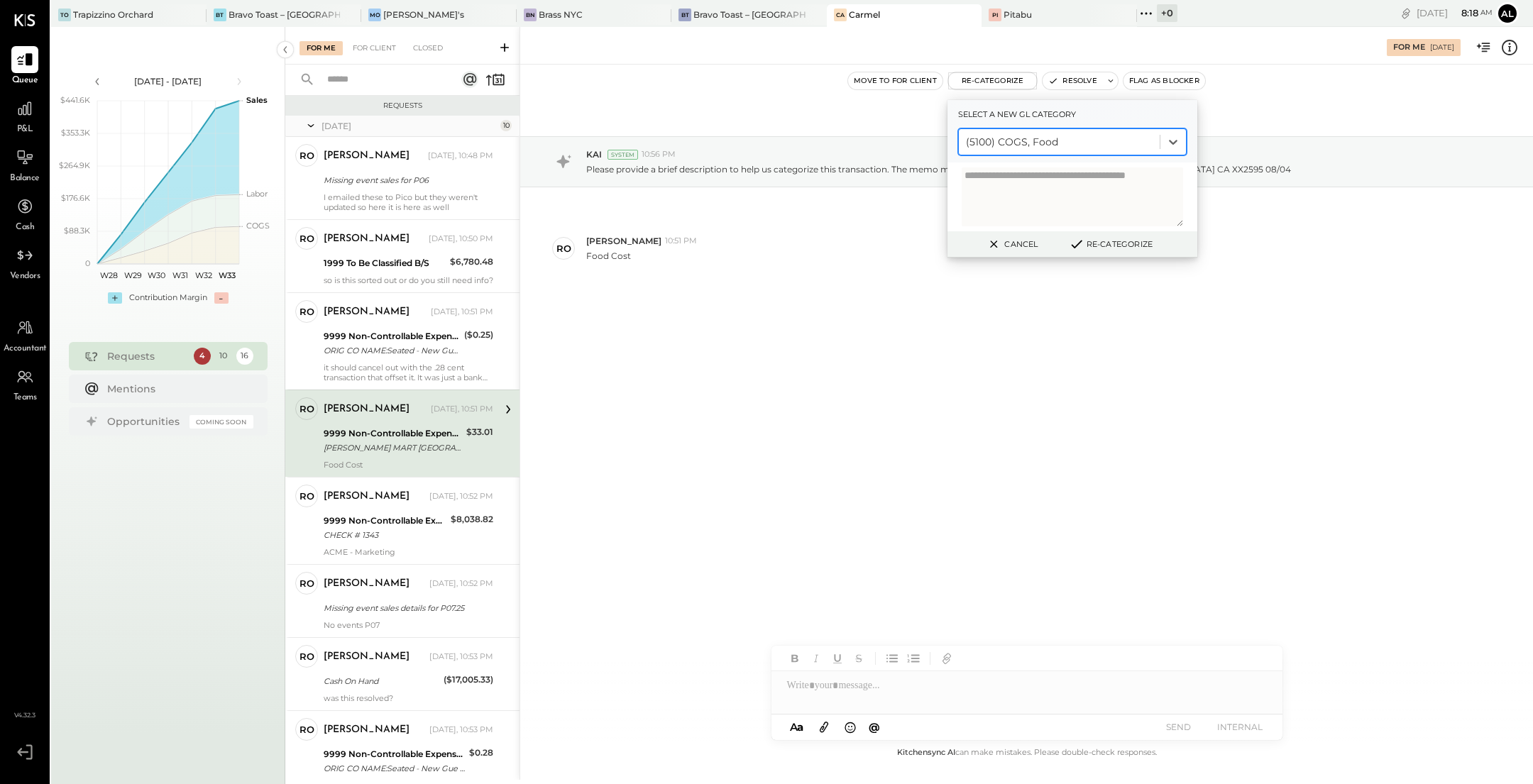
click at [1104, 246] on button "Re-Categorize" at bounding box center [1111, 244] width 94 height 17
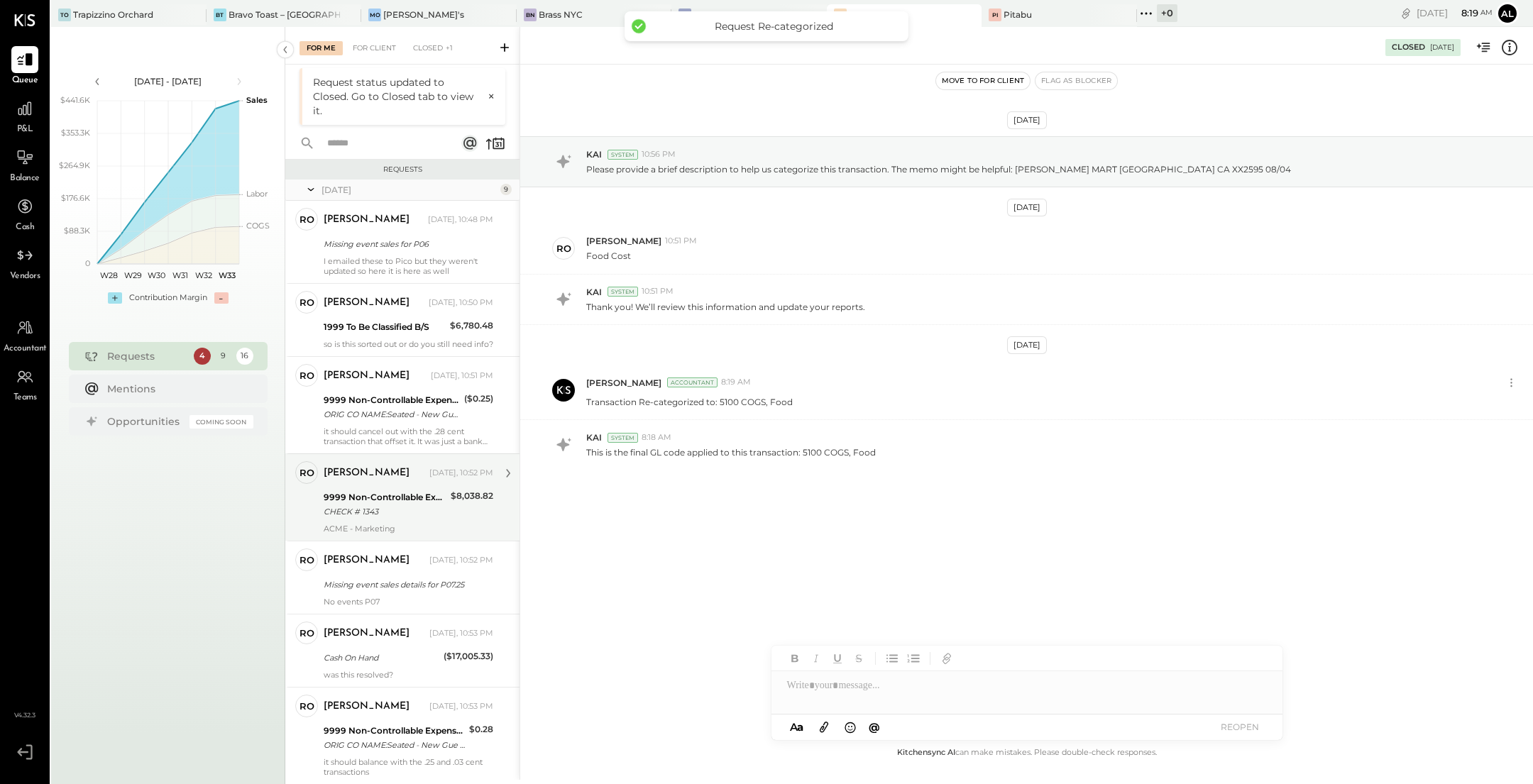
click at [400, 498] on div "9999 Non-Controllable Expenses:Other Income and Expenses:To Be Classified CHECK…" at bounding box center [384, 505] width 123 height 31
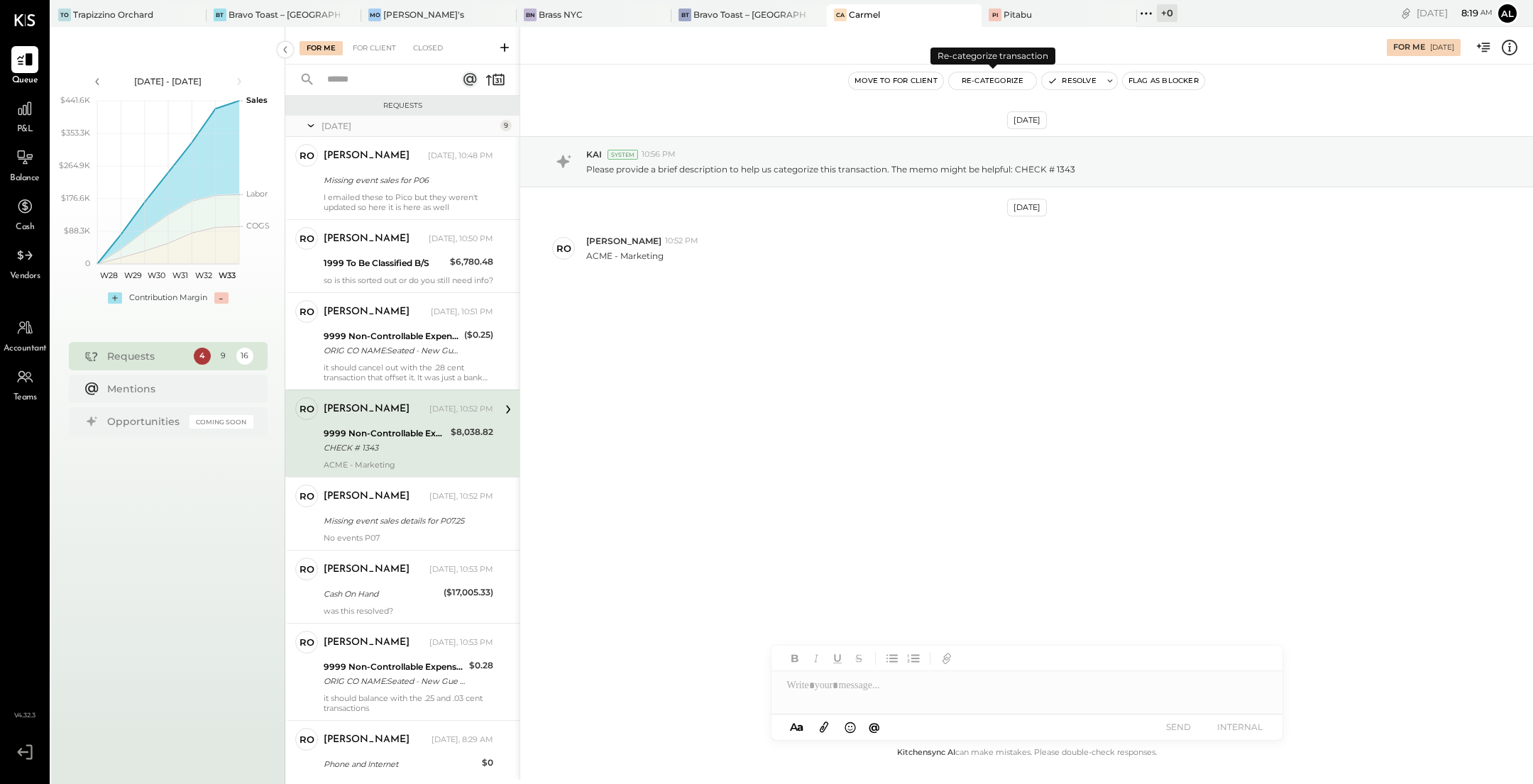
click at [990, 79] on button "Re-Categorize" at bounding box center [993, 81] width 88 height 17
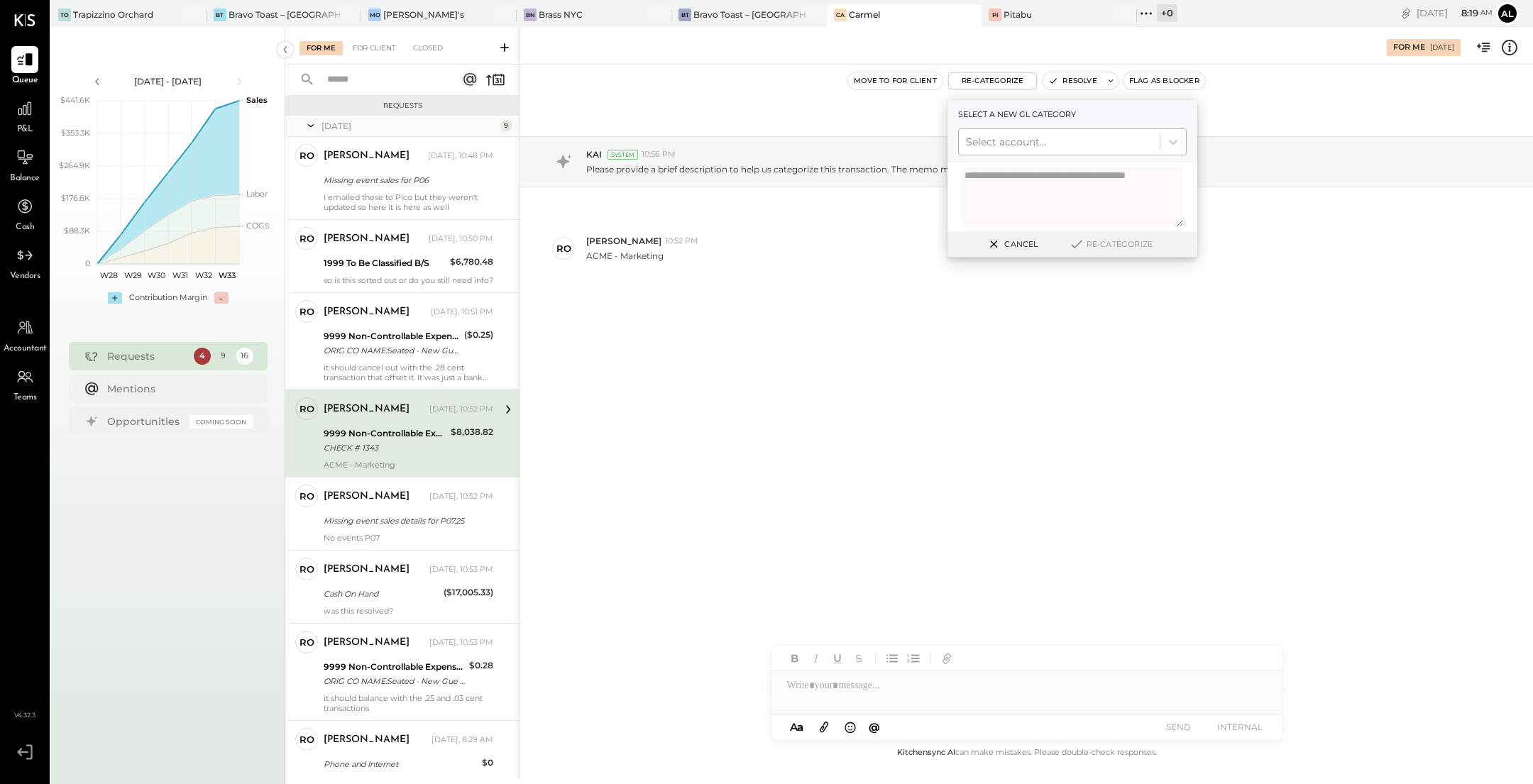
click at [1044, 148] on div at bounding box center [1059, 142] width 186 height 17
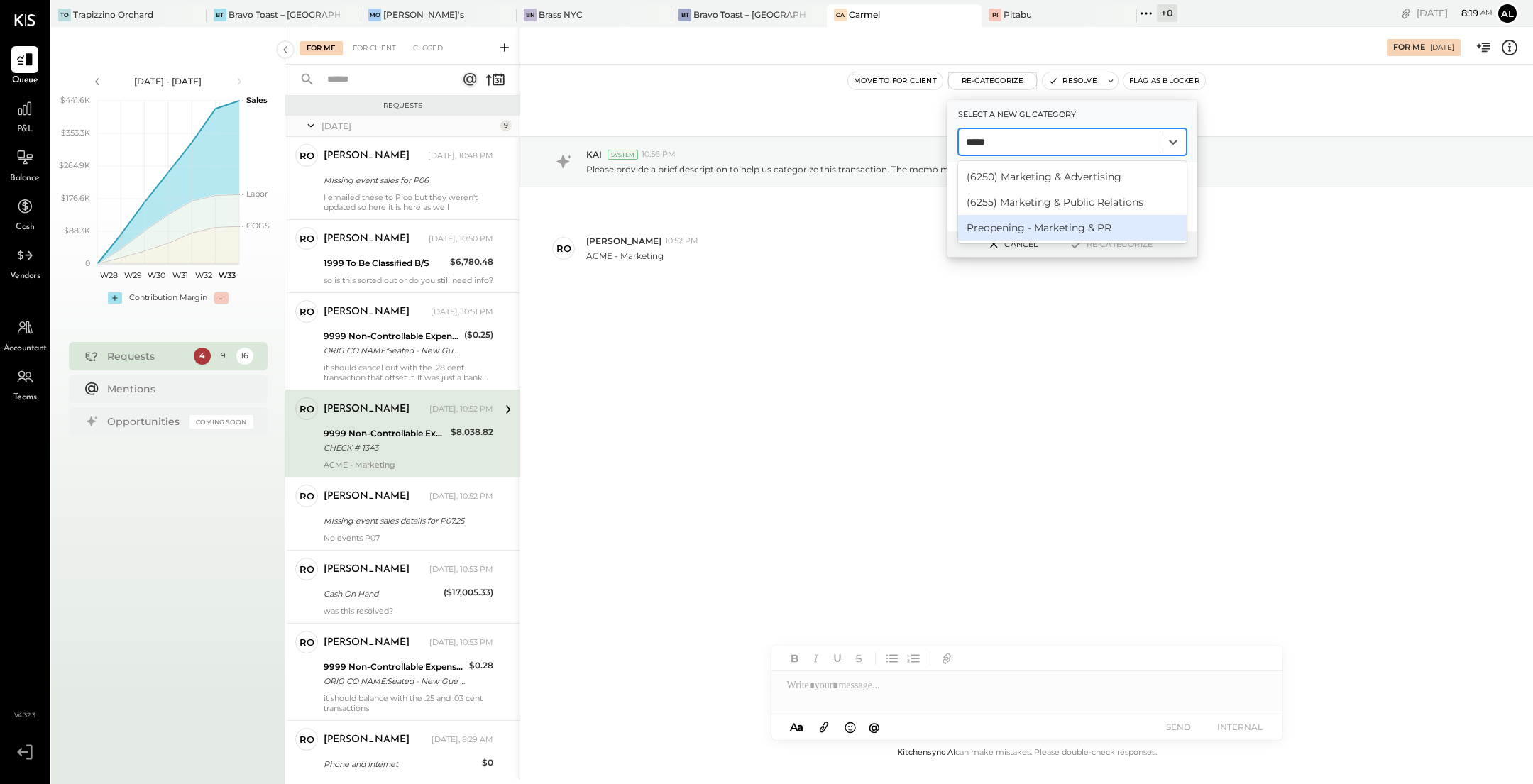
type input "*****"
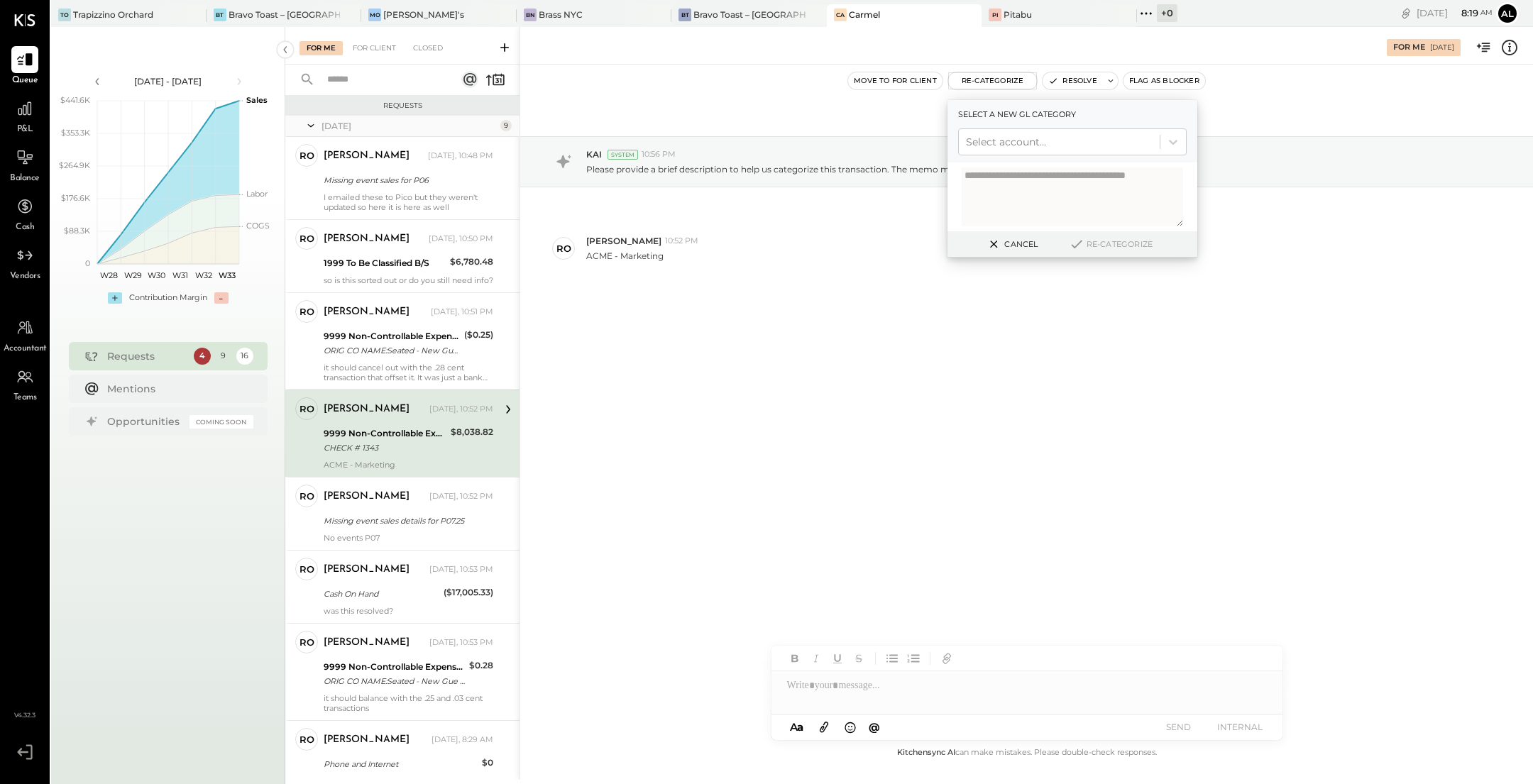
click at [867, 304] on div "[DATE] KAI System 10:56 PM Please provide a brief description to help us catego…" at bounding box center [1027, 240] width 1013 height 280
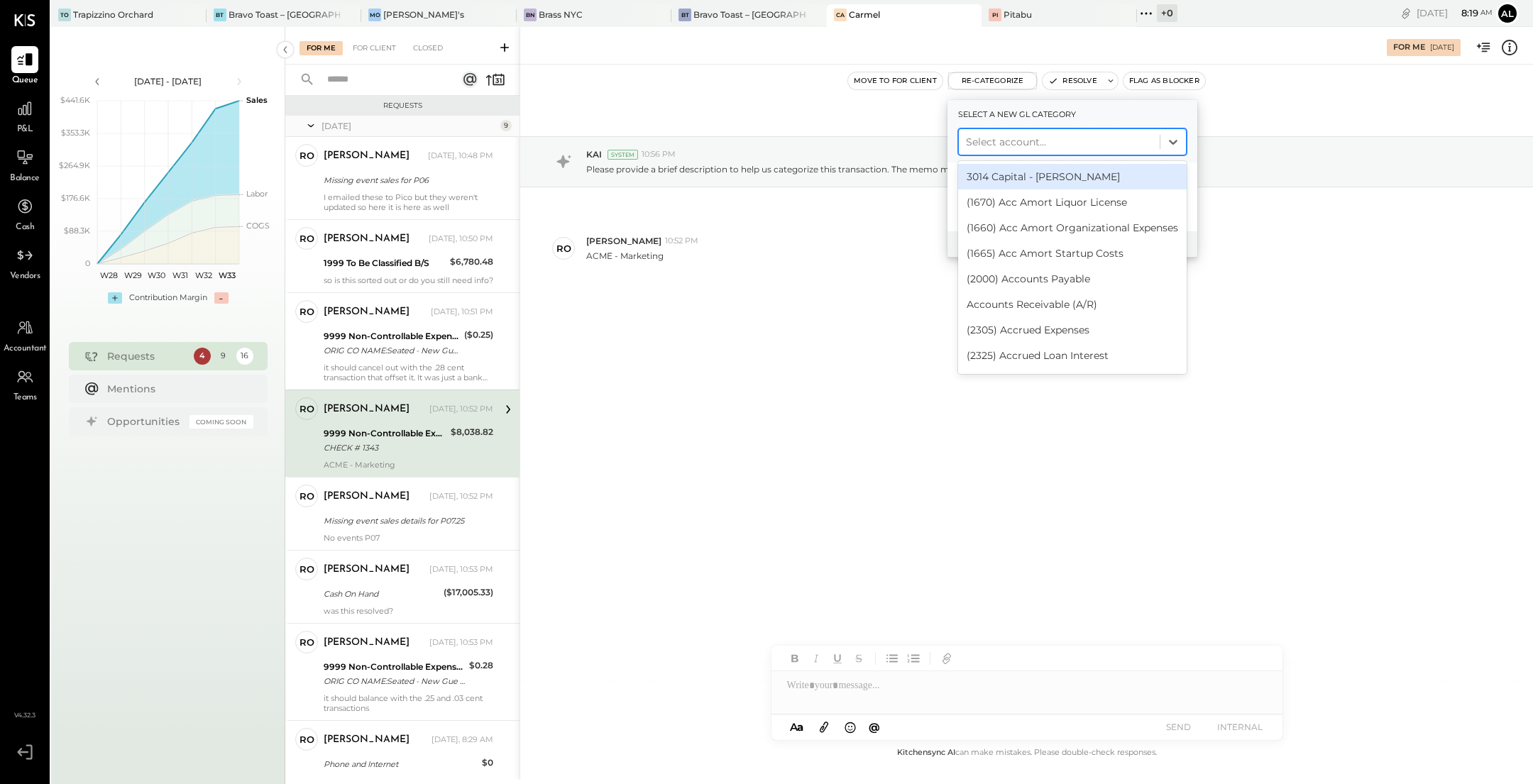
click at [1018, 148] on div at bounding box center [1059, 142] width 186 height 17
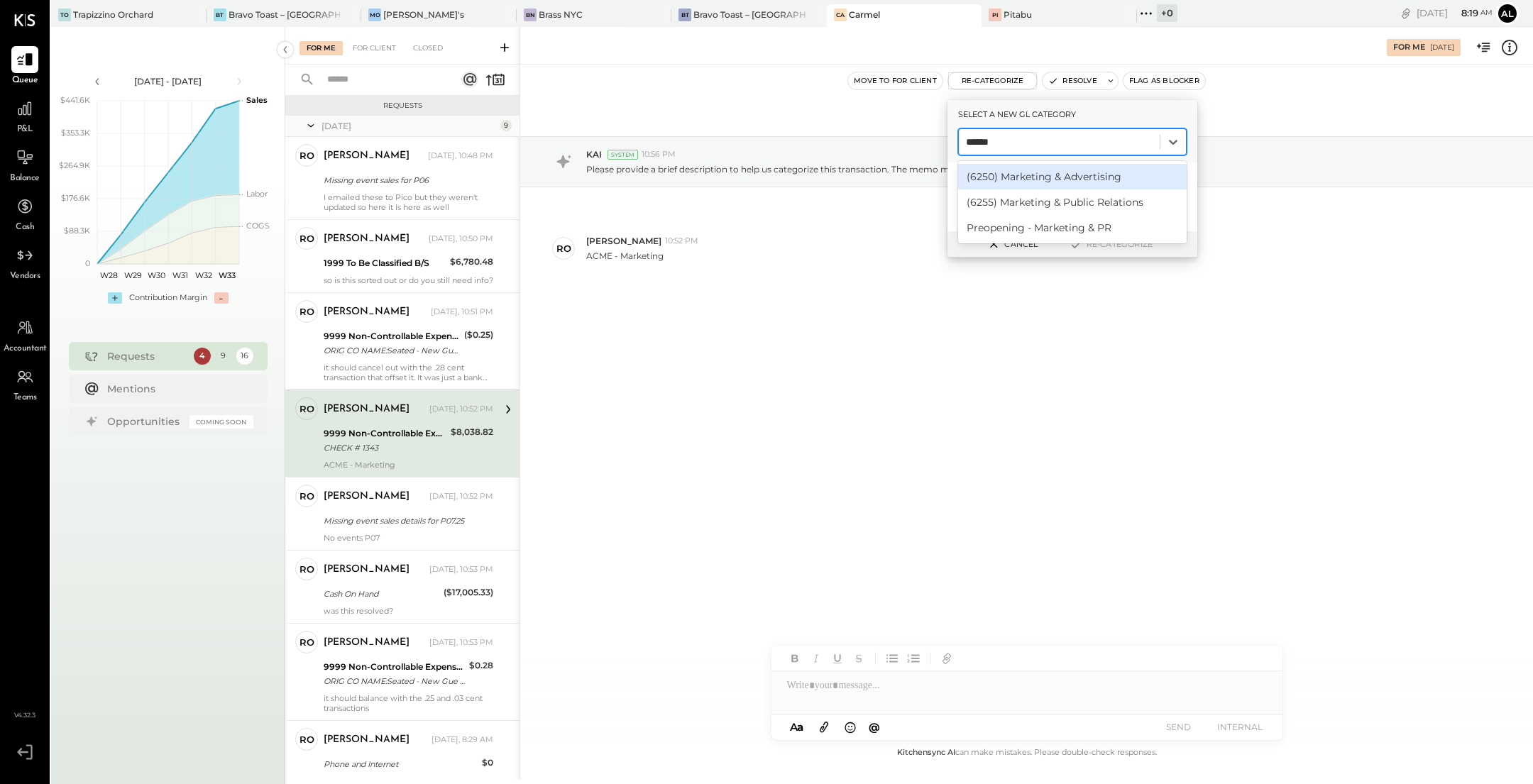
type input "*******"
click at [1044, 176] on div "(6250) Marketing & Advertising" at bounding box center [1072, 177] width 228 height 26
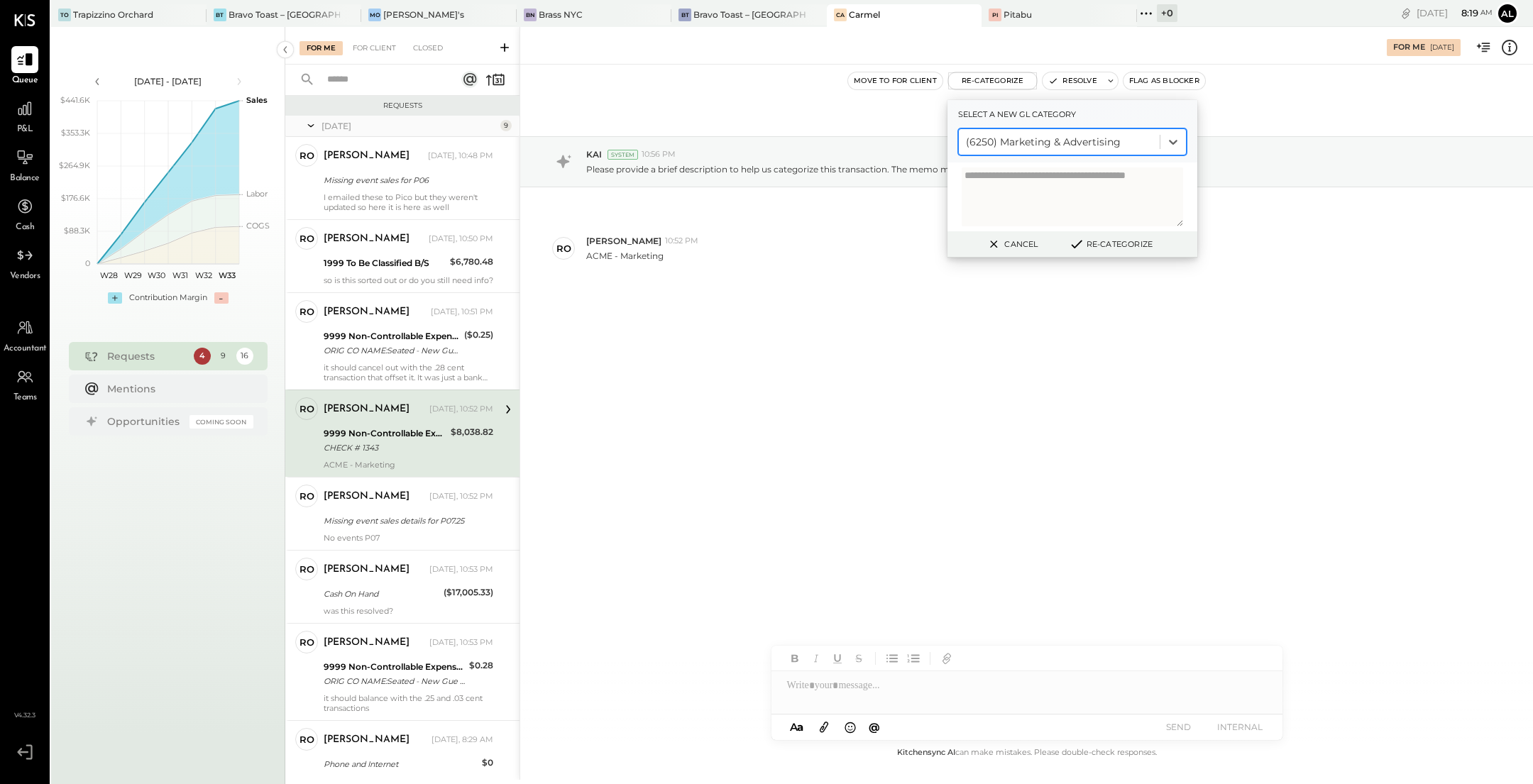
click at [1119, 250] on button "Re-Categorize" at bounding box center [1111, 244] width 94 height 17
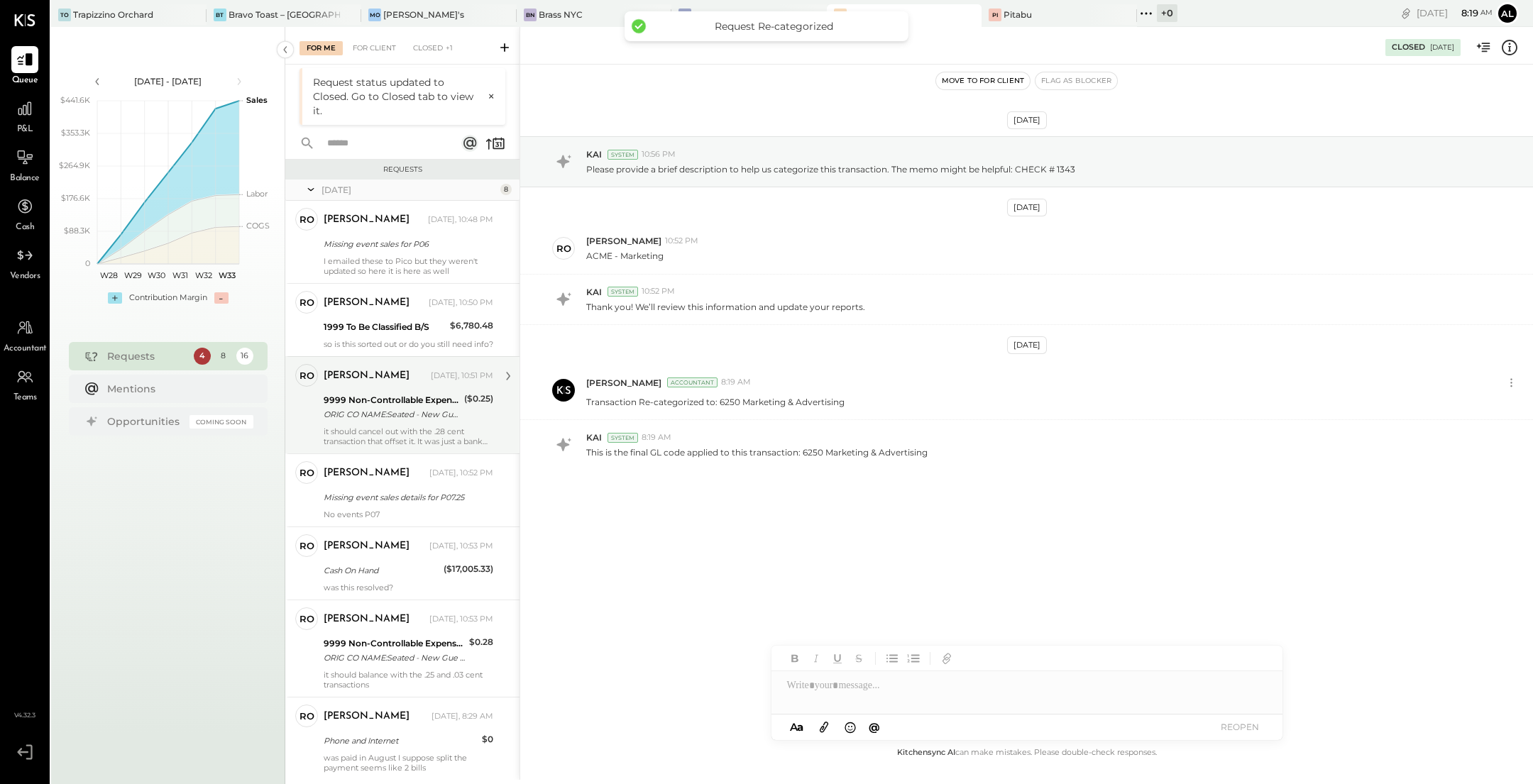
click at [416, 419] on div "ORIG CO NAME:Seated - New Gue ORIG ID:XXXXXX8598 DESC DATE: CO ENTRY DESCR:ACCT…" at bounding box center [391, 414] width 136 height 14
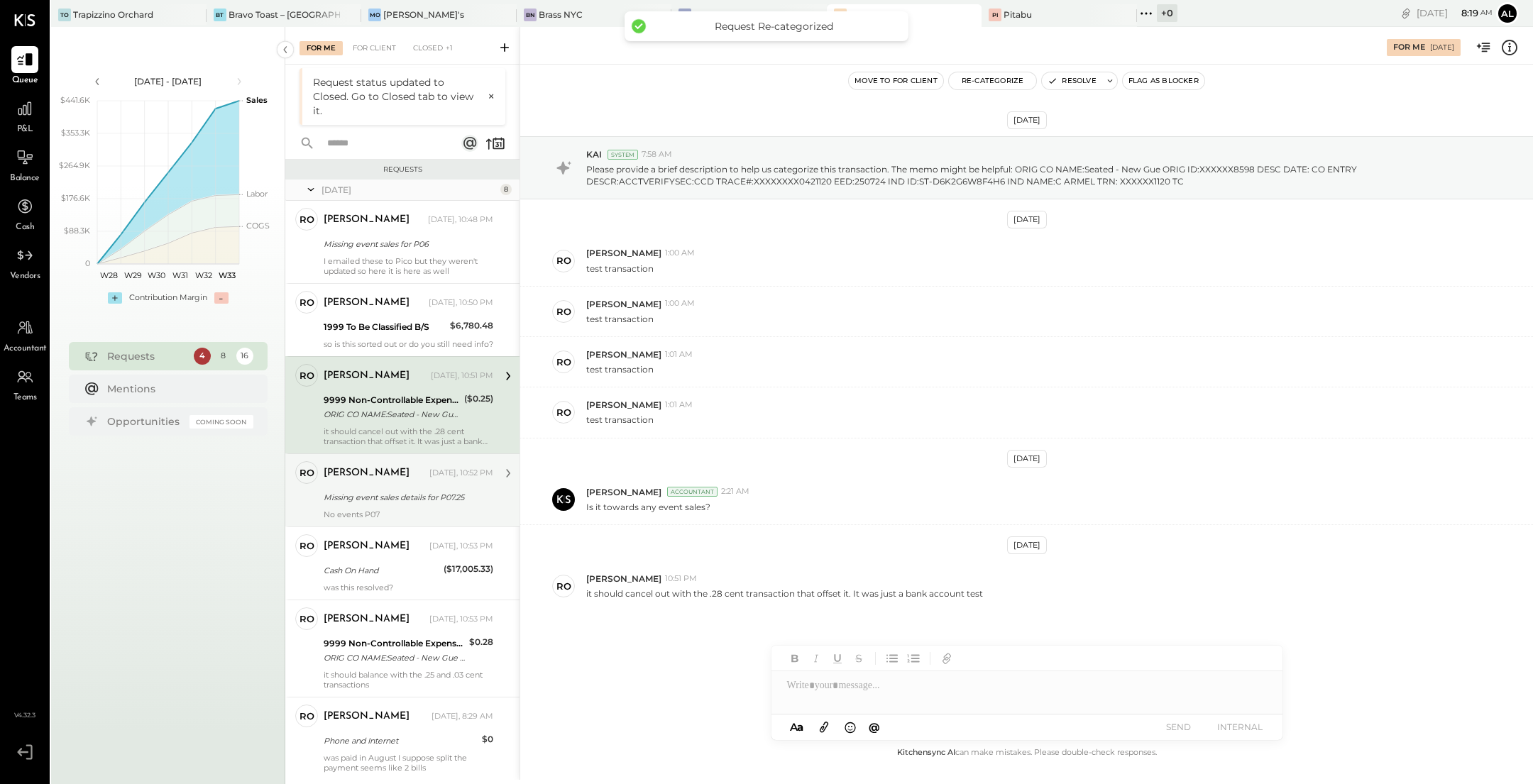
click at [401, 496] on div "[PERSON_NAME] [DATE], 10:52 PM Missing event sales details for P07.25 No events…" at bounding box center [408, 490] width 170 height 58
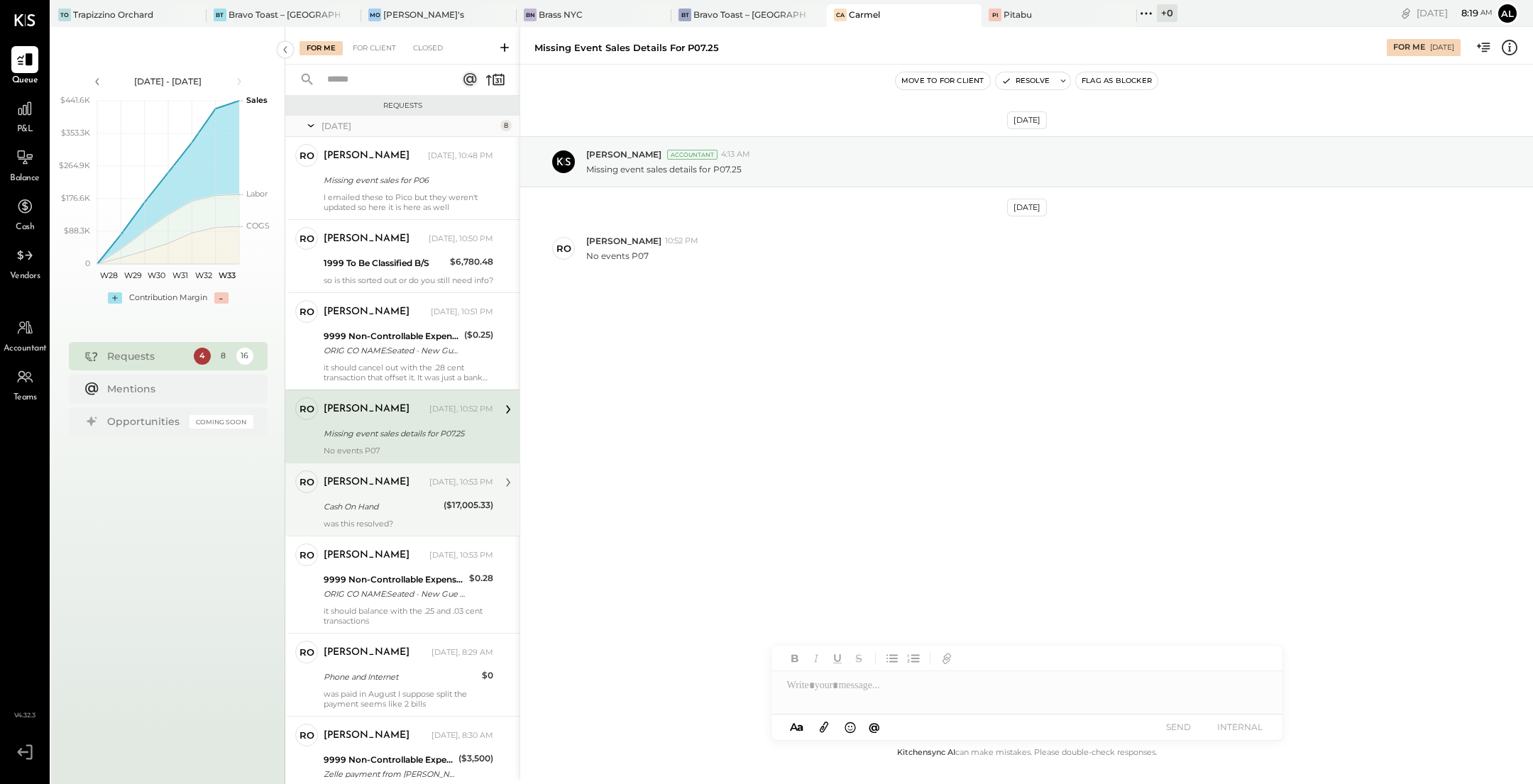
click at [390, 512] on div "Cash On Hand" at bounding box center [381, 507] width 116 height 14
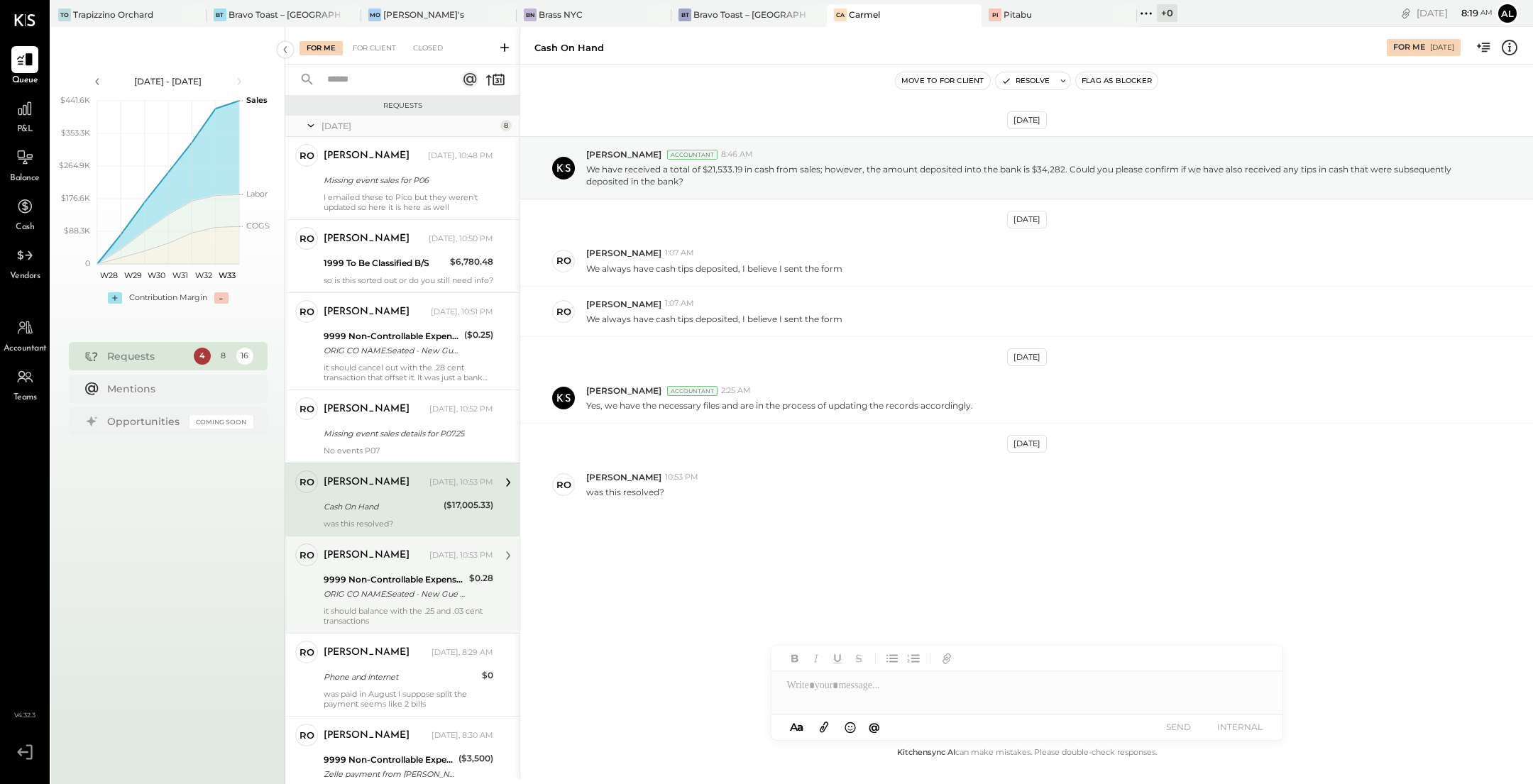
click at [376, 598] on div "ORIG CO NAME:Seated - New Gue ORIG ID:XXXXXX5600 DESC DATE: CO ENTRY DESCR:ACCT…" at bounding box center [394, 594] width 142 height 14
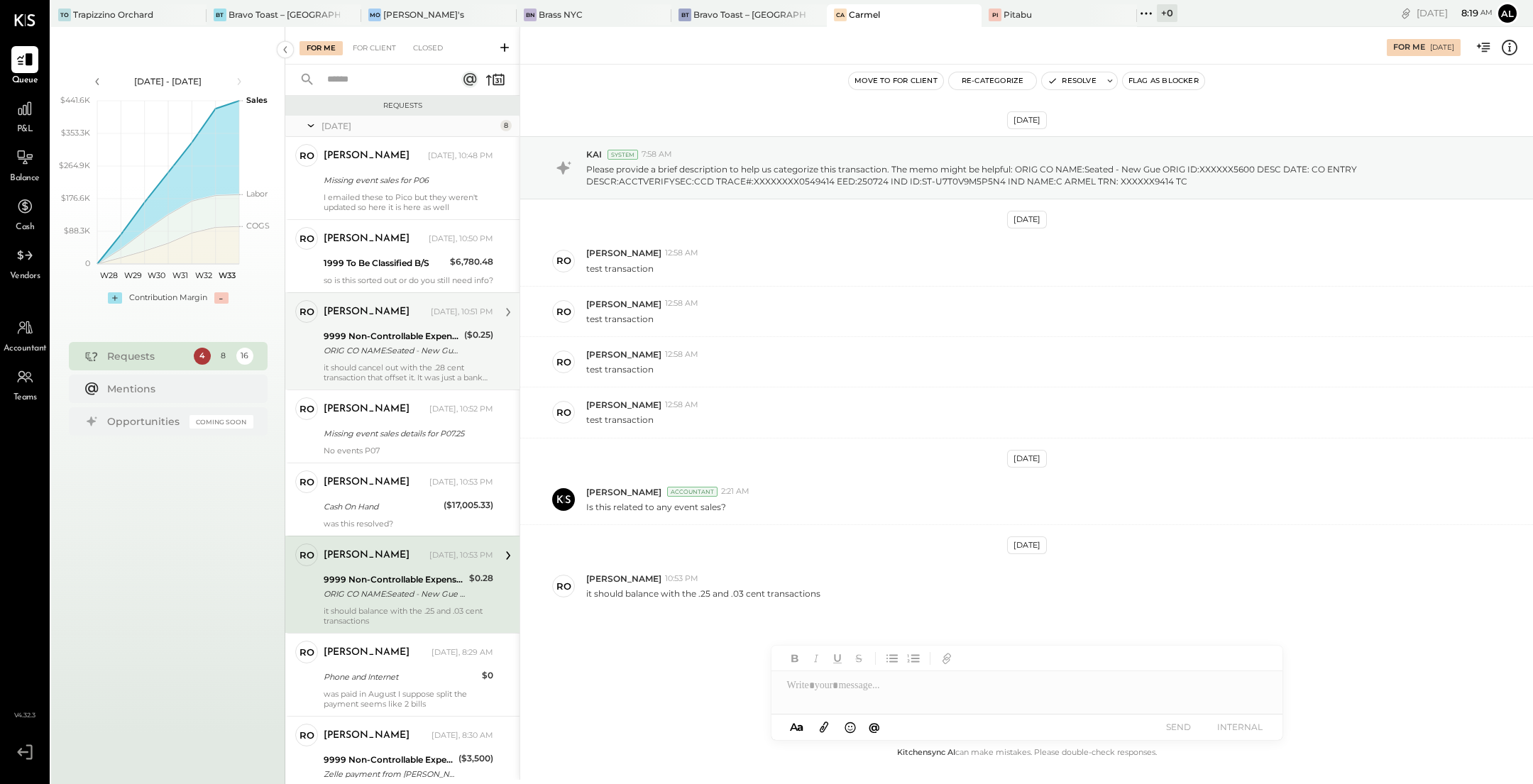
scroll to position [77, 0]
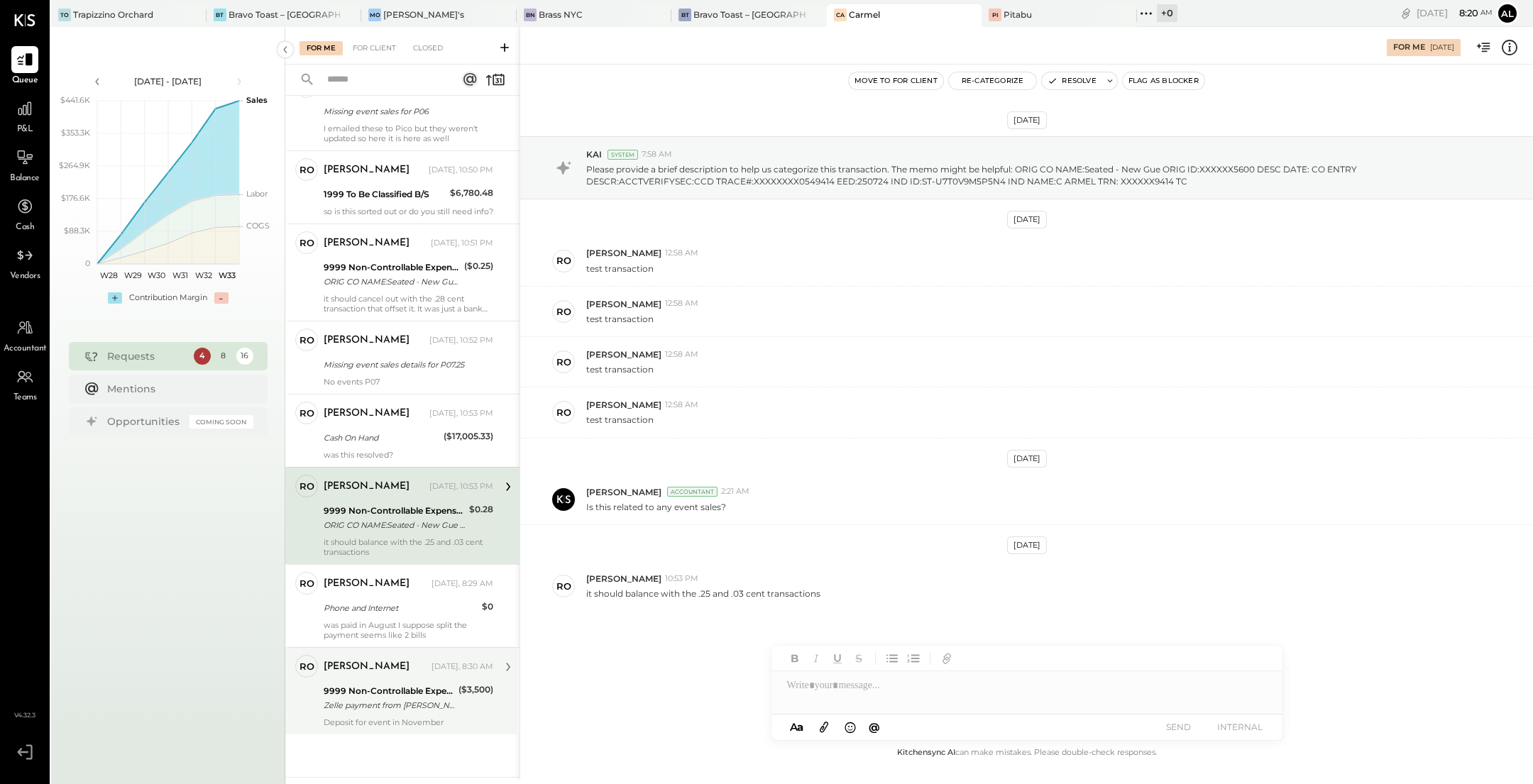
click at [413, 698] on div "9999 Non-Controllable Expenses:Other Income and Expenses:To Be Classified" at bounding box center [389, 691] width 131 height 14
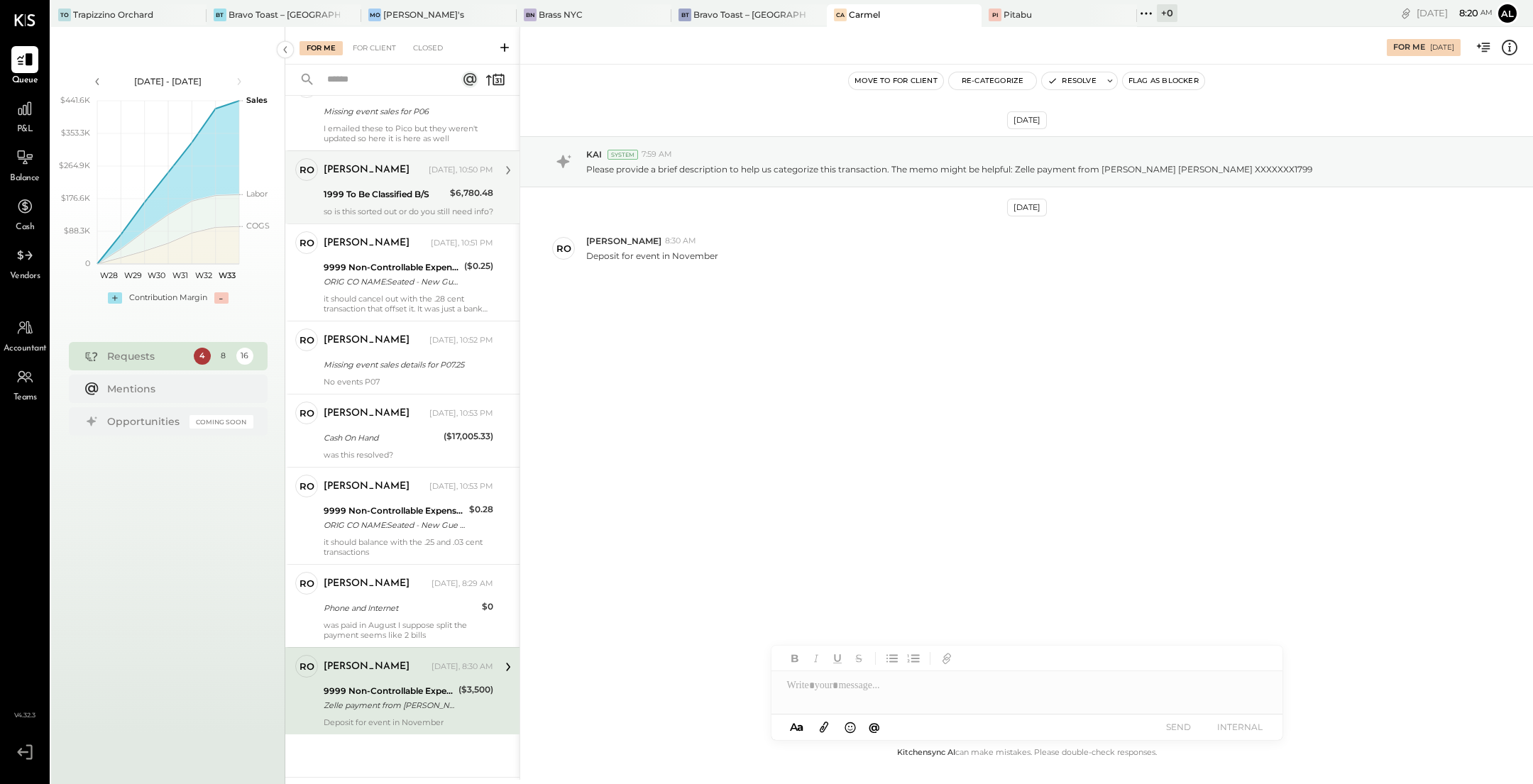
click at [394, 187] on div "1999 To Be Classified B/S" at bounding box center [384, 194] width 122 height 14
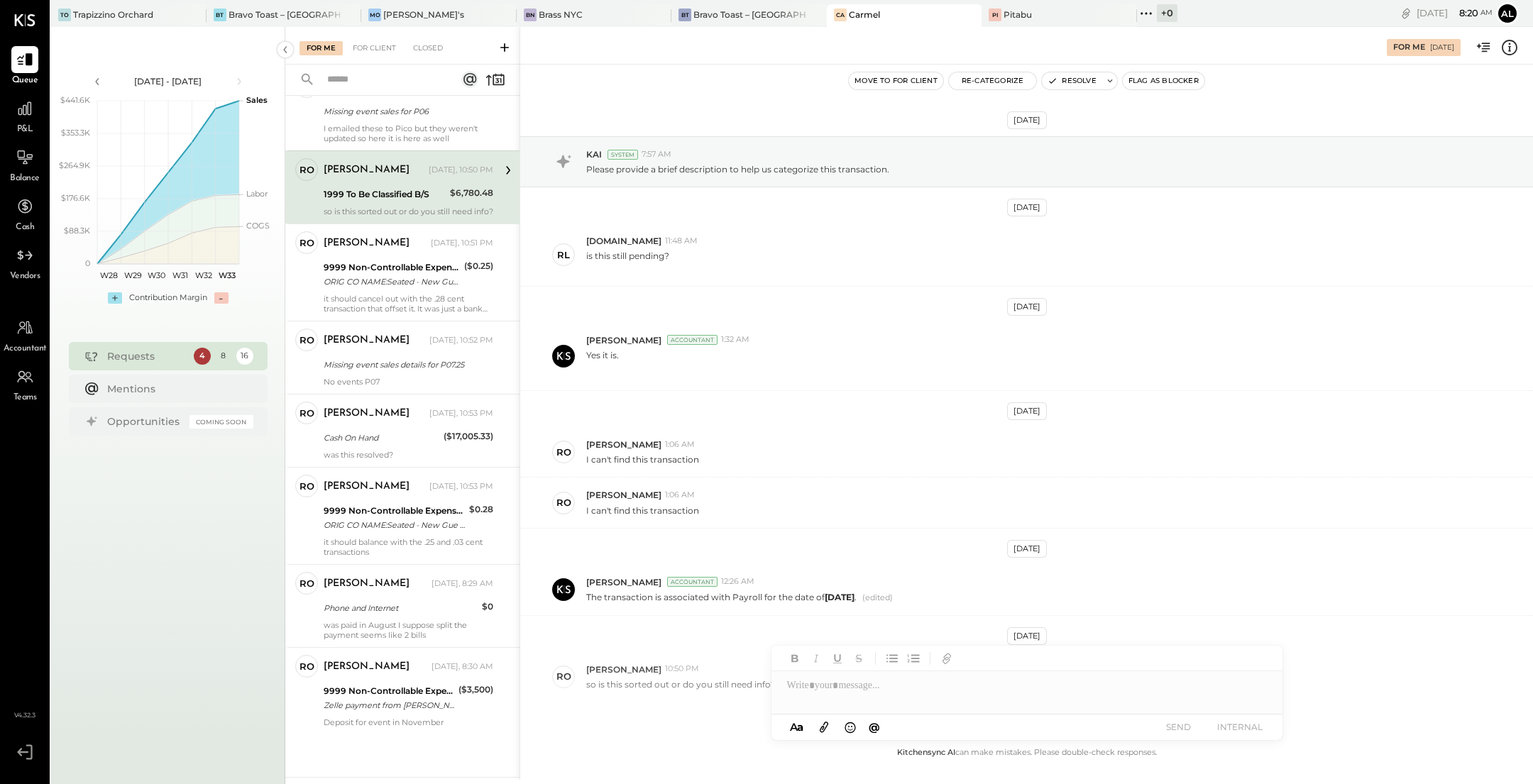
scroll to position [59, 0]
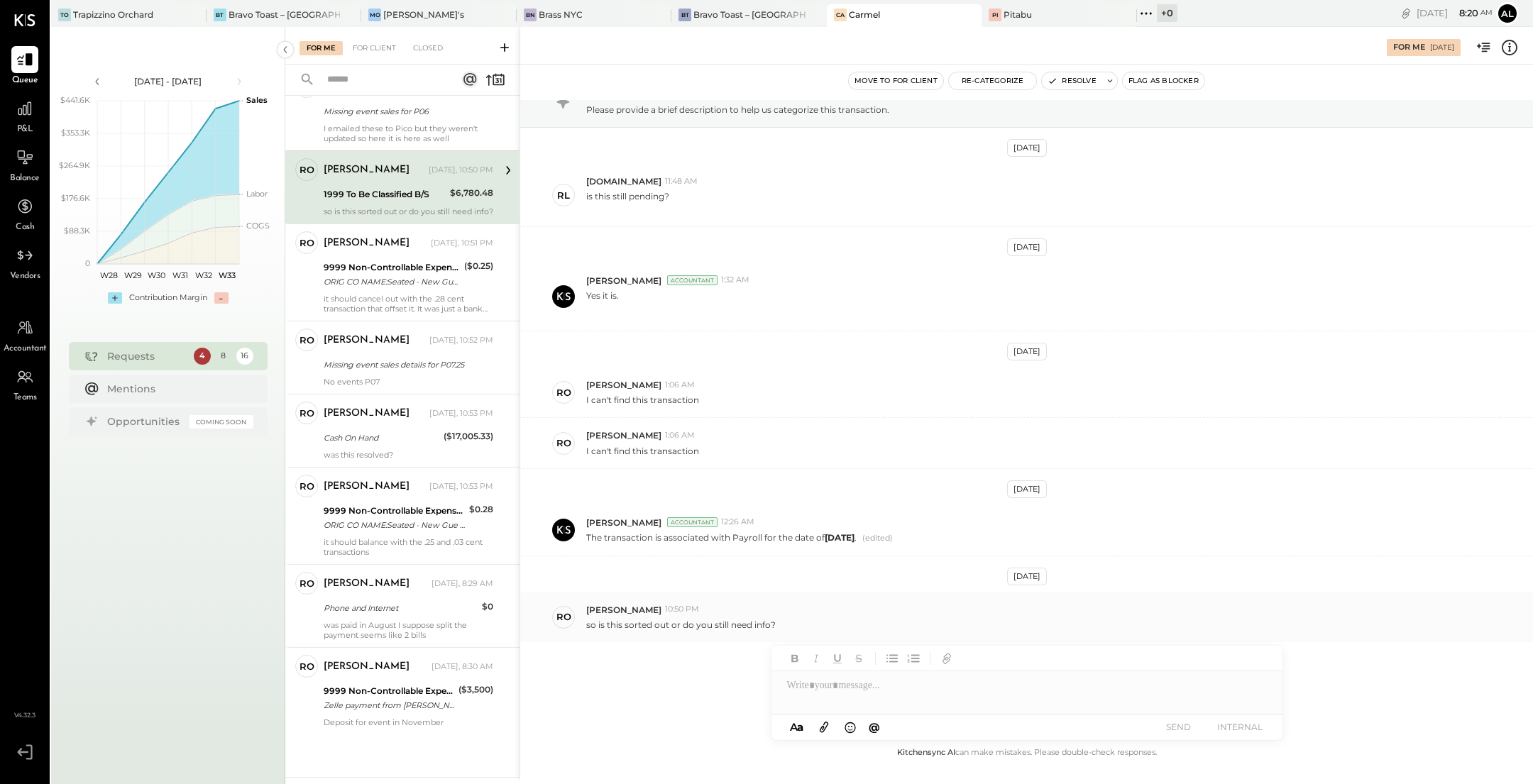
click at [687, 624] on p "so is this sorted out or do you still need info?" at bounding box center [680, 625] width 190 height 12
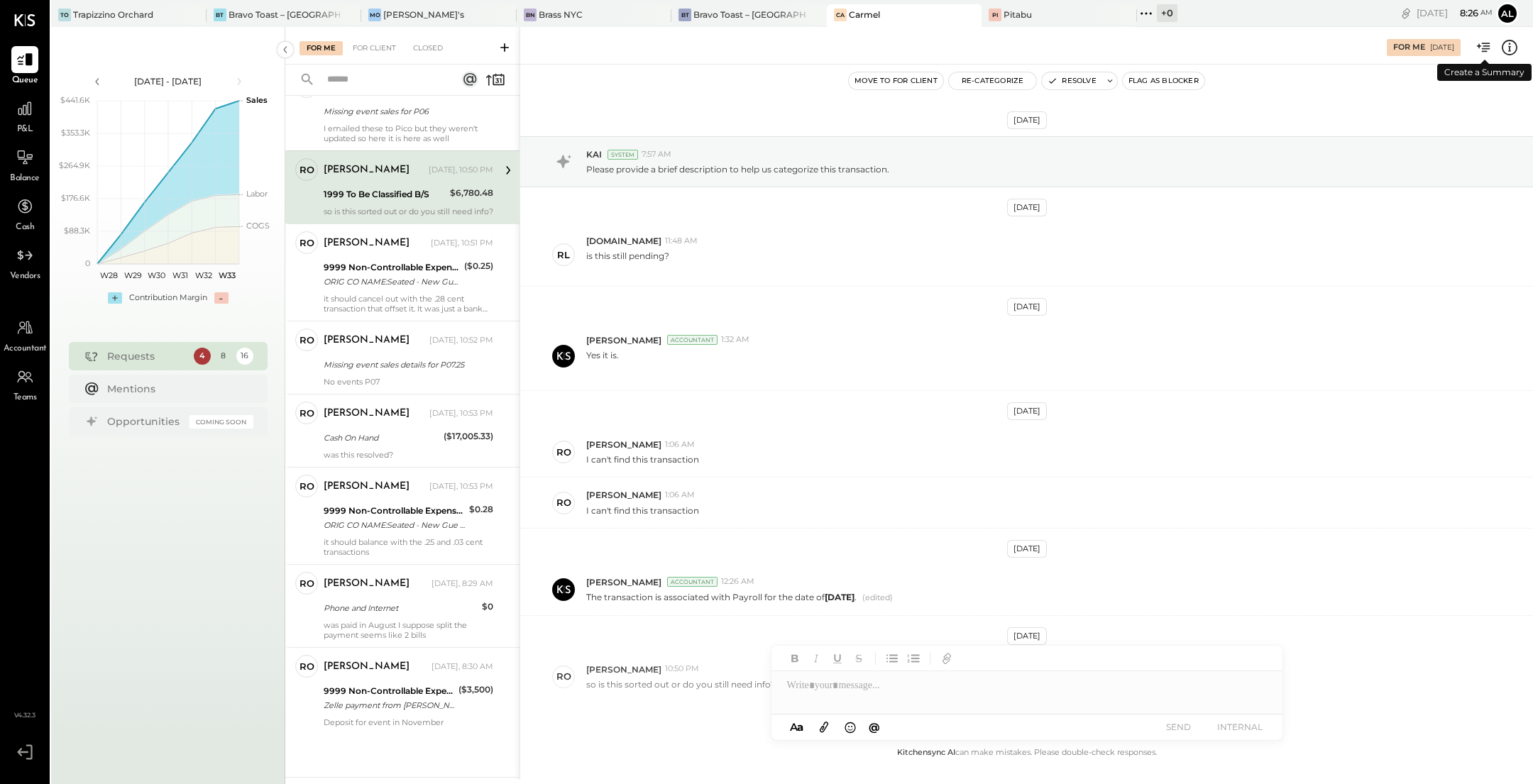
click at [1490, 47] on icon at bounding box center [1484, 47] width 18 height 18
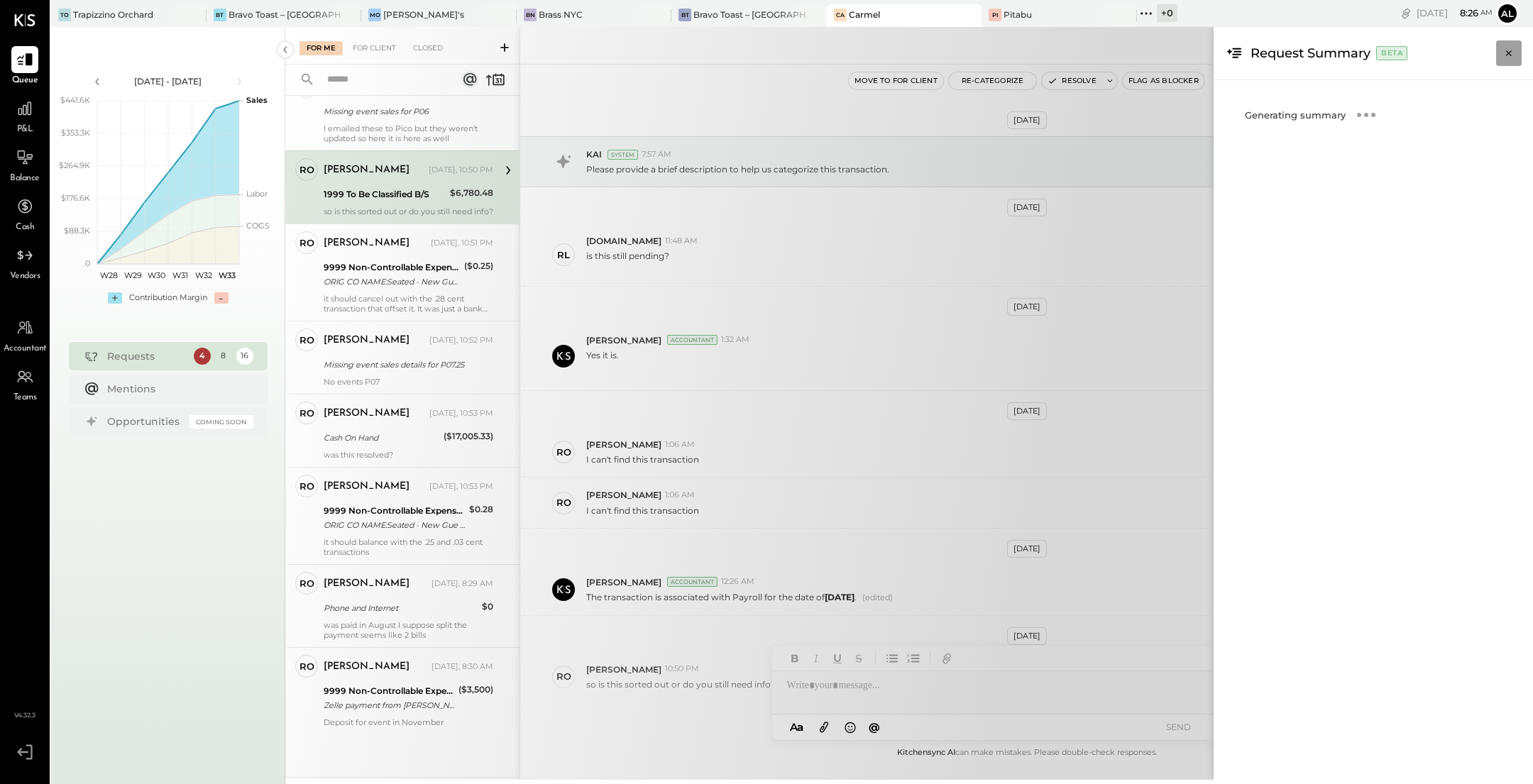
click at [1515, 48] on icon "Close panel" at bounding box center [1509, 53] width 14 height 14
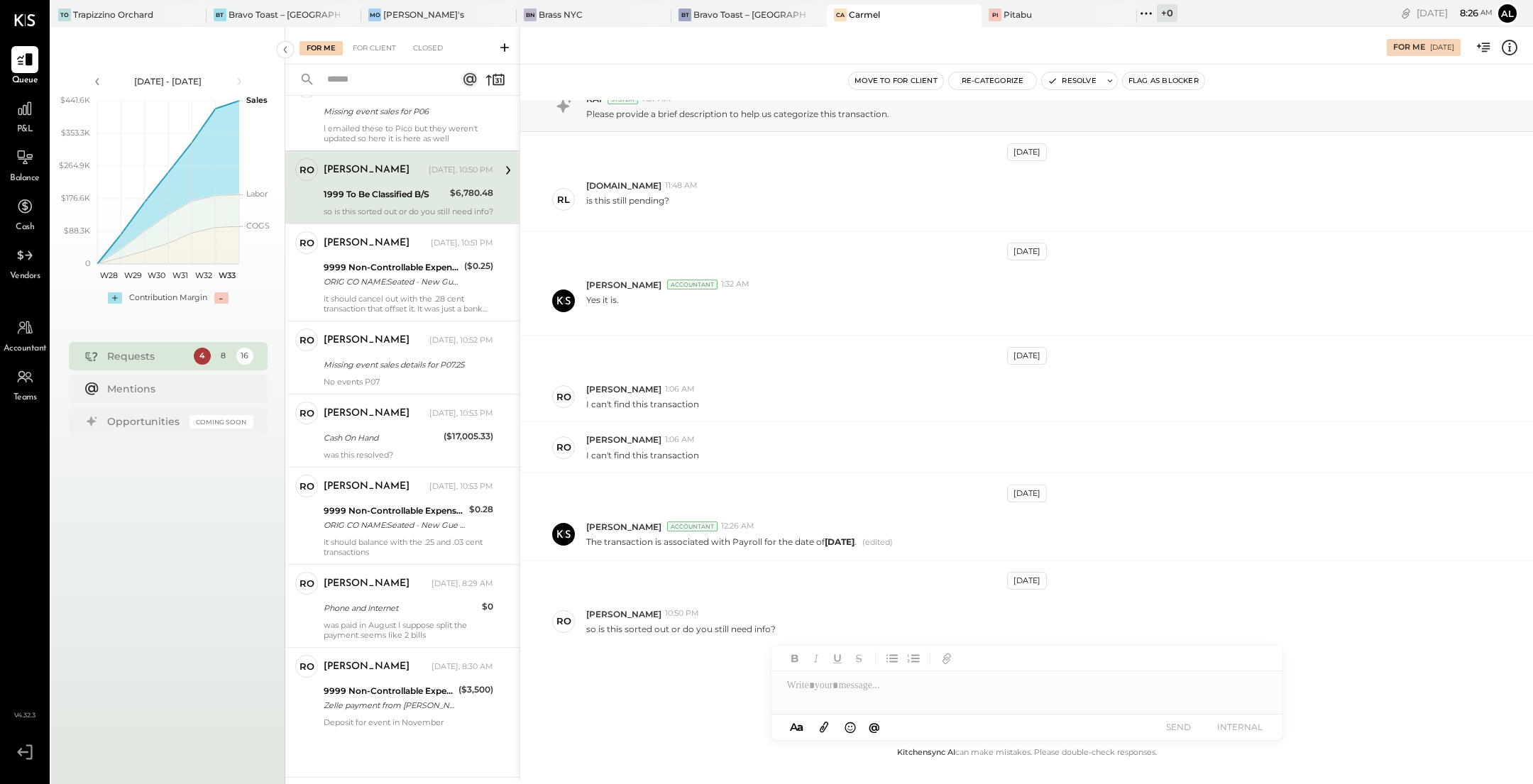
scroll to position [56, 0]
click at [650, 16] on icon at bounding box center [658, 14] width 18 height 17
click at [452, 15] on div "[PERSON_NAME]'s" at bounding box center [475, 14] width 152 height 13
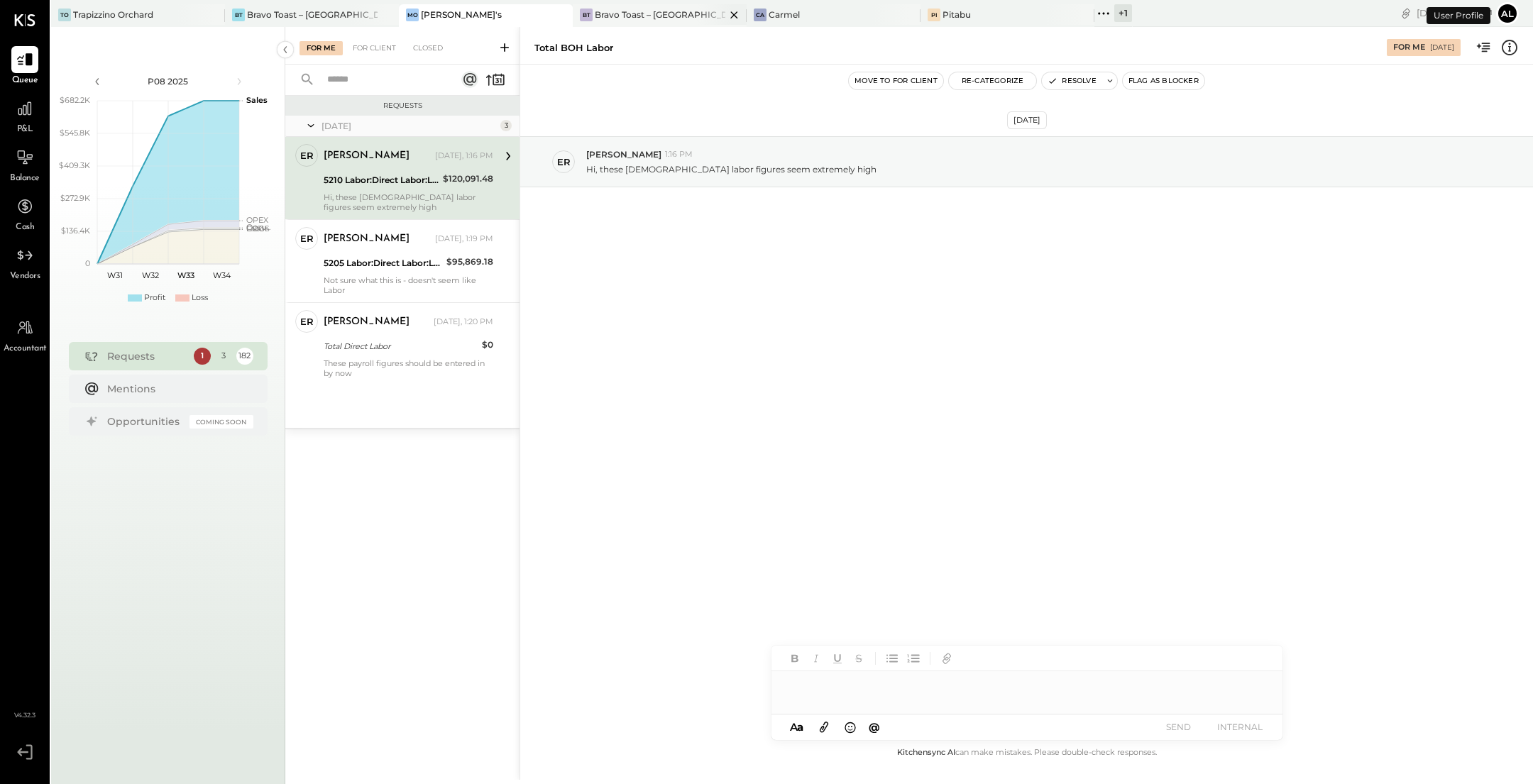
click at [594, 14] on div "Bravo Toast – [GEOGRAPHIC_DATA]" at bounding box center [660, 14] width 131 height 12
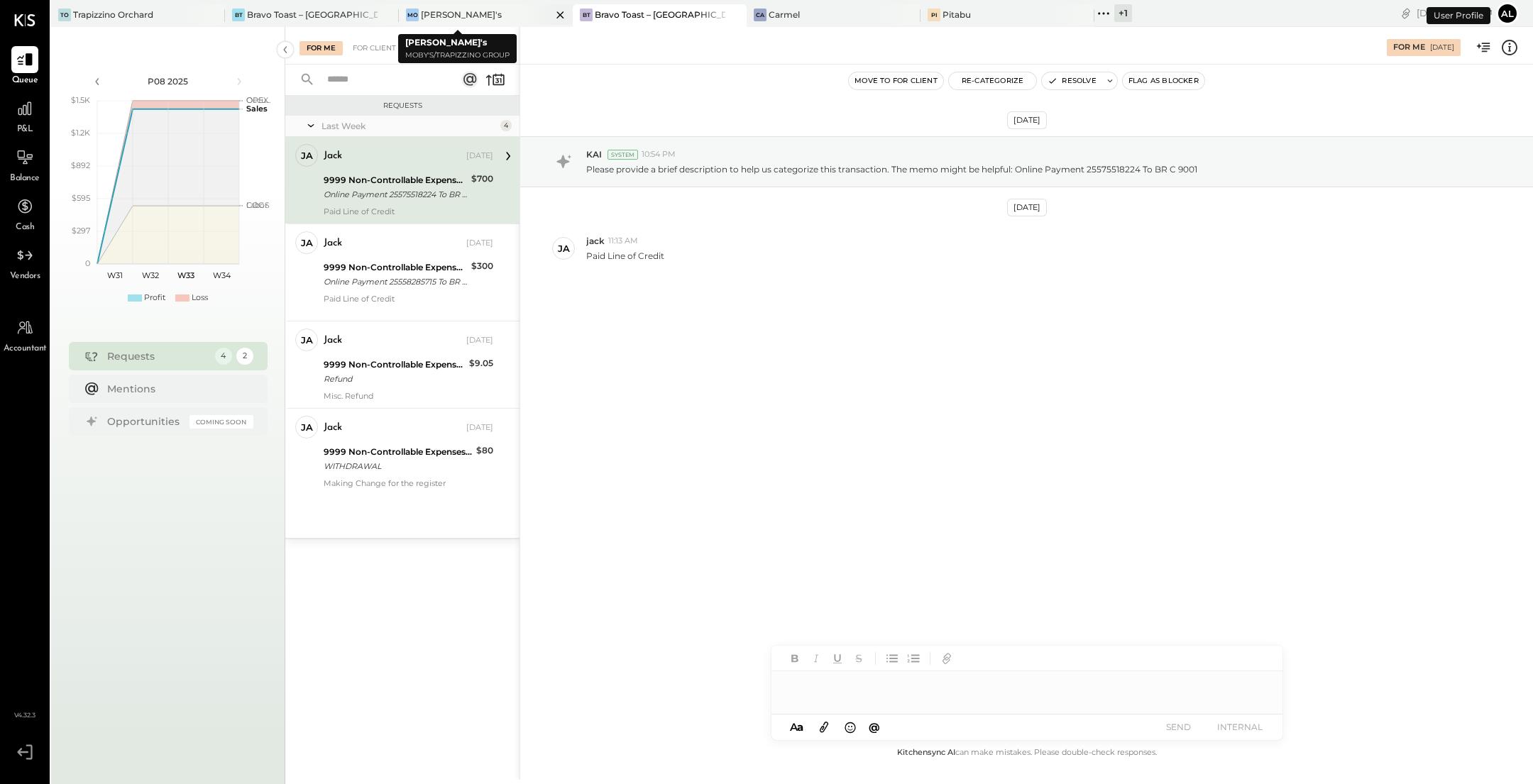
click at [552, 15] on icon at bounding box center [560, 14] width 18 height 17
